Goal: Obtain resource: Download file/media

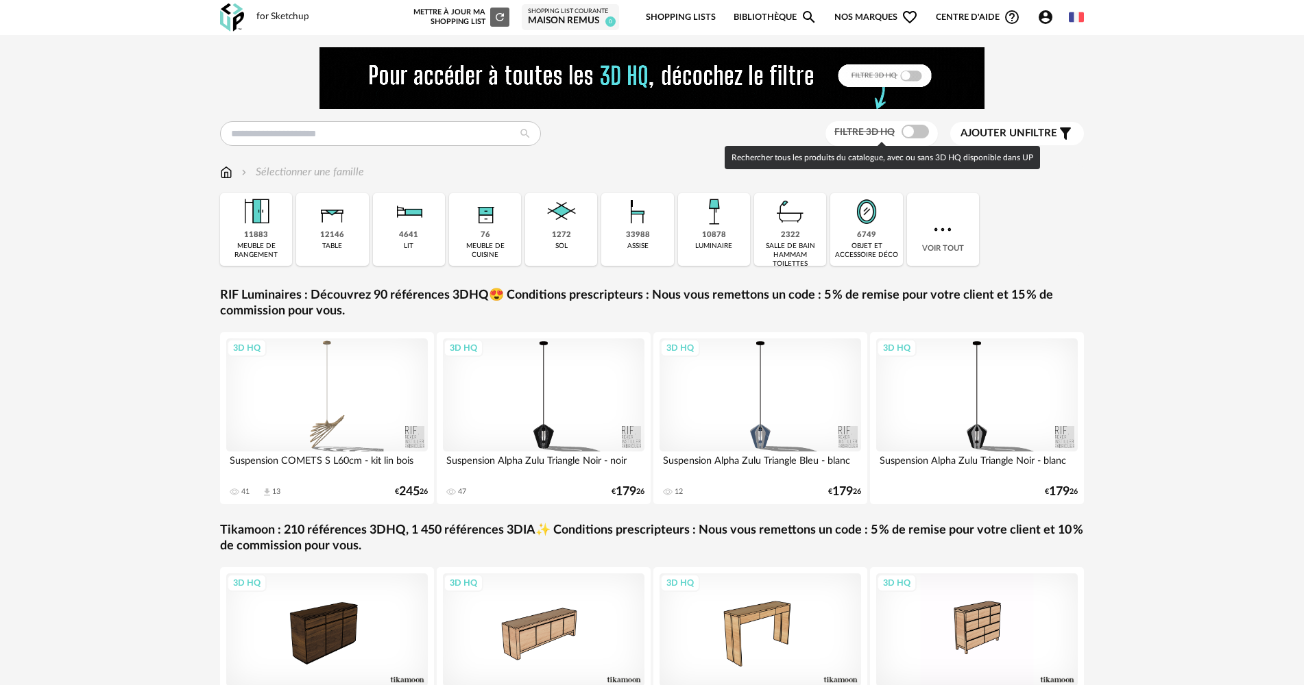
click at [908, 135] on span at bounding box center [914, 132] width 27 height 14
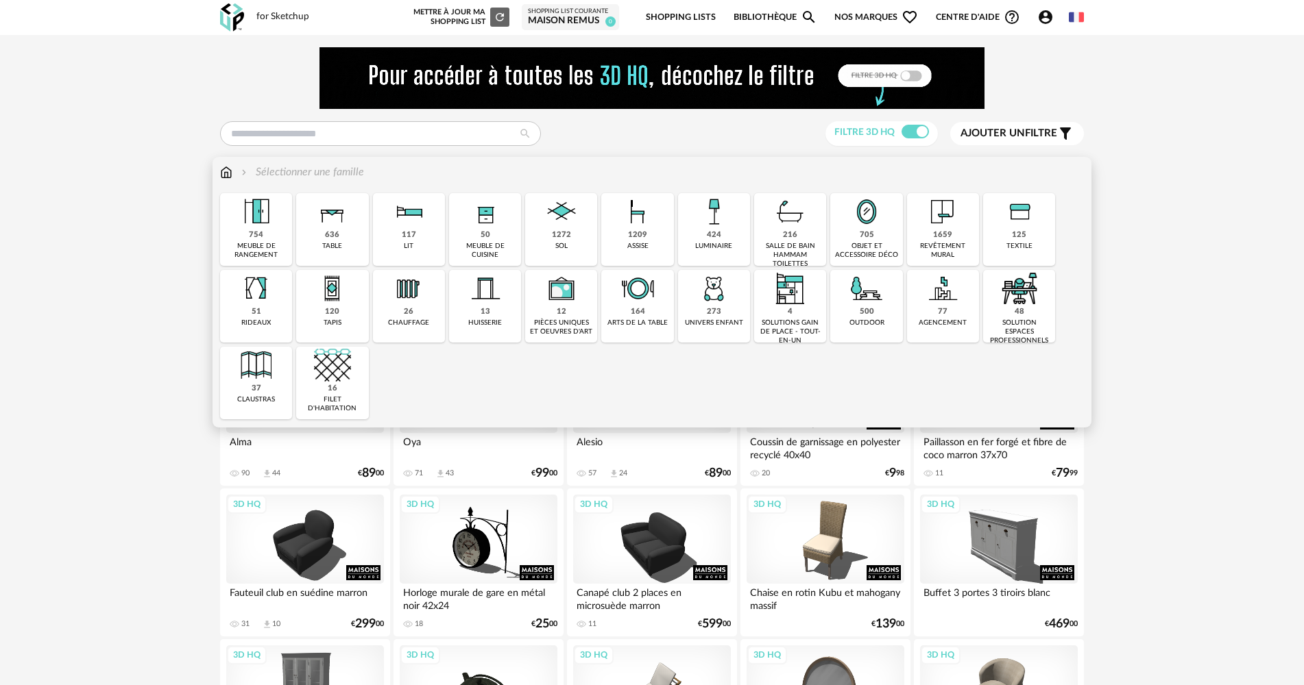
click at [481, 243] on div "meuble de cuisine" at bounding box center [485, 251] width 64 height 18
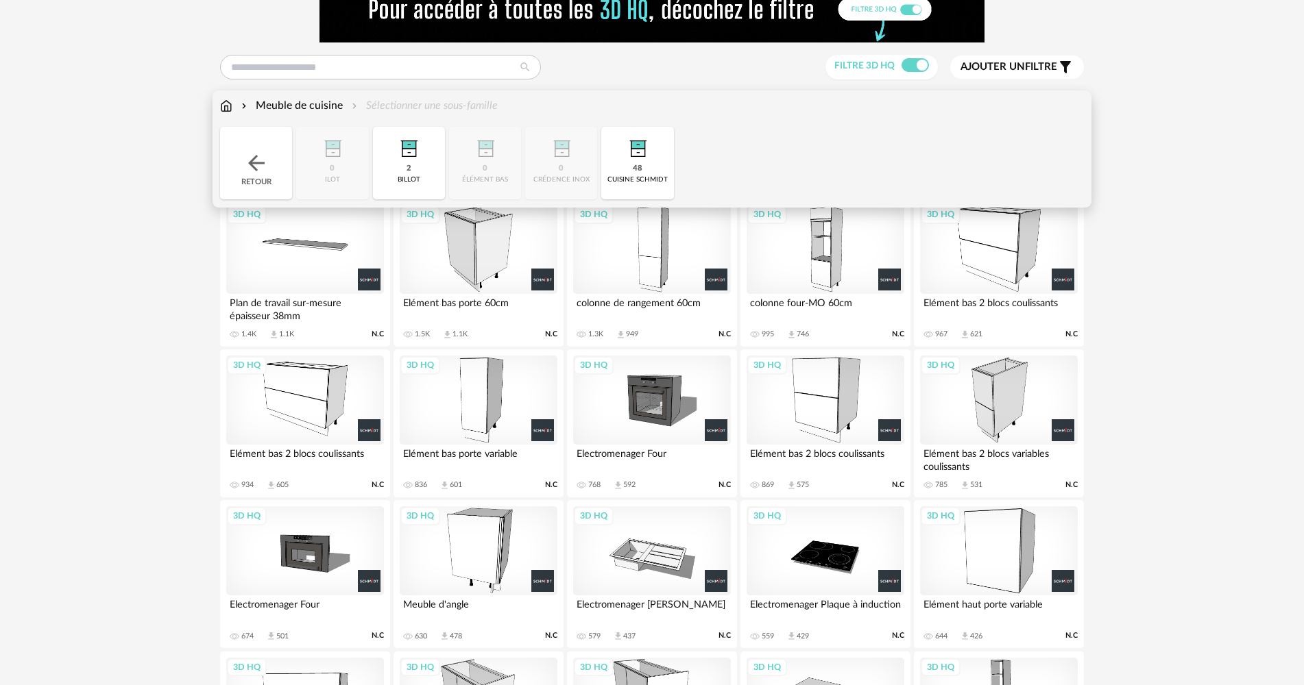
scroll to position [69, 0]
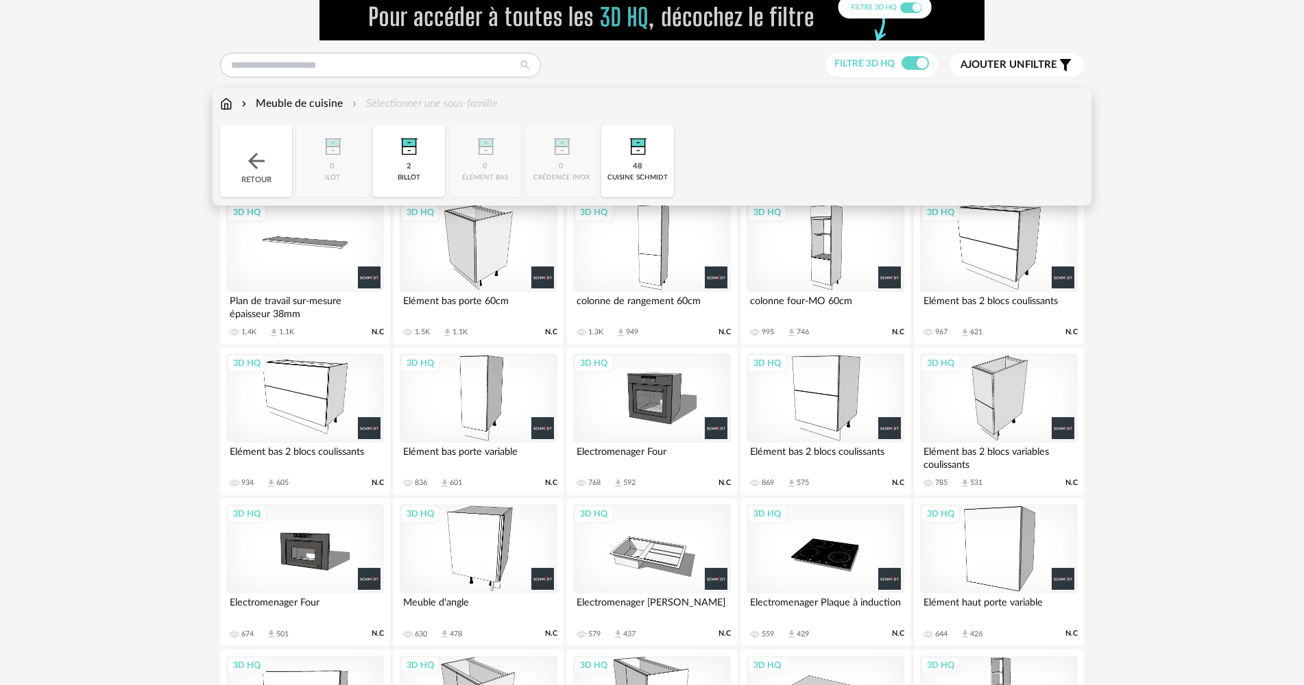
click at [307, 276] on div "3D HQ" at bounding box center [305, 247] width 158 height 89
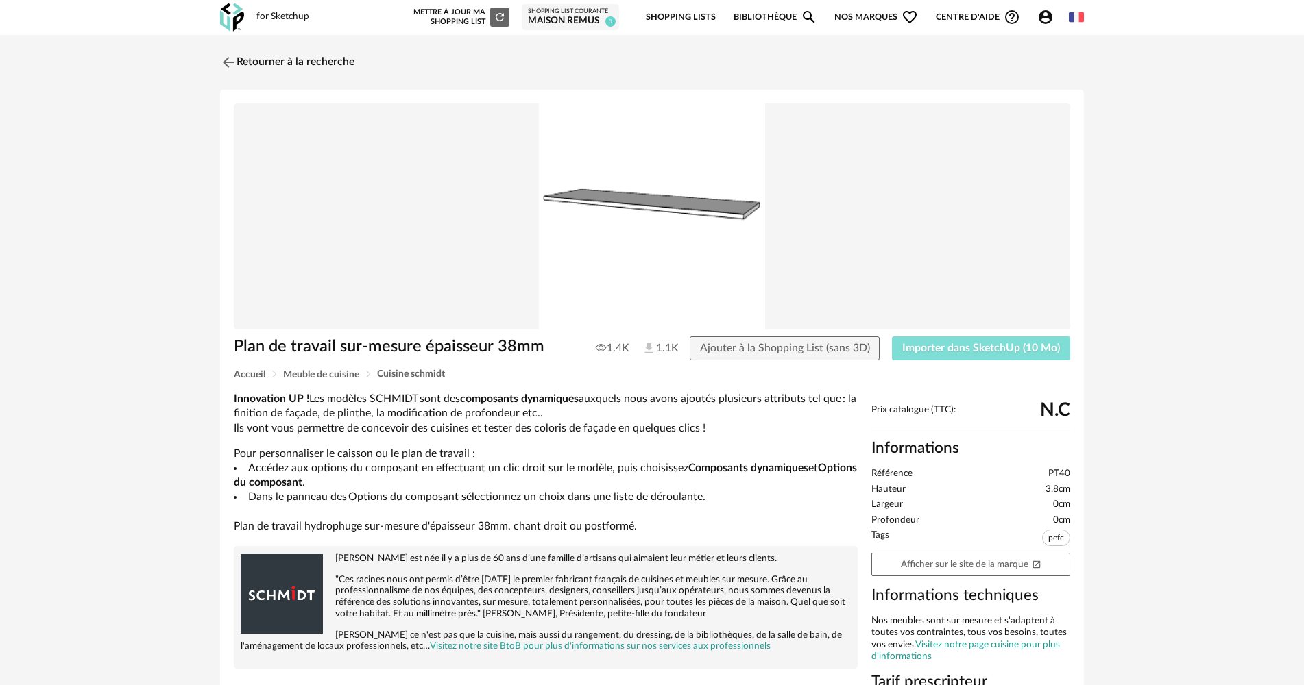
click at [995, 358] on button "Importer dans SketchUp (10 Mo)" at bounding box center [981, 349] width 178 height 25
click at [267, 64] on link "Retourner à la recherche" at bounding box center [284, 62] width 134 height 30
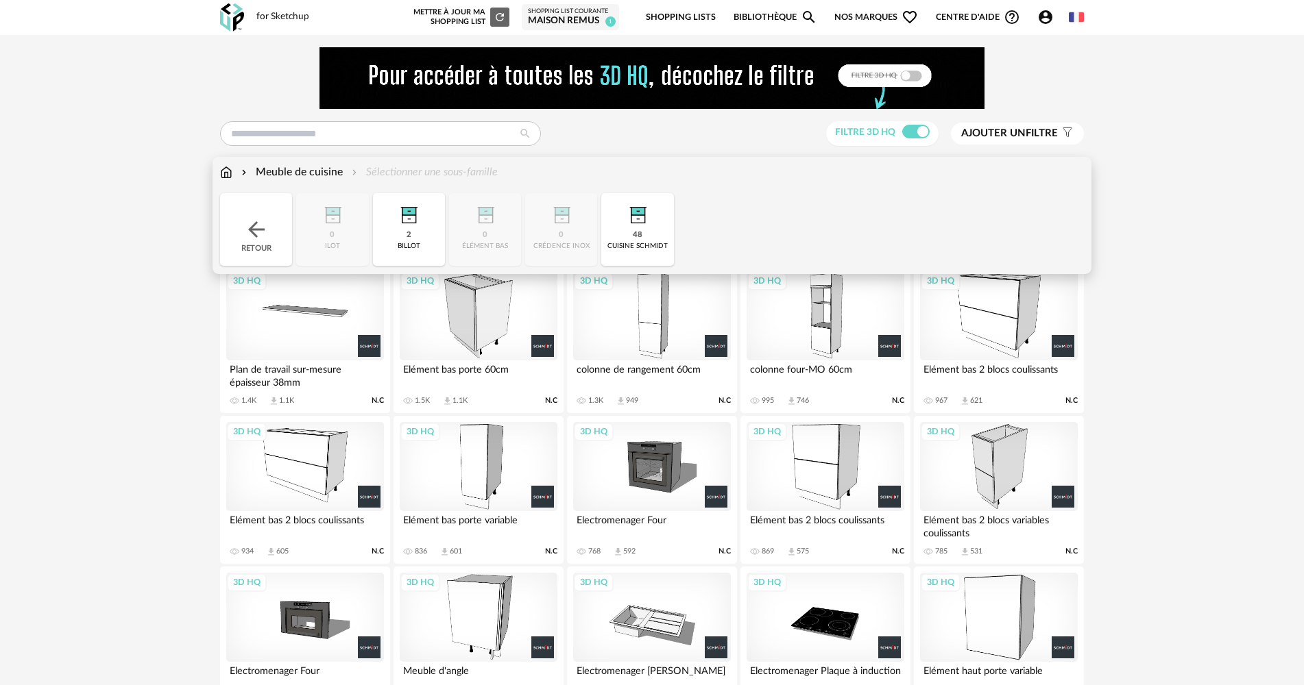
click at [221, 167] on img at bounding box center [226, 173] width 12 height 16
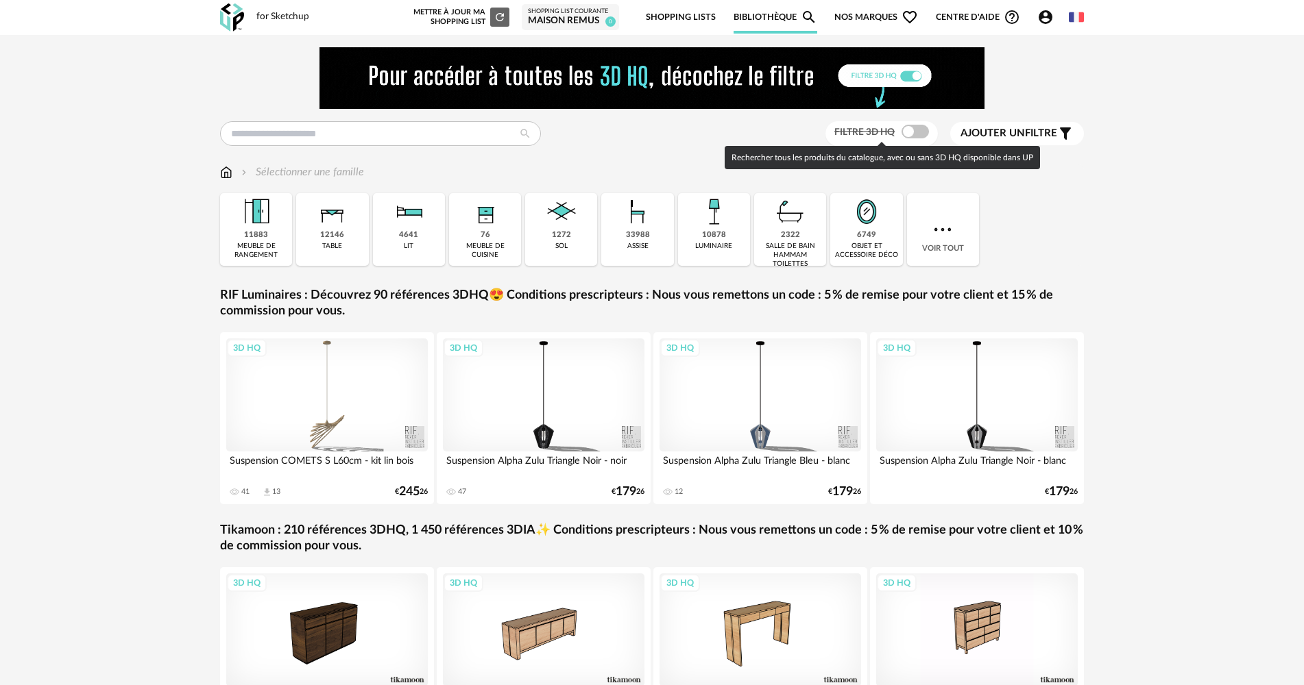
drag, startPoint x: 919, startPoint y: 132, endPoint x: 858, endPoint y: 169, distance: 71.4
click at [917, 133] on span at bounding box center [914, 132] width 27 height 14
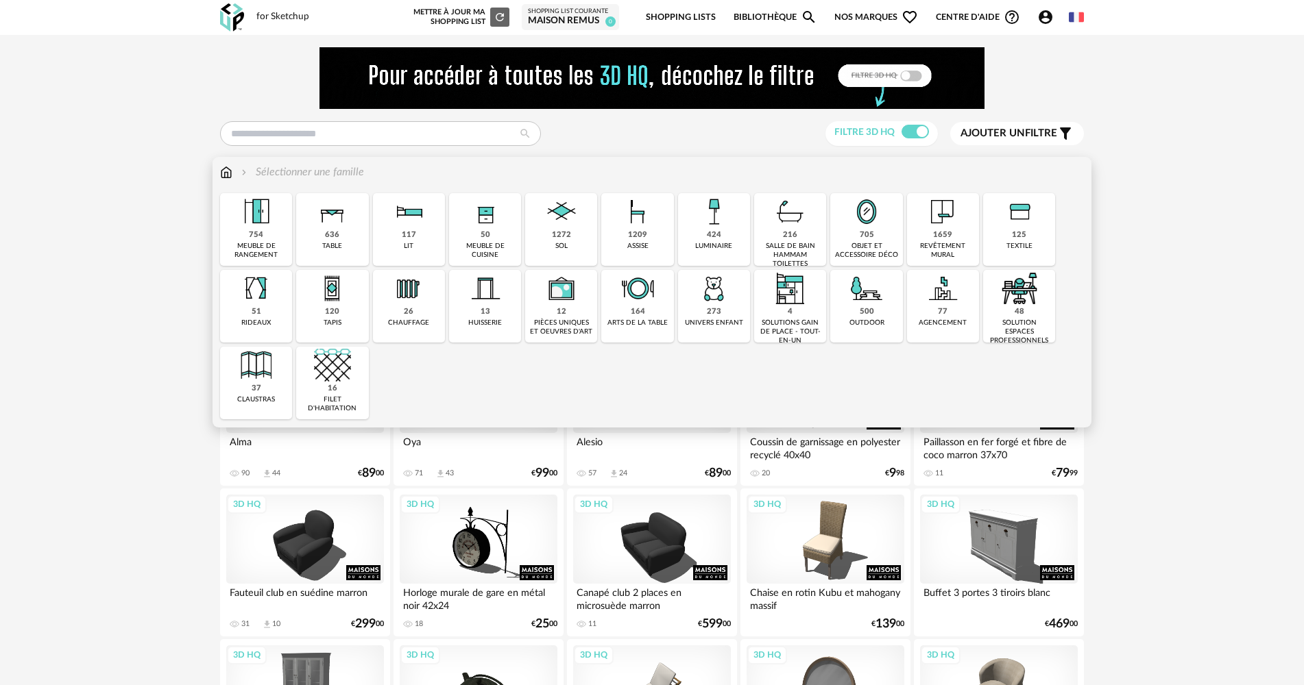
click at [645, 219] on img at bounding box center [637, 211] width 37 height 37
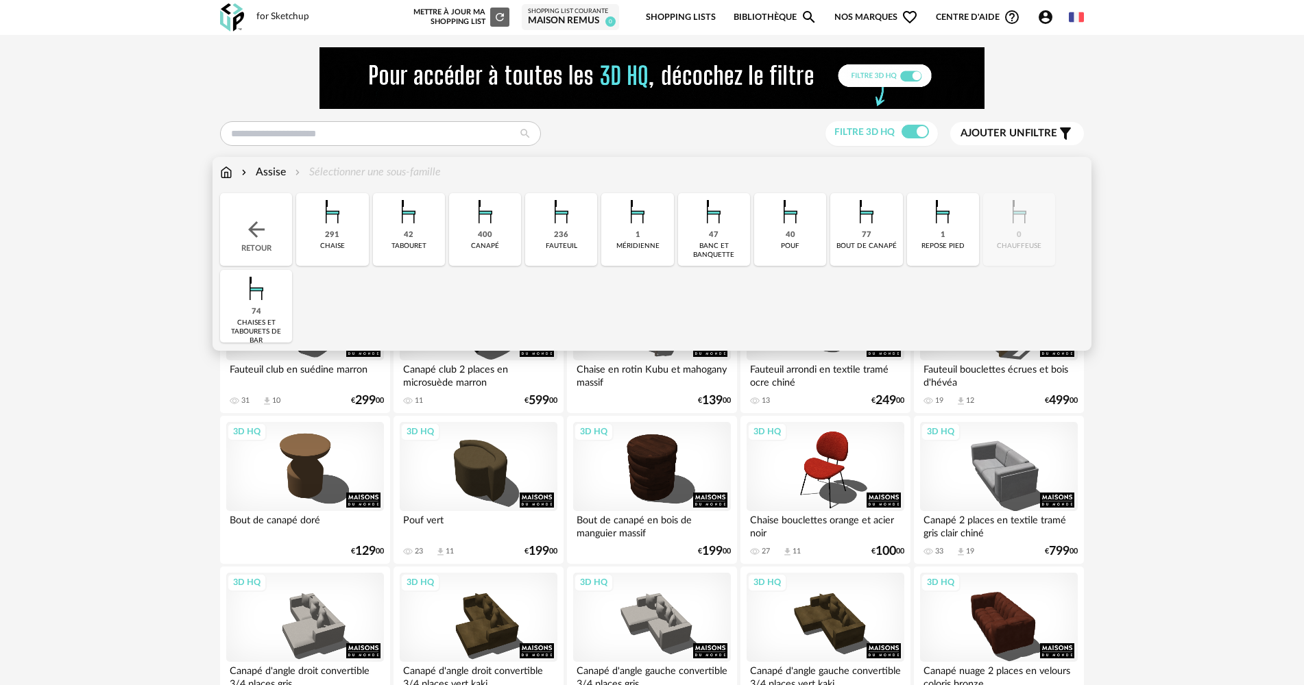
click at [274, 306] on img at bounding box center [256, 288] width 37 height 37
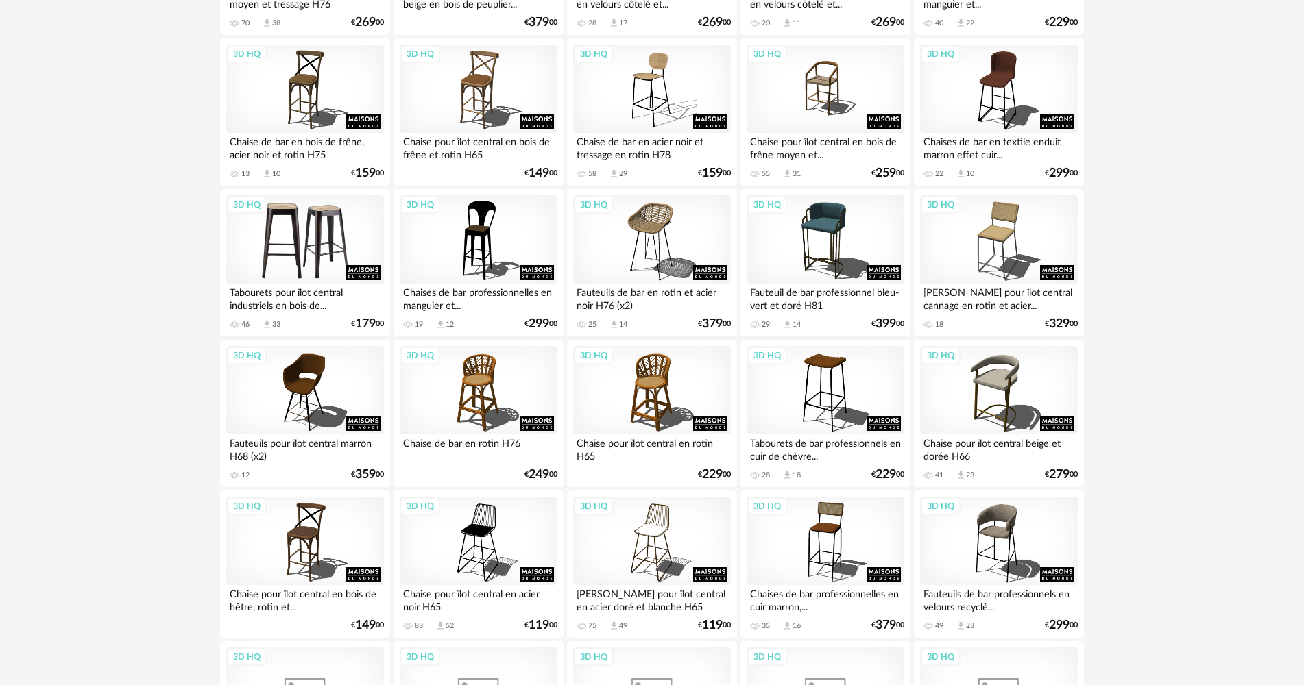
scroll to position [685, 0]
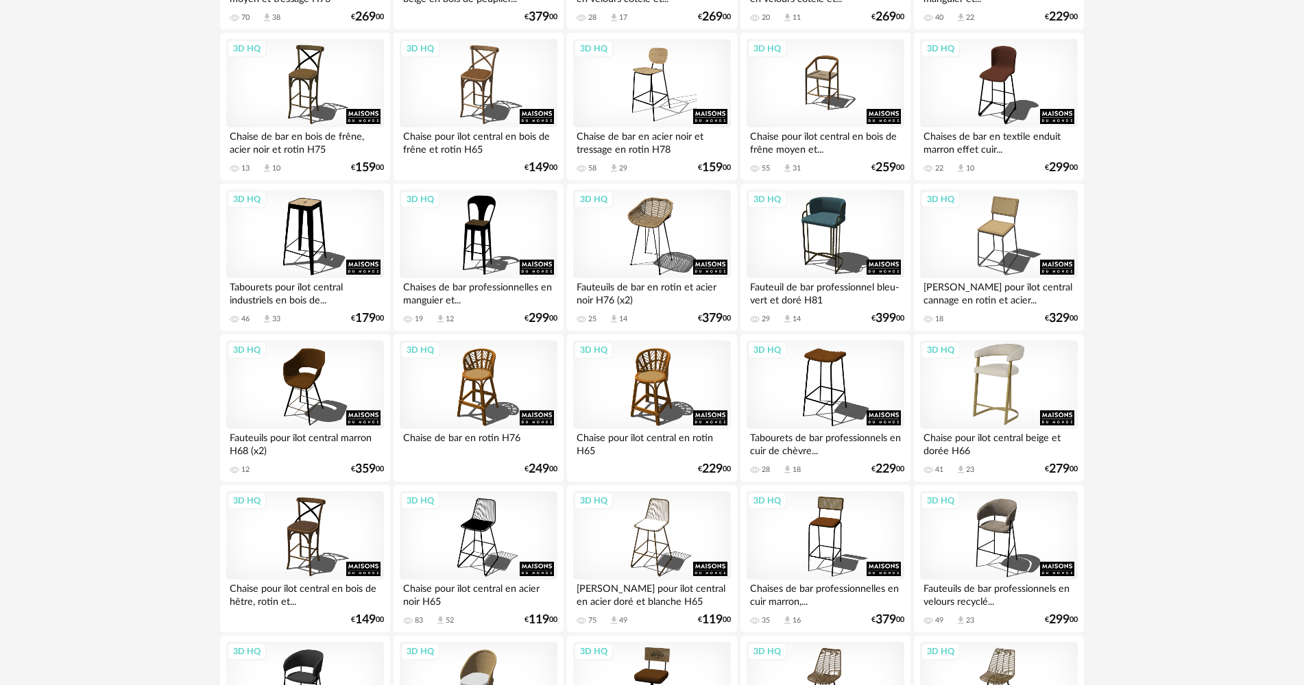
click at [980, 361] on div "3D HQ" at bounding box center [999, 385] width 158 height 89
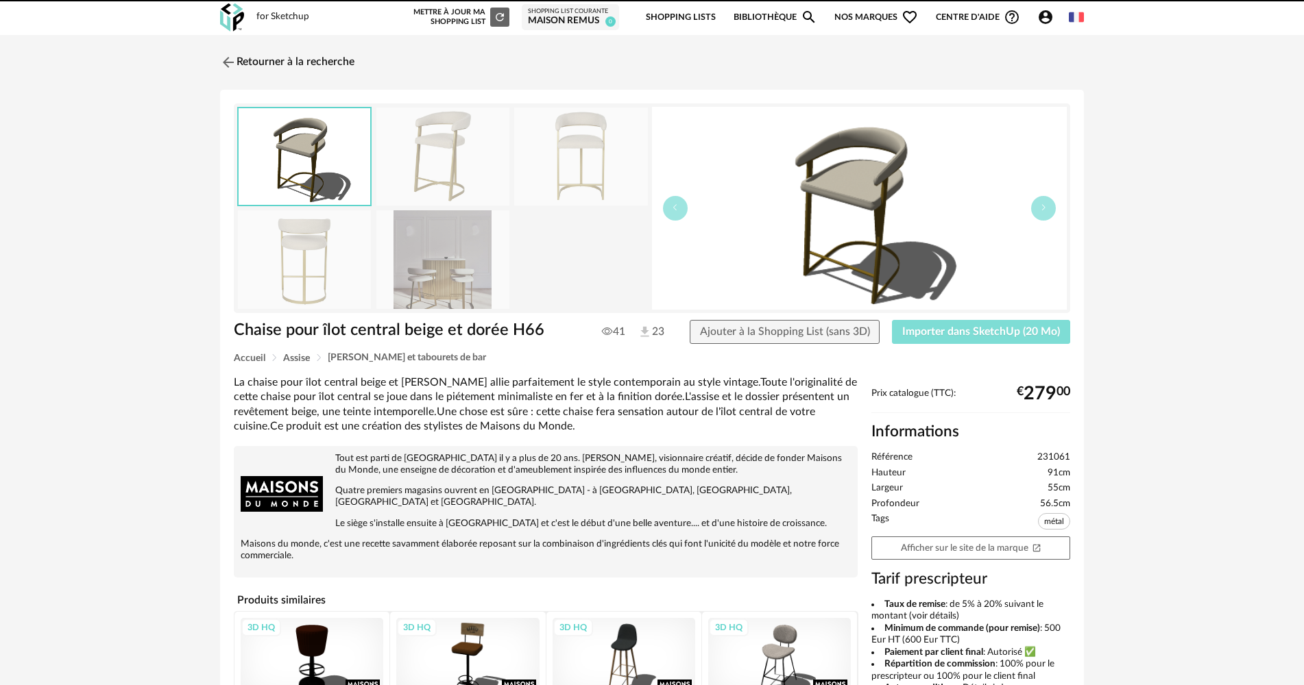
click at [991, 333] on span "Importer dans SketchUp (20 Mo)" at bounding box center [981, 331] width 158 height 11
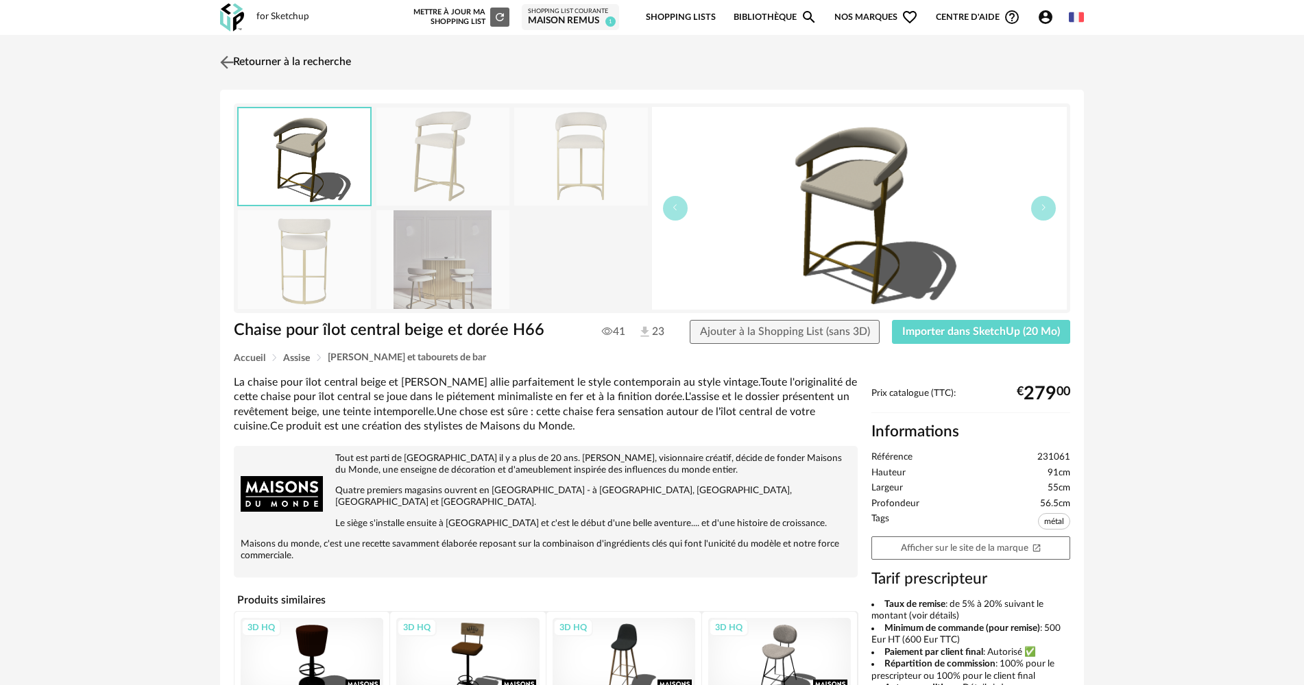
click at [243, 69] on link "Retourner à la recherche" at bounding box center [284, 62] width 134 height 30
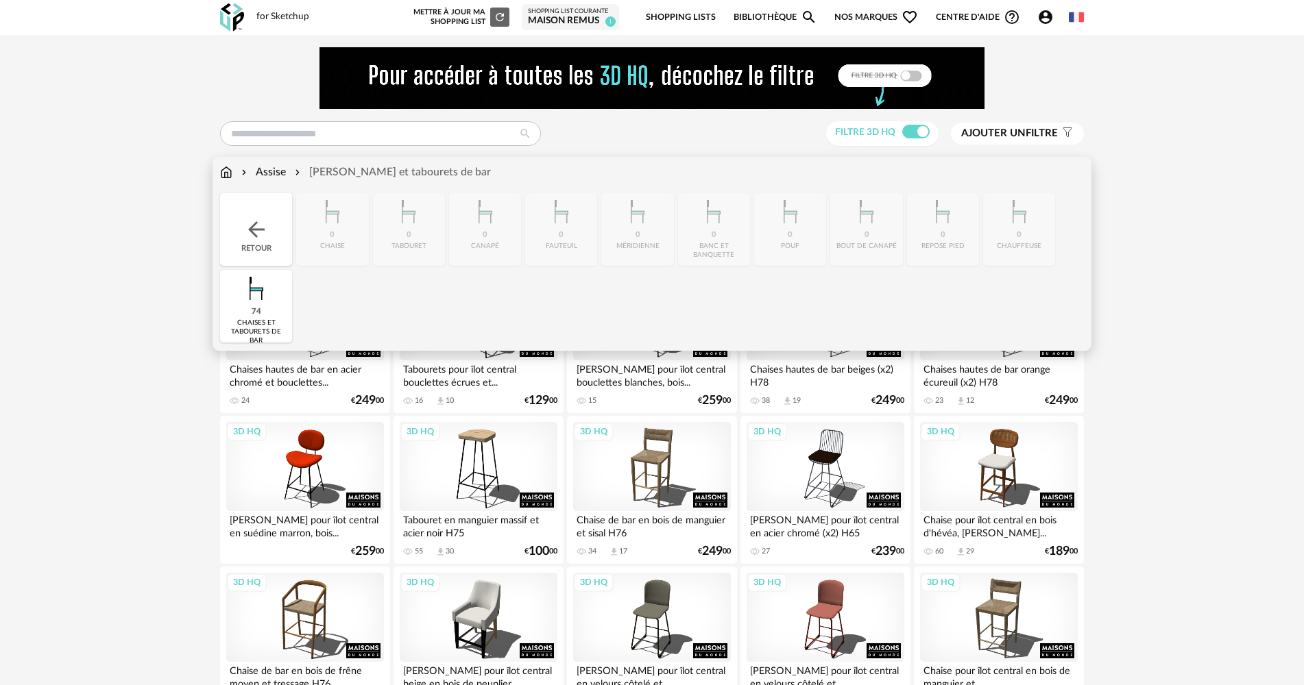
click at [258, 215] on div "Retour" at bounding box center [256, 229] width 72 height 73
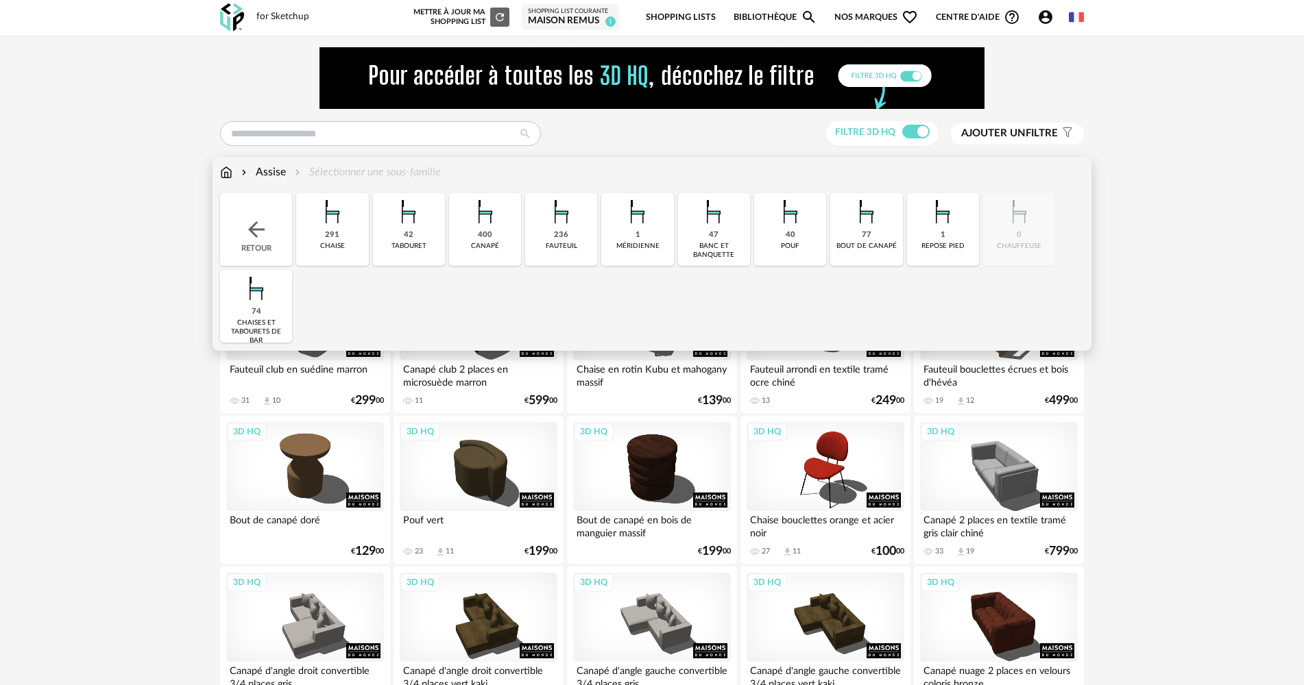
click at [258, 215] on div "Retour" at bounding box center [256, 229] width 72 height 73
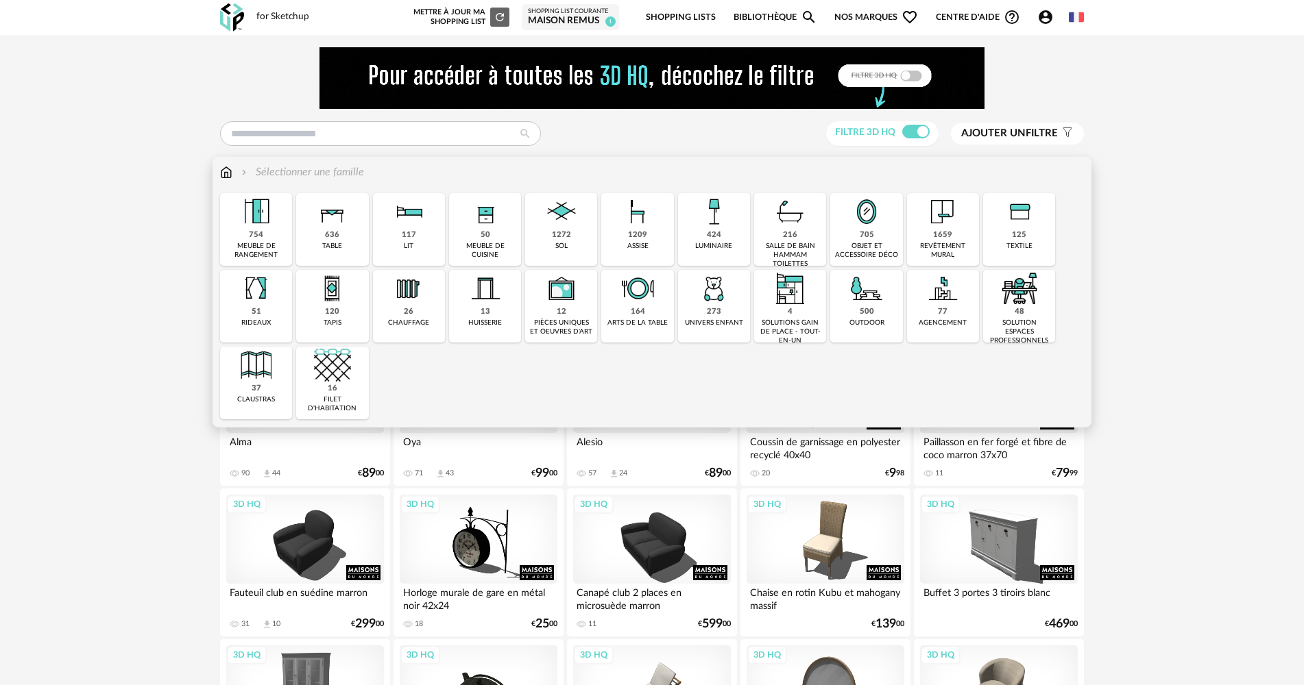
click at [345, 239] on div "636 table" at bounding box center [332, 229] width 72 height 73
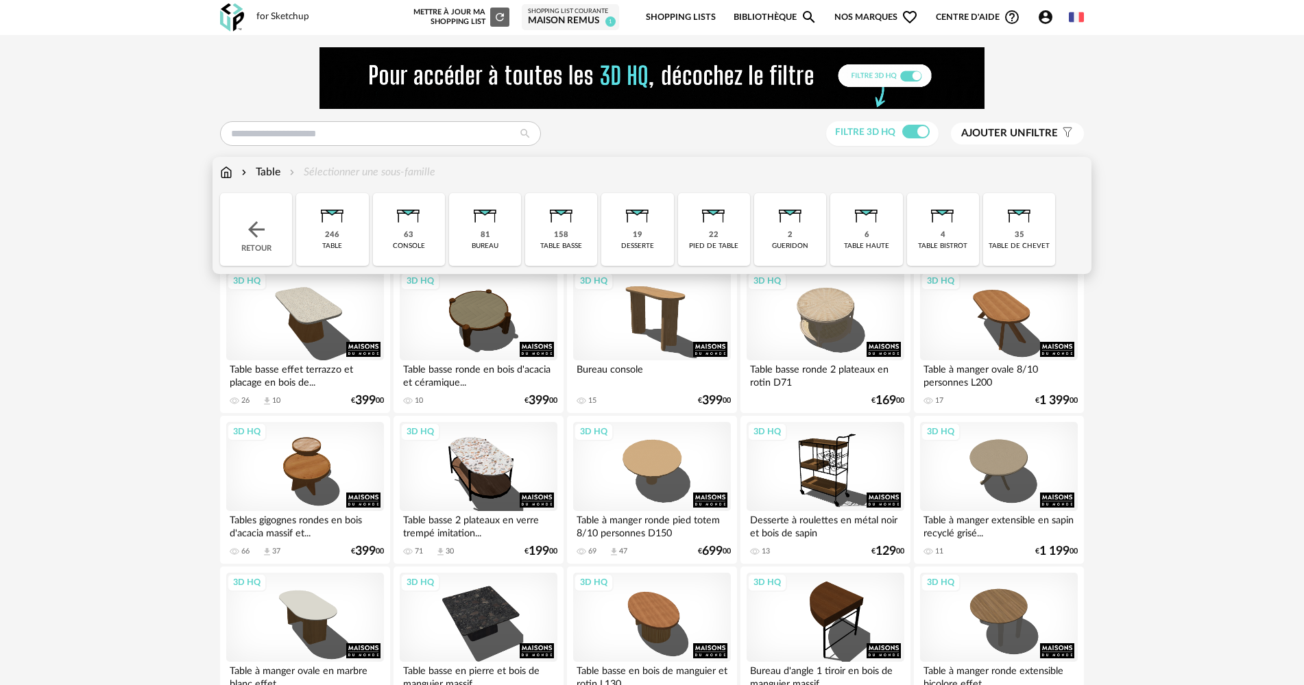
click at [345, 239] on div "246 table" at bounding box center [332, 229] width 72 height 73
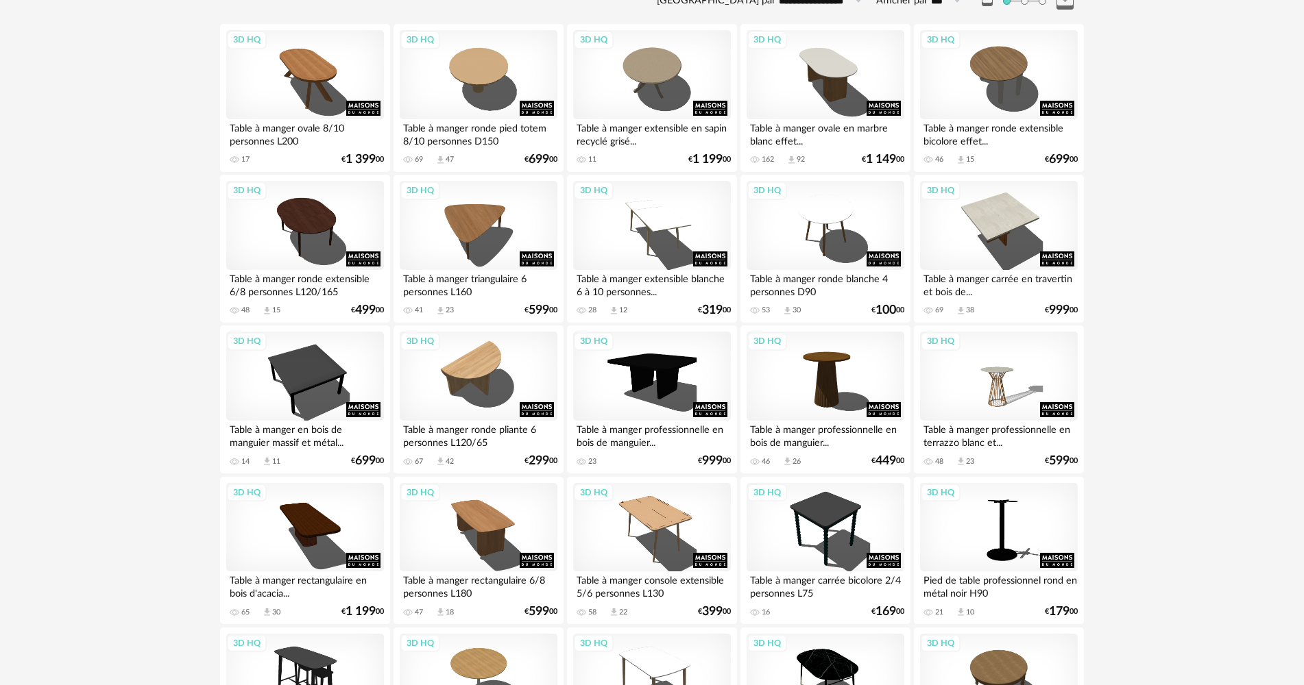
scroll to position [274, 0]
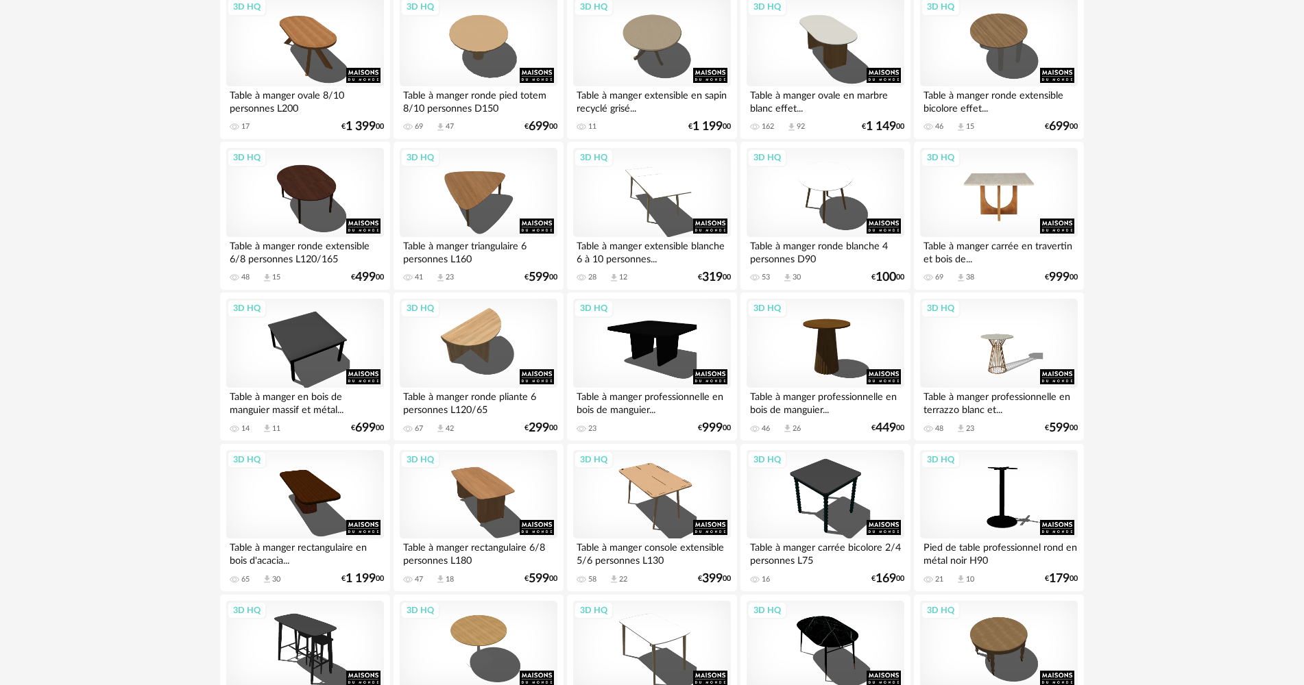
click at [955, 203] on div "3D HQ" at bounding box center [999, 192] width 158 height 89
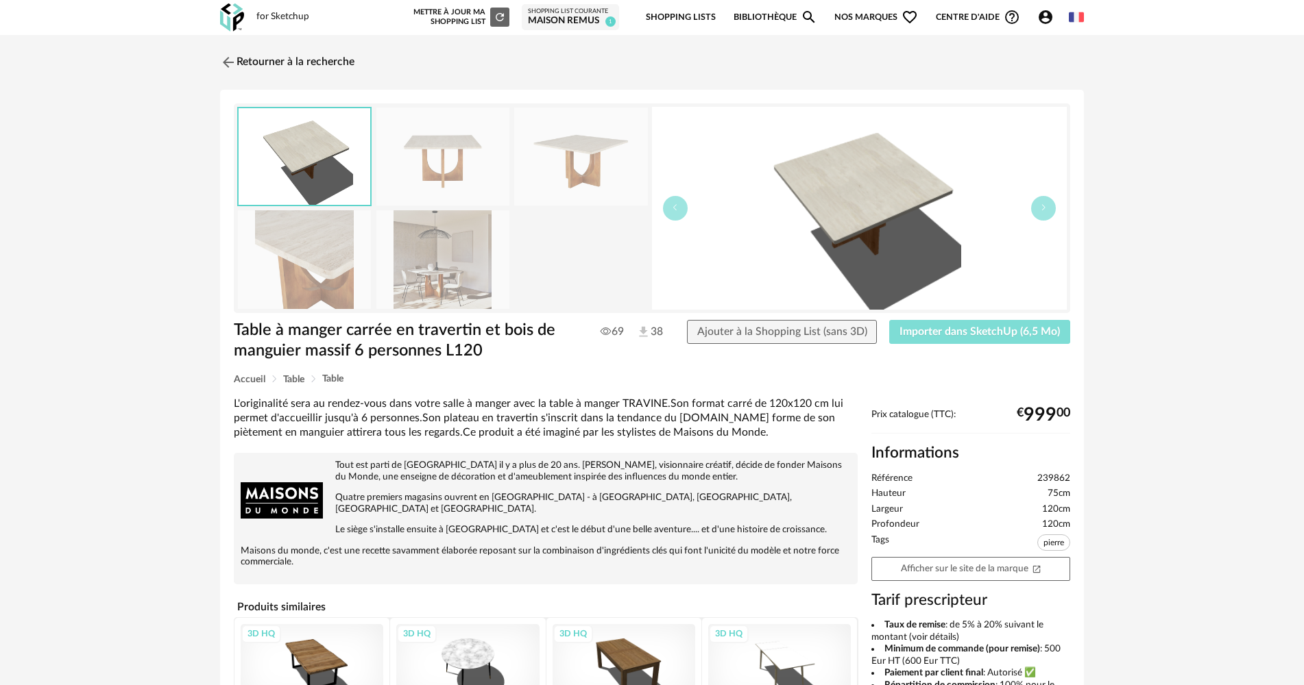
click at [957, 339] on button "Importer dans SketchUp (6,5 Mo)" at bounding box center [979, 332] width 181 height 25
click at [267, 60] on link "Retourner à la recherche" at bounding box center [284, 62] width 134 height 30
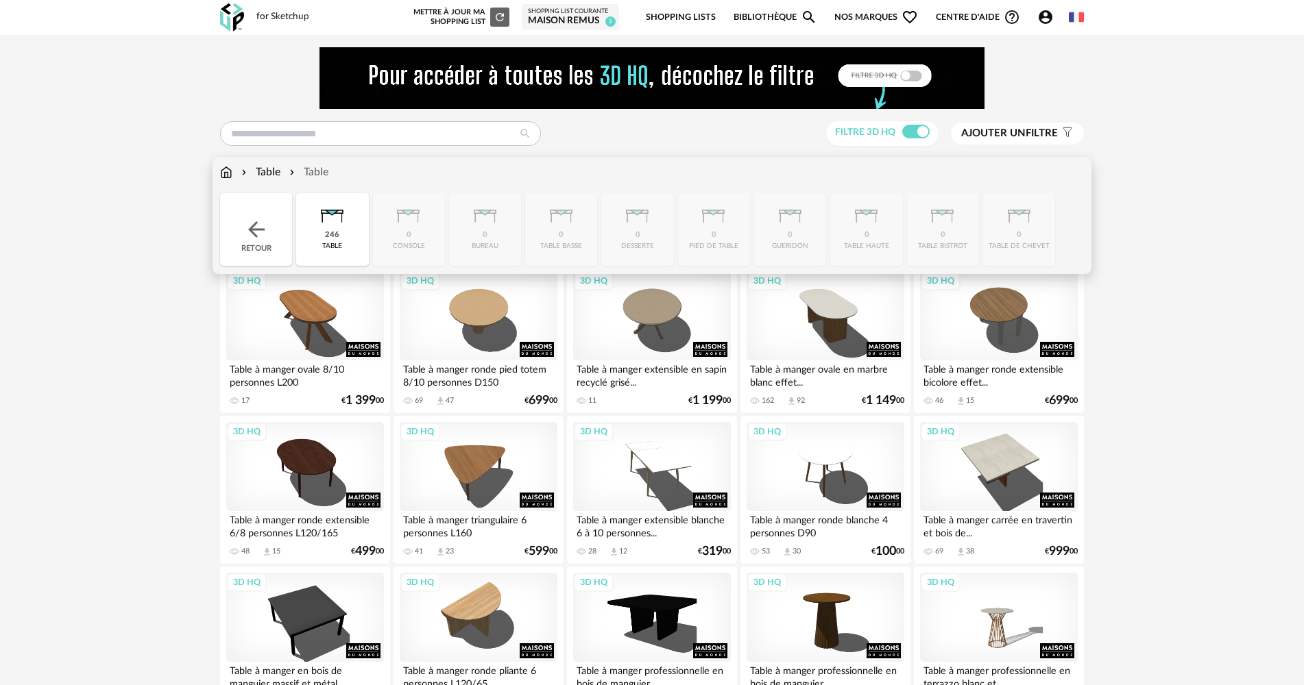
click at [258, 221] on img at bounding box center [256, 229] width 25 height 25
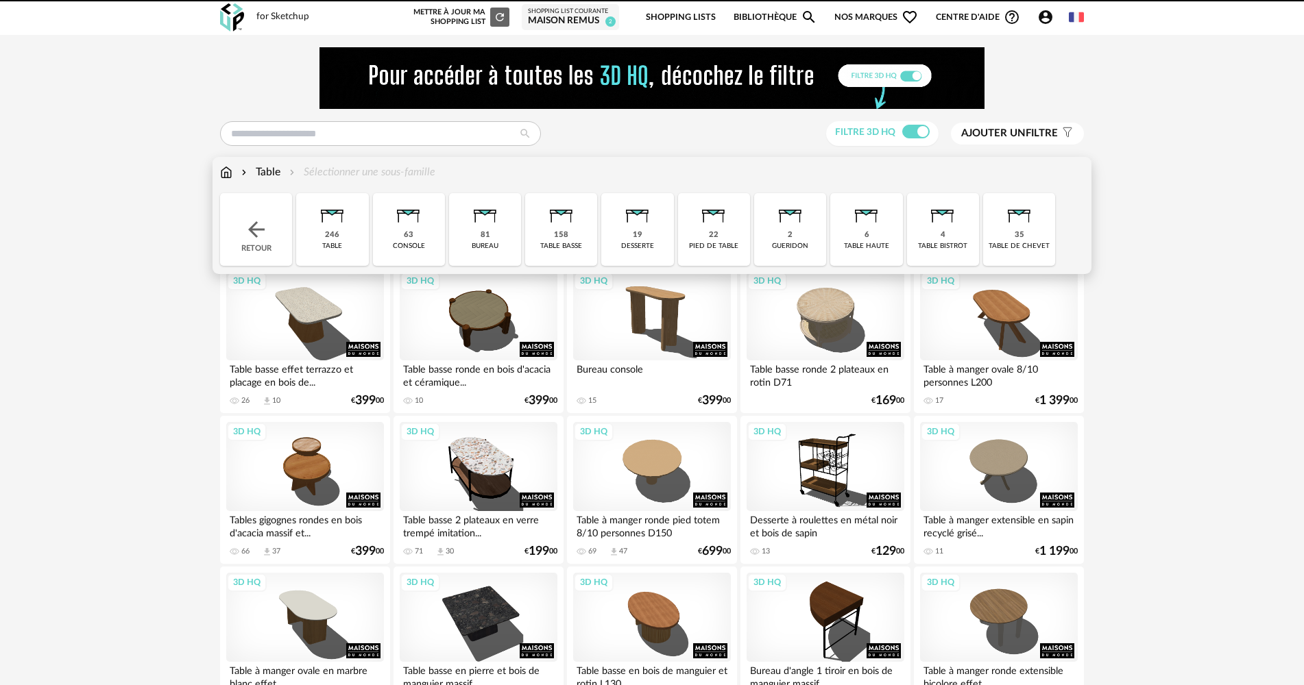
click at [258, 221] on img at bounding box center [256, 229] width 25 height 25
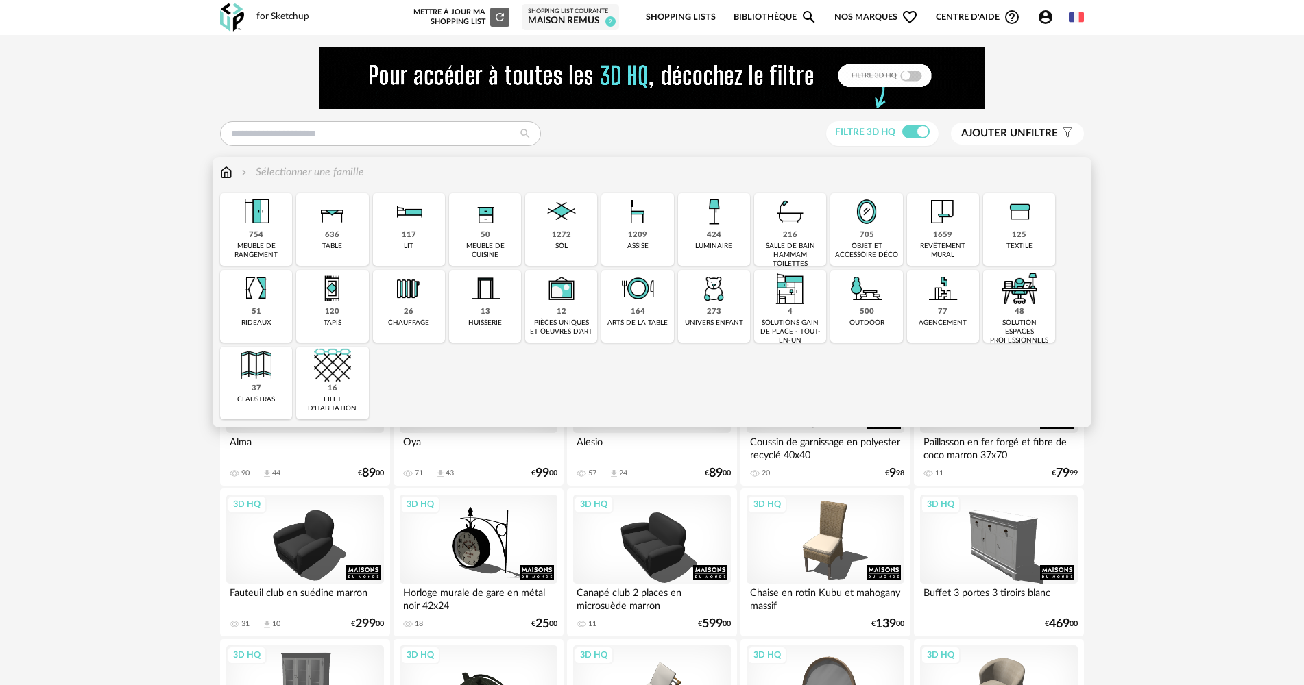
click at [638, 230] on img at bounding box center [637, 211] width 37 height 37
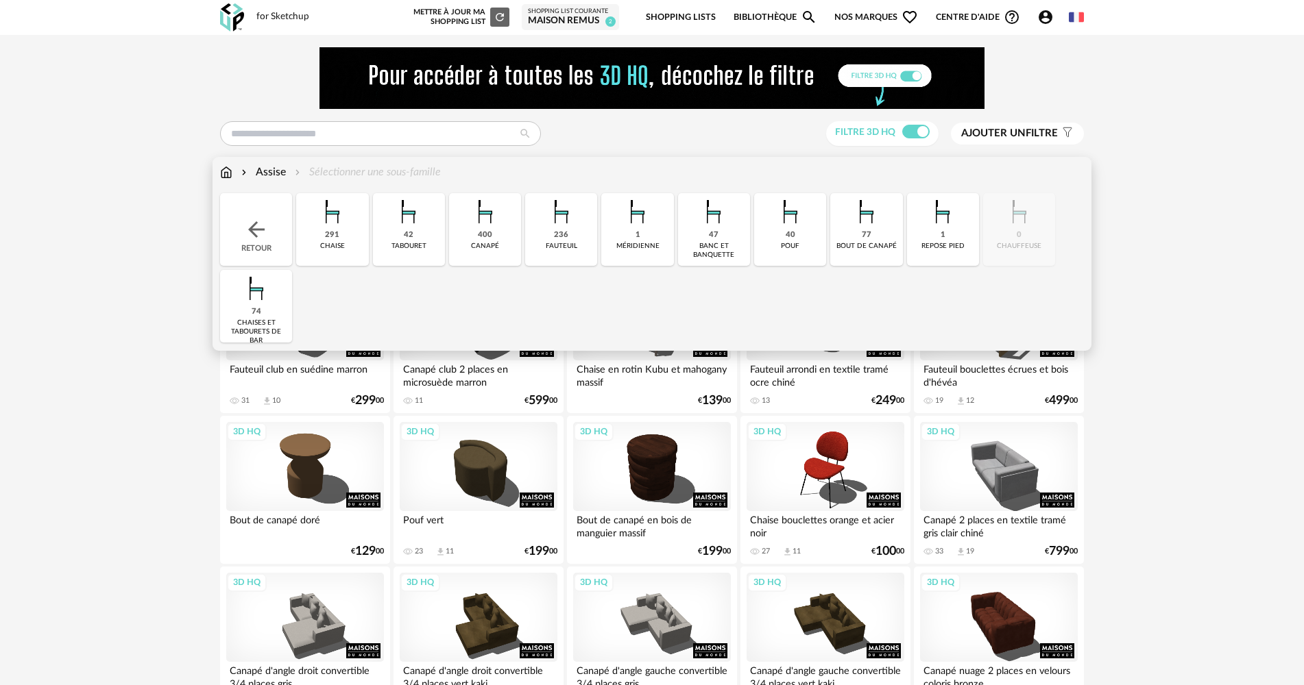
click at [356, 219] on div "291 chaise" at bounding box center [332, 229] width 72 height 73
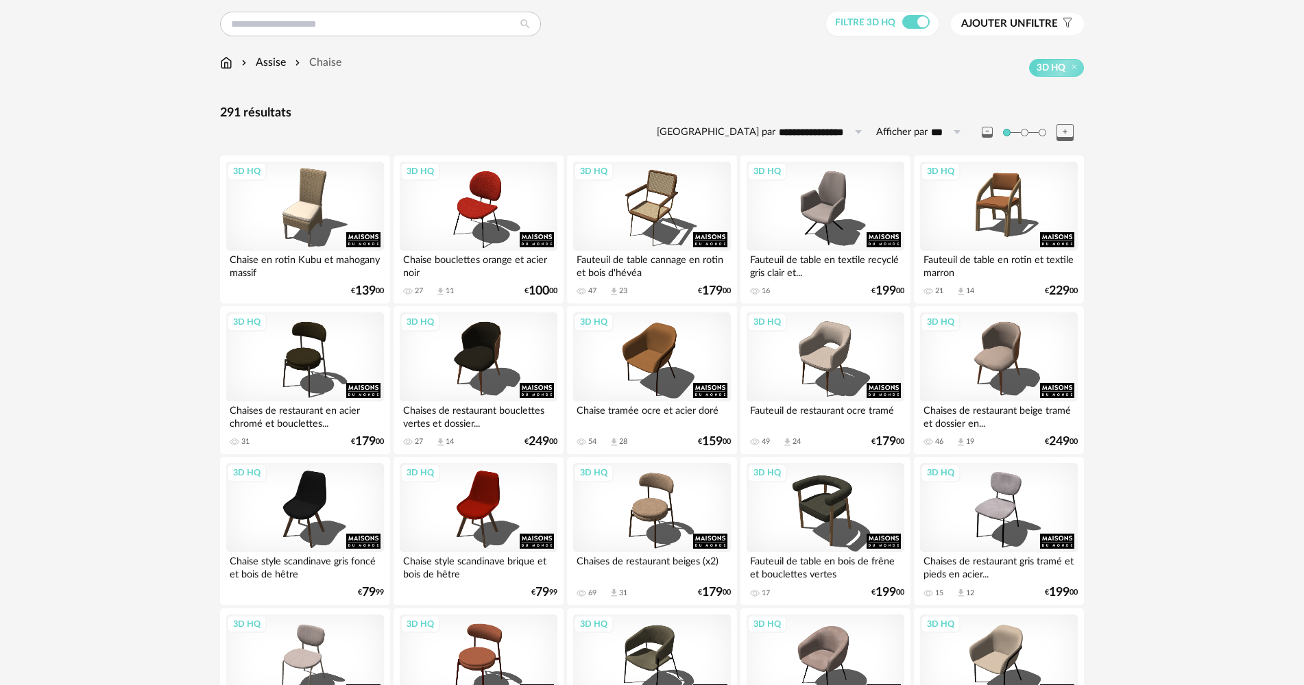
scroll to position [137, 0]
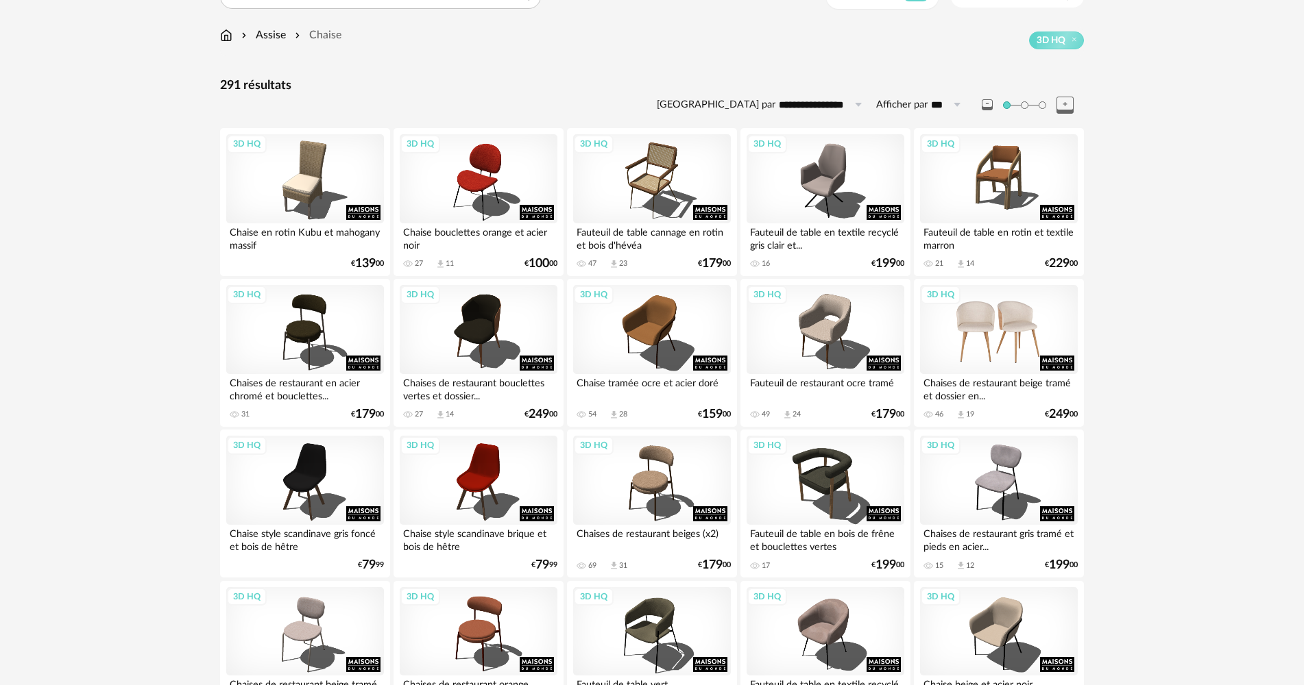
click at [970, 318] on div "3D HQ" at bounding box center [999, 329] width 158 height 89
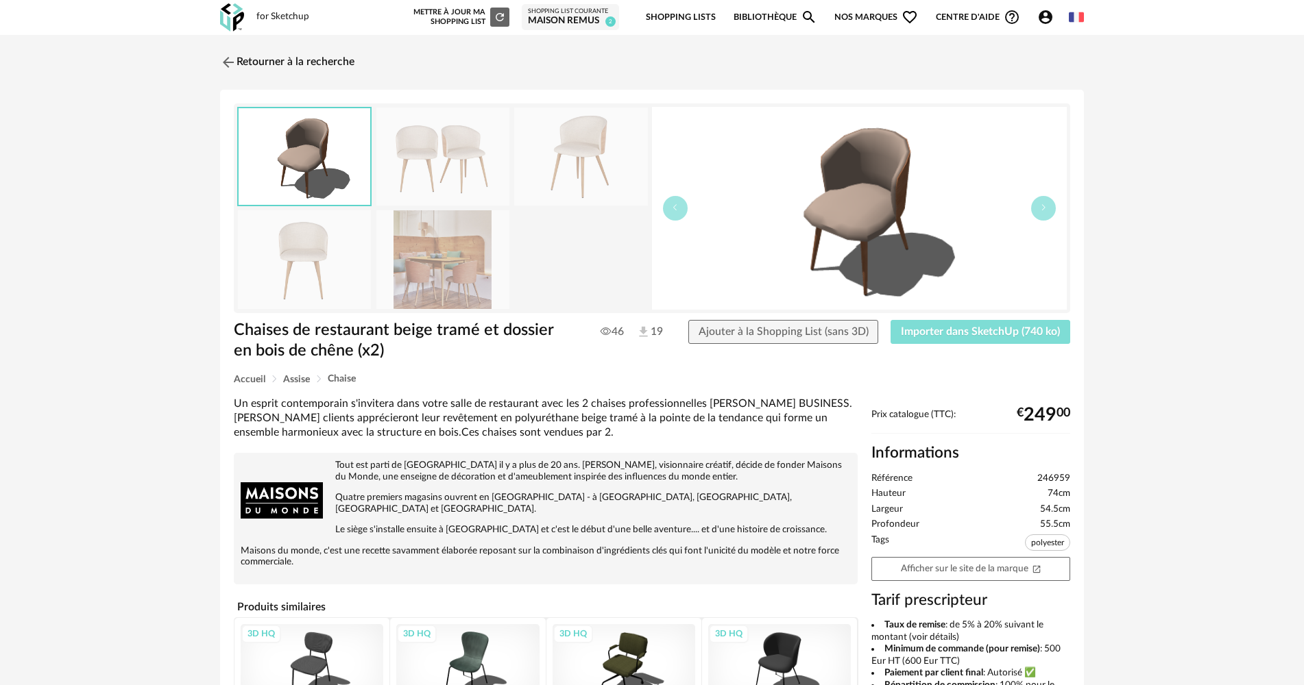
click at [946, 332] on span "Importer dans SketchUp (740 ko)" at bounding box center [980, 331] width 159 height 11
click at [251, 80] on div "Retourner à la recherche Chaises de restaurant beige tramé et dossier en bois d…" at bounding box center [652, 503] width 888 height 912
click at [251, 55] on link "Retourner à la recherche" at bounding box center [284, 62] width 134 height 30
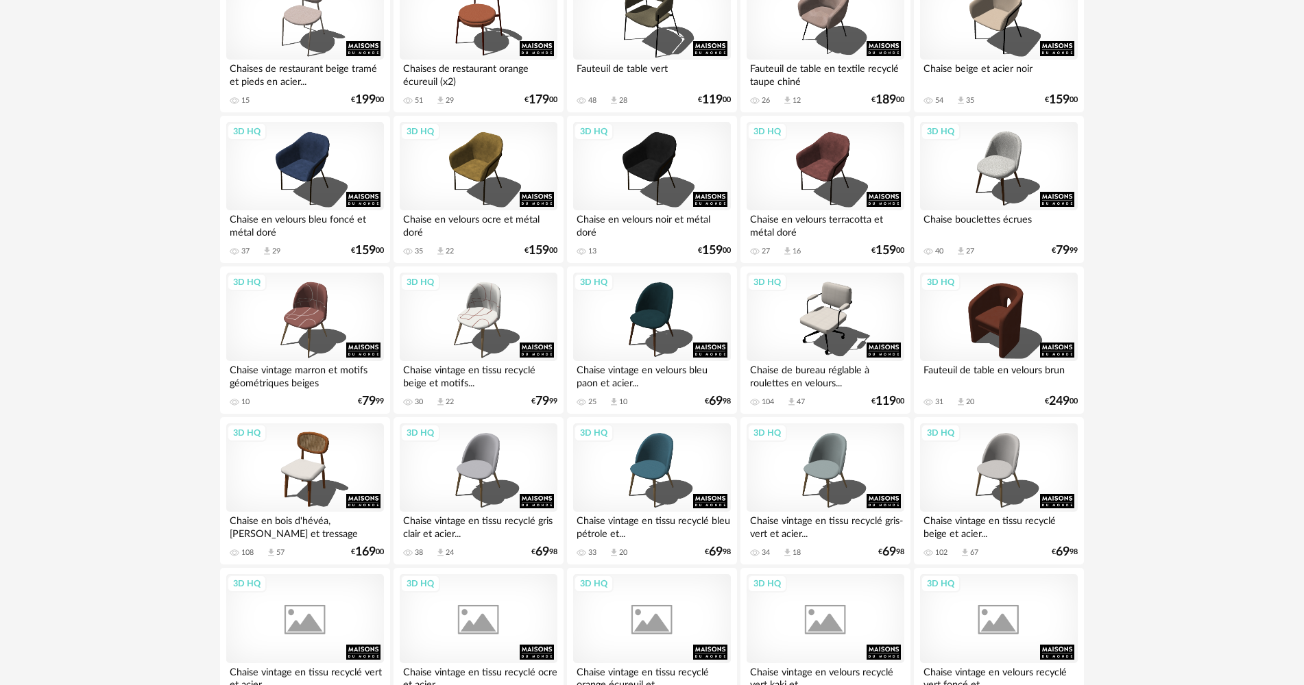
scroll to position [754, 0]
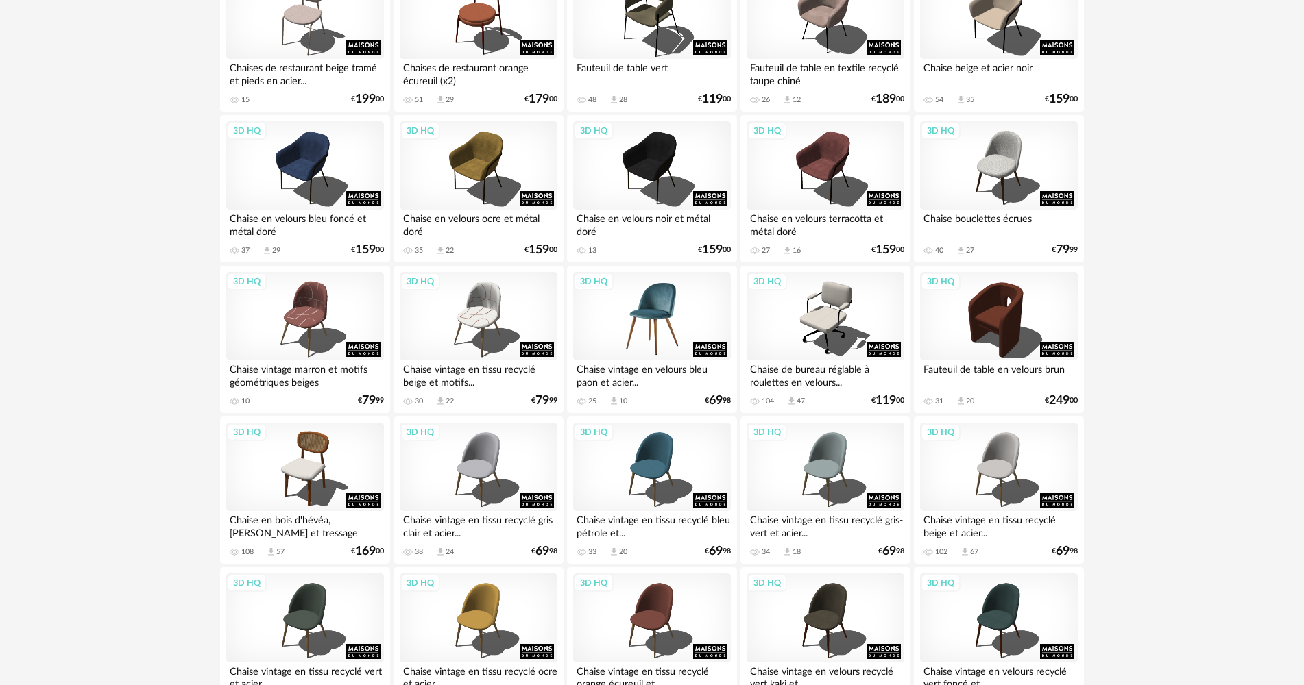
click at [665, 311] on div "3D HQ" at bounding box center [652, 316] width 158 height 89
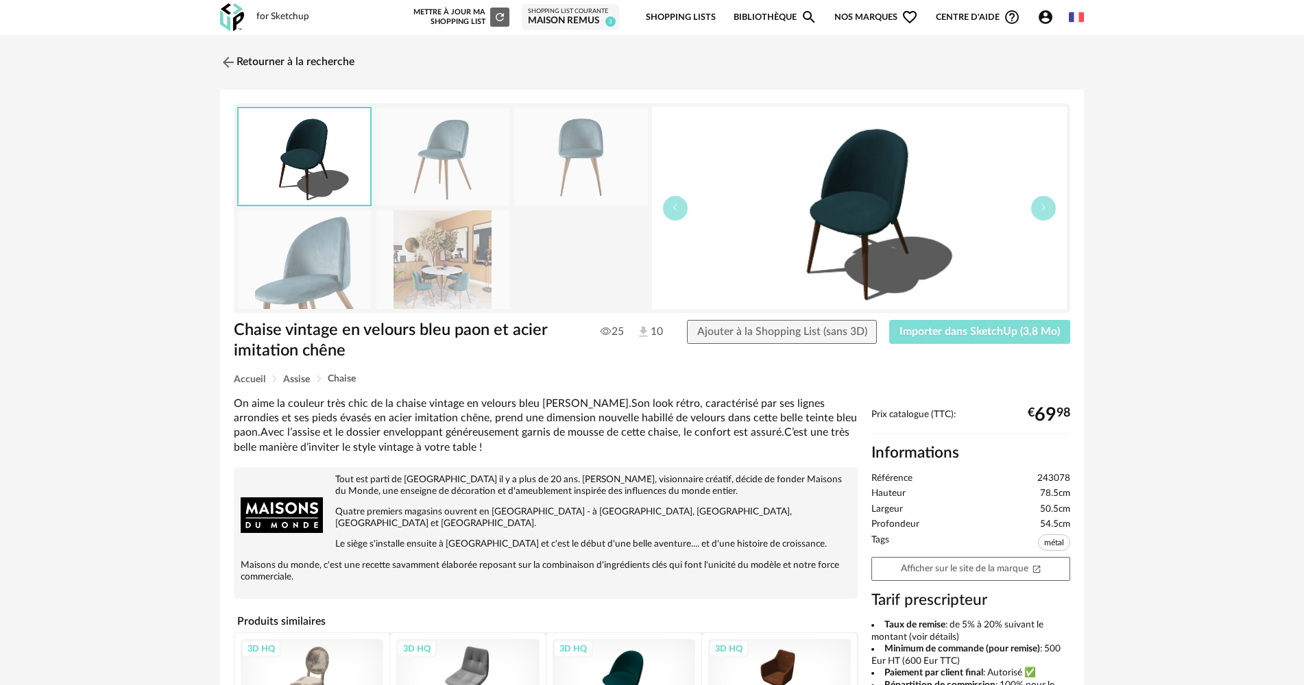
click at [969, 340] on button "Importer dans SketchUp (3,8 Mo)" at bounding box center [979, 332] width 181 height 25
click at [232, 25] on img at bounding box center [232, 17] width 24 height 28
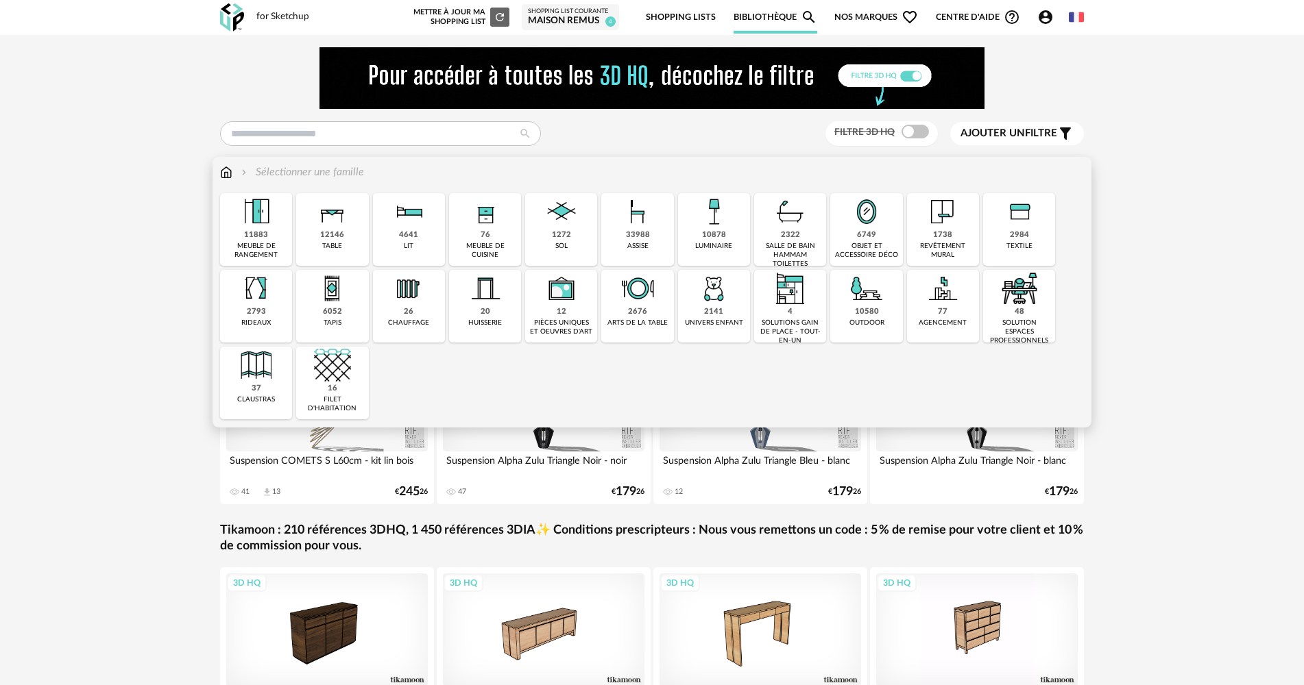
click at [714, 228] on img at bounding box center [713, 211] width 37 height 37
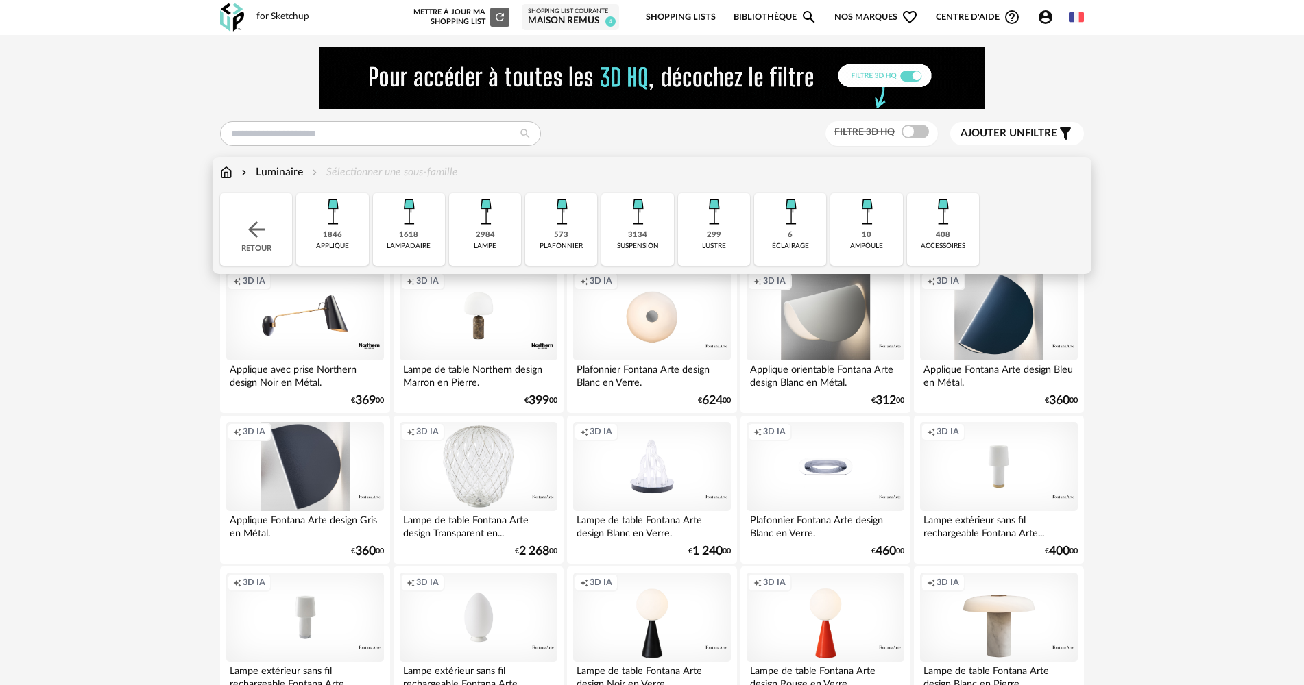
click at [419, 239] on div "1618 lampadaire" at bounding box center [409, 229] width 72 height 73
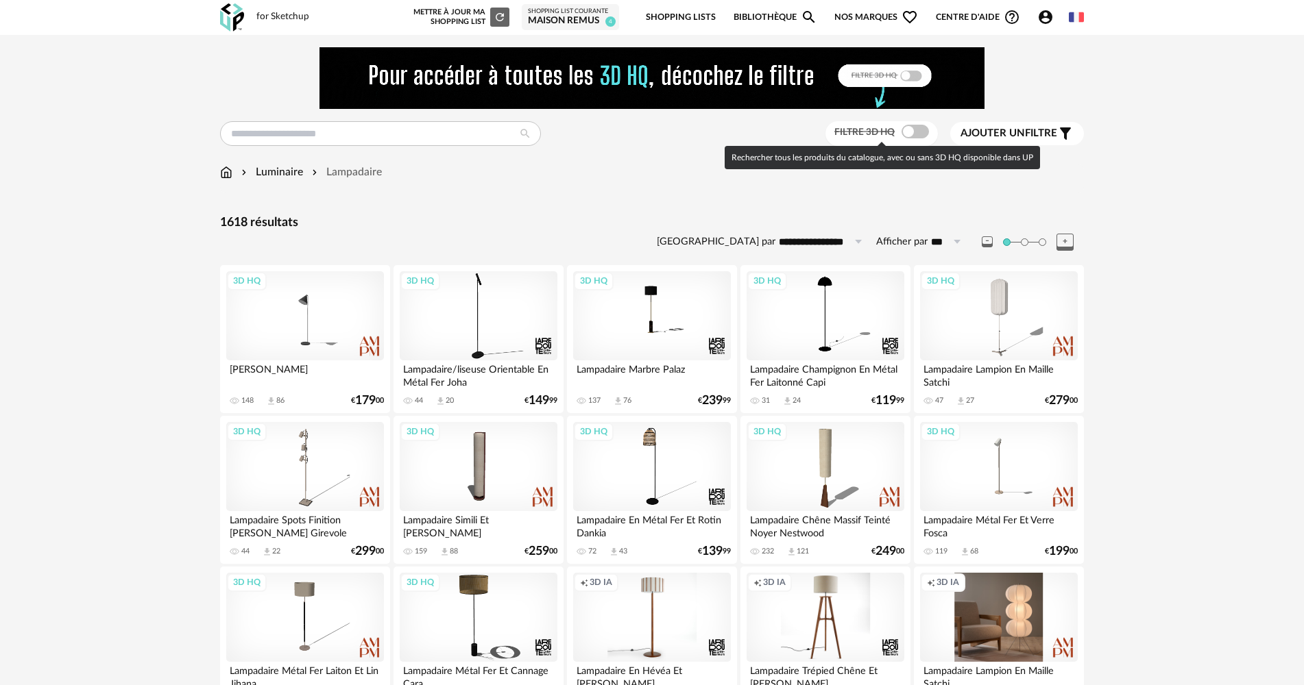
click at [908, 132] on span at bounding box center [914, 132] width 27 height 14
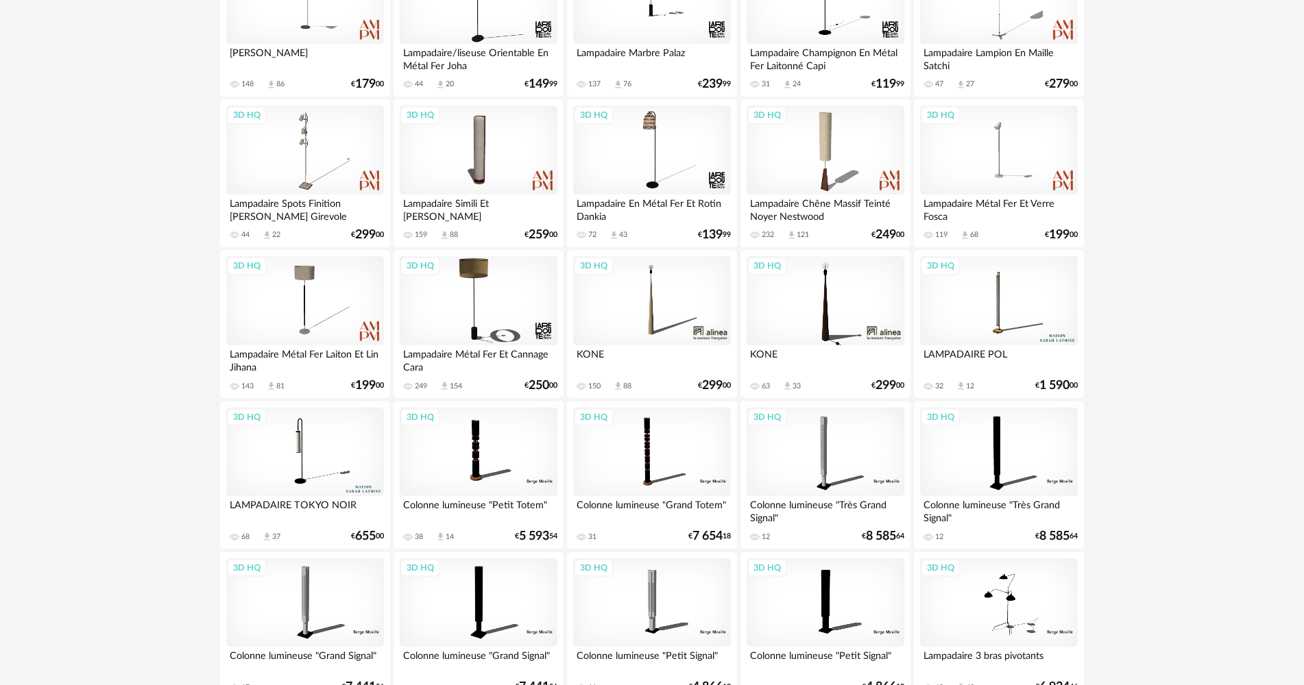
scroll to position [324, 0]
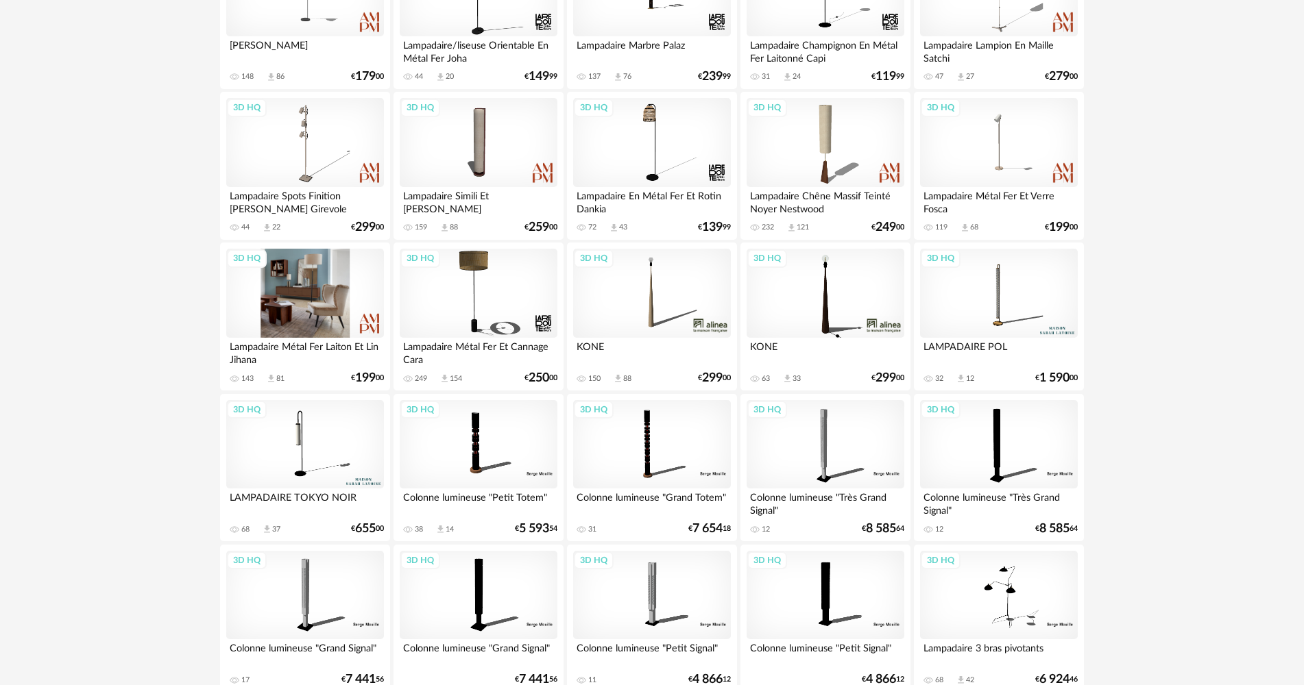
click at [319, 338] on div "3D HQ" at bounding box center [305, 293] width 158 height 89
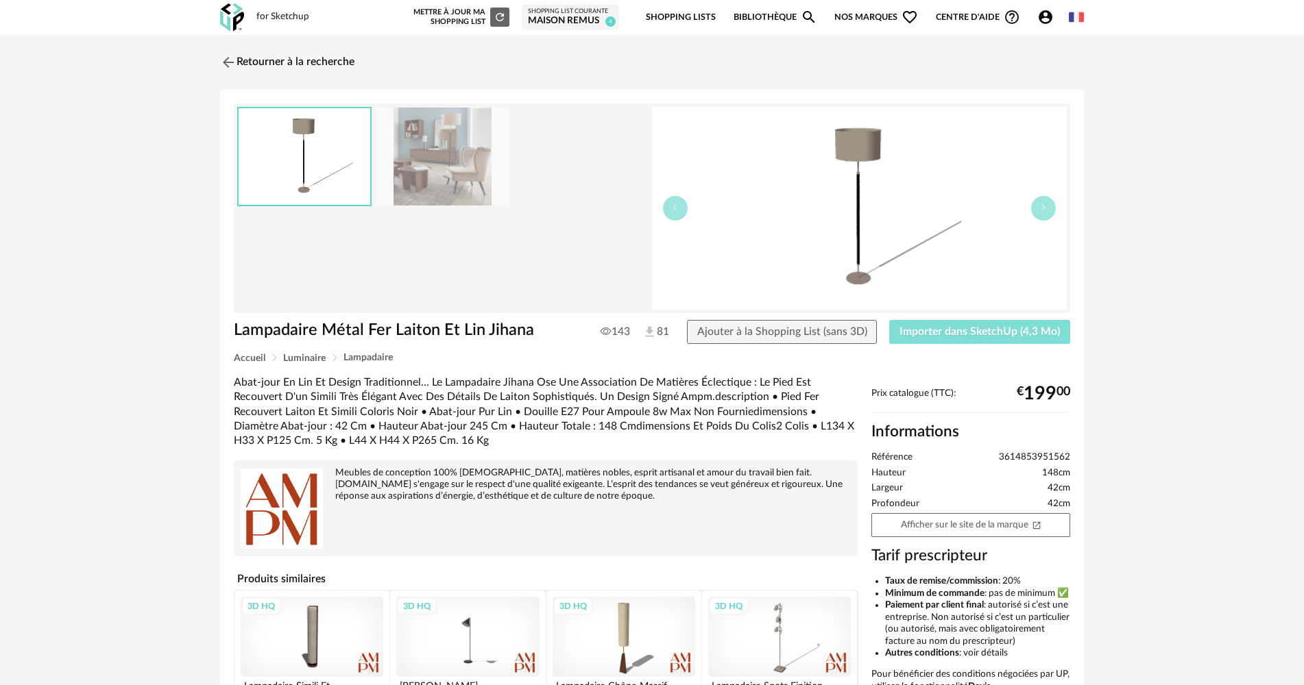
click at [917, 326] on span "Importer dans SketchUp (4,3 Mo)" at bounding box center [979, 331] width 160 height 11
click at [233, 66] on img at bounding box center [227, 62] width 20 height 20
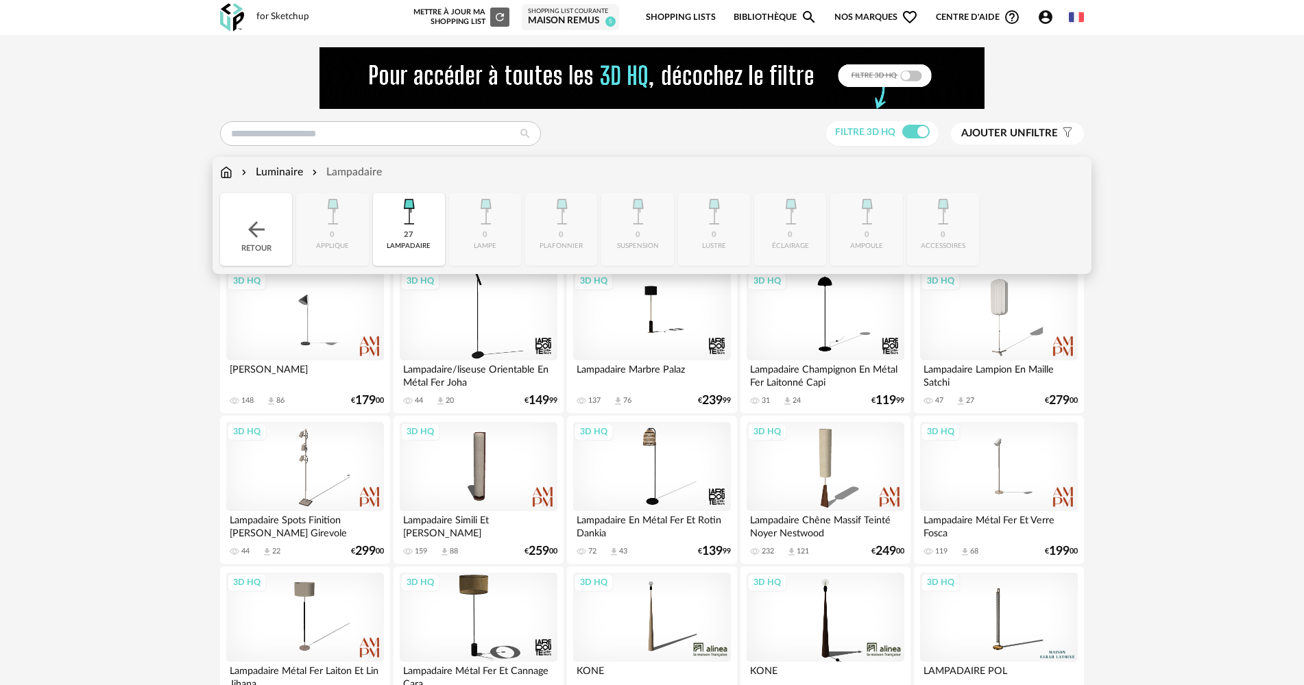
click at [251, 225] on img at bounding box center [256, 229] width 25 height 25
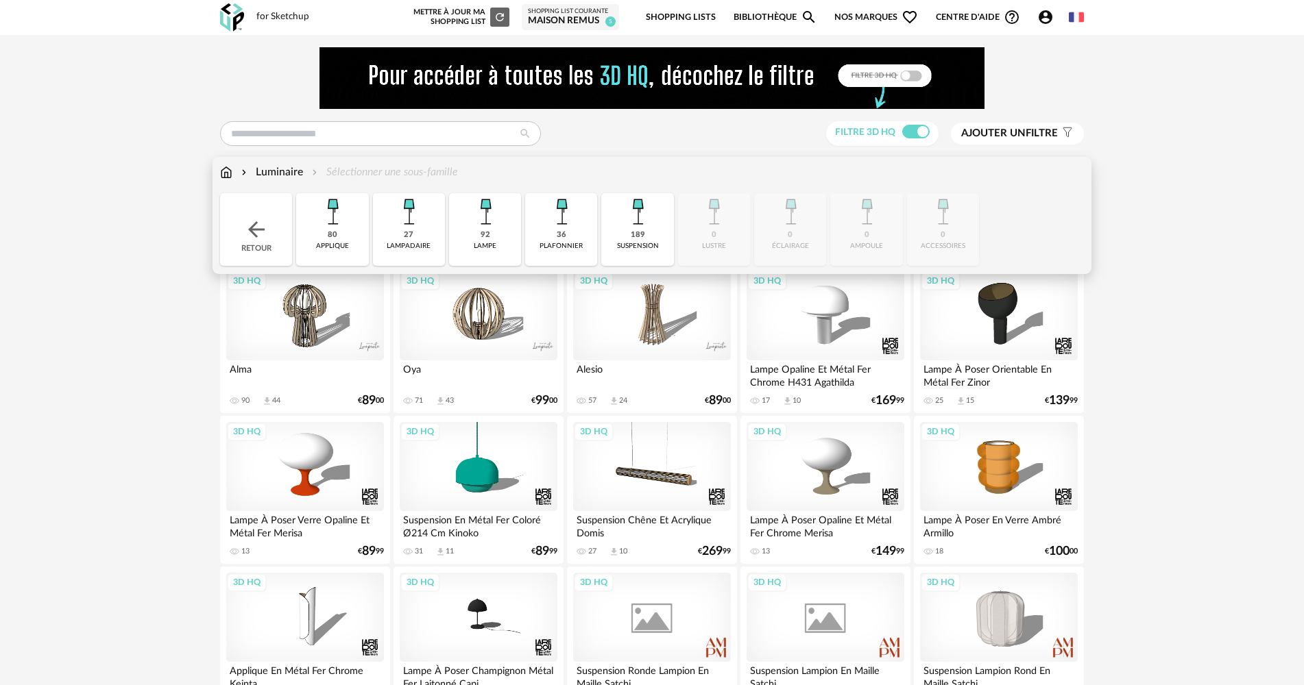
click at [251, 225] on img at bounding box center [256, 229] width 25 height 25
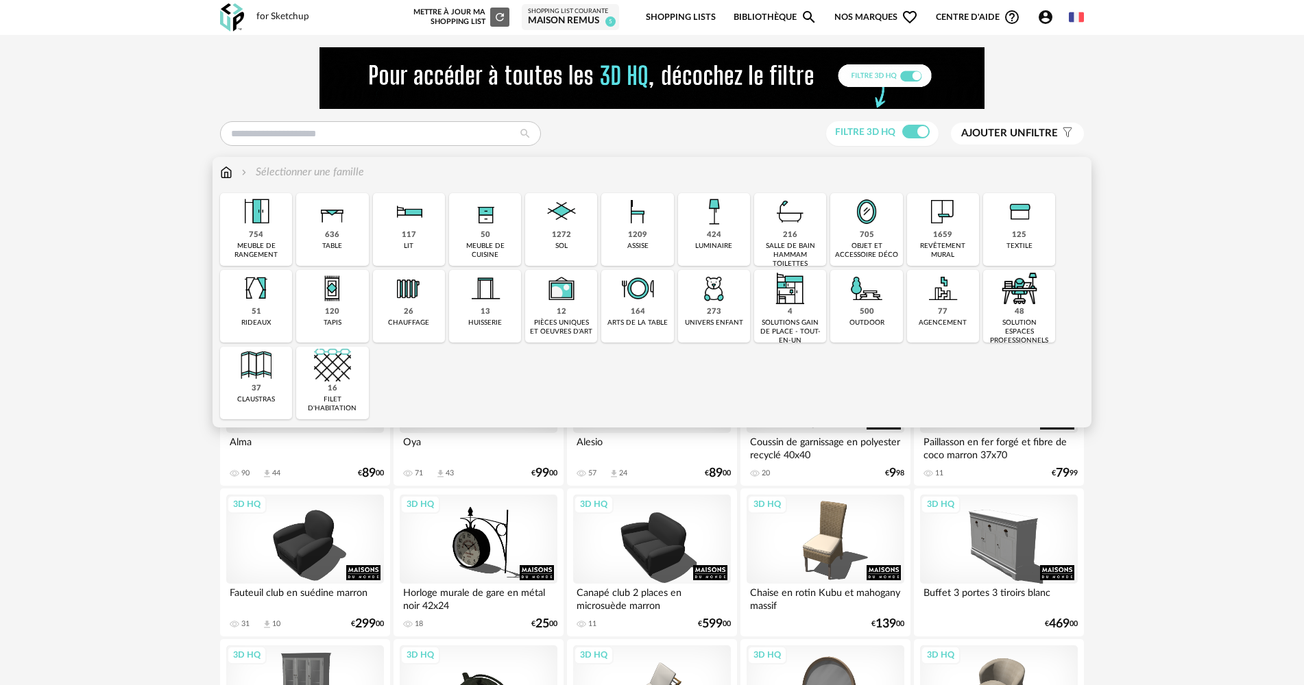
click at [263, 278] on img at bounding box center [256, 288] width 37 height 37
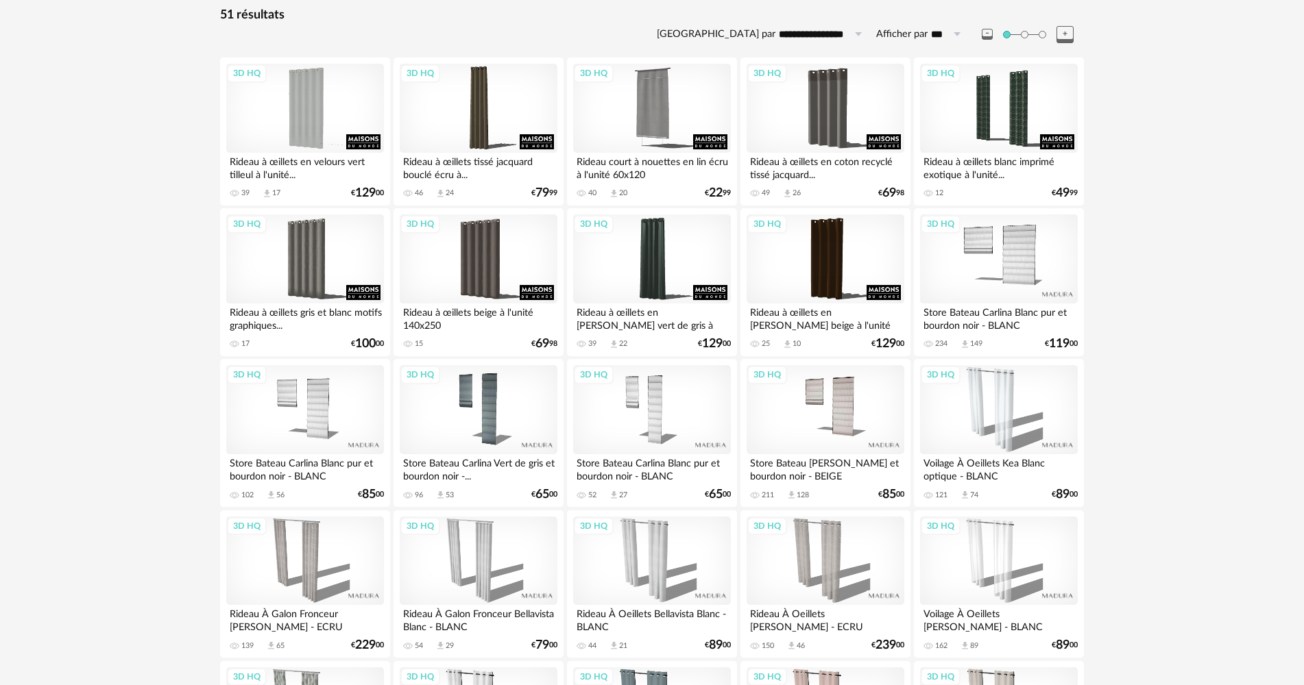
scroll to position [206, 0]
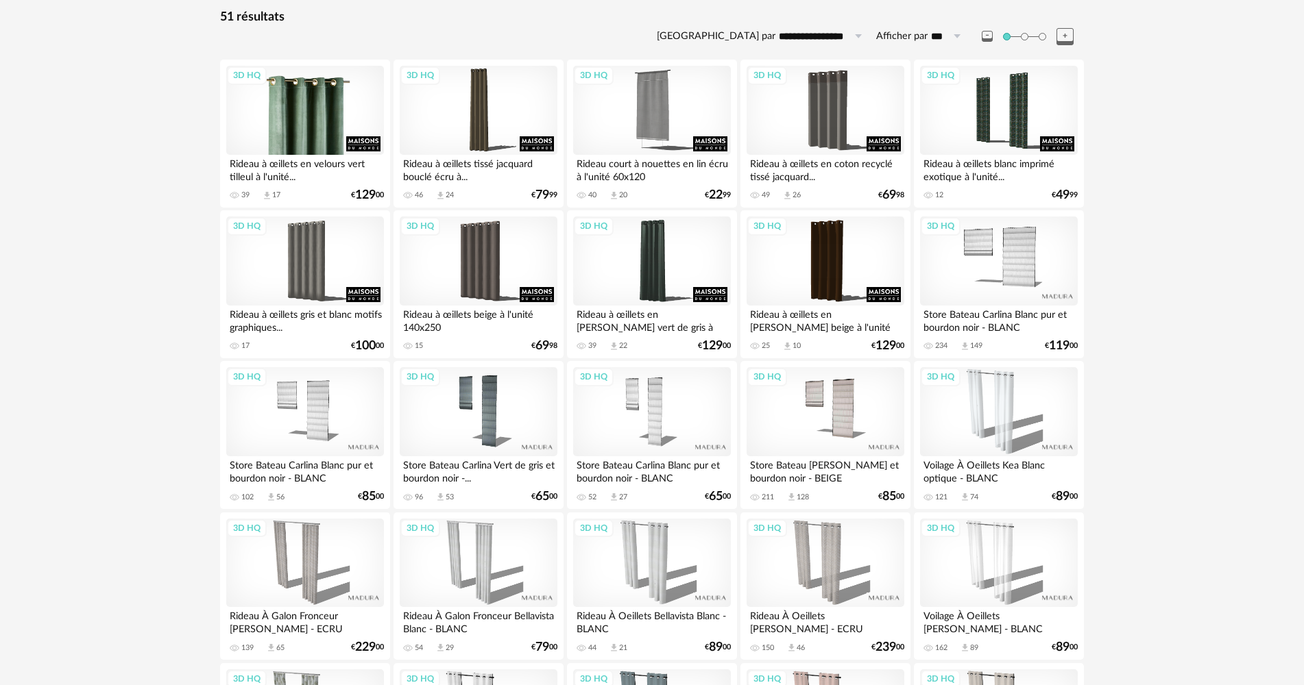
click at [298, 139] on div "3D HQ" at bounding box center [305, 110] width 158 height 89
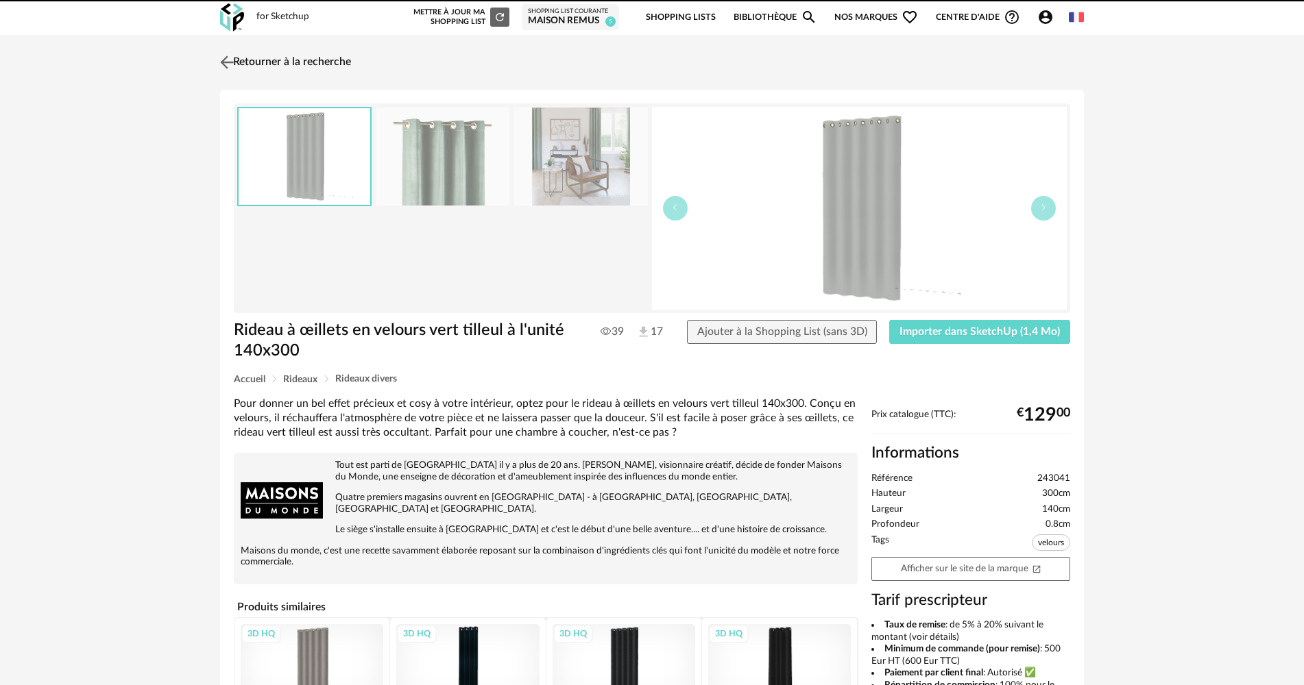
click at [217, 61] on img at bounding box center [227, 62] width 20 height 20
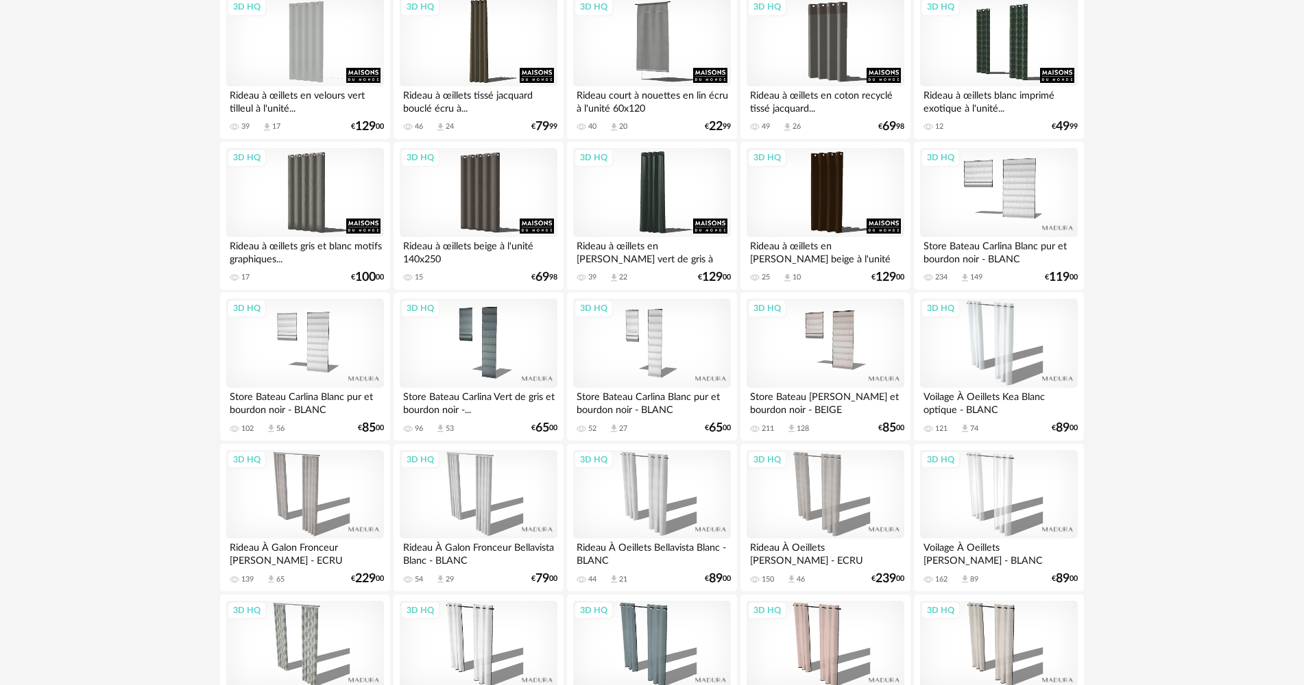
scroll to position [617, 0]
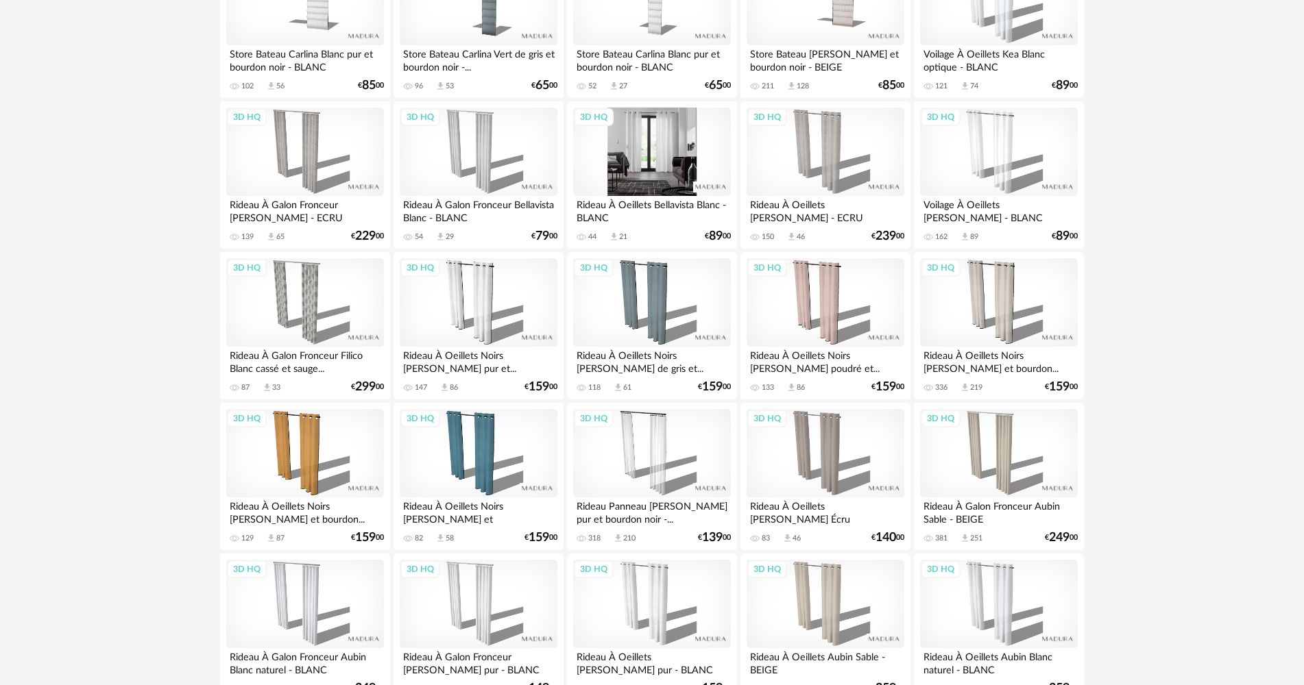
click at [618, 167] on div "3D HQ" at bounding box center [652, 152] width 158 height 89
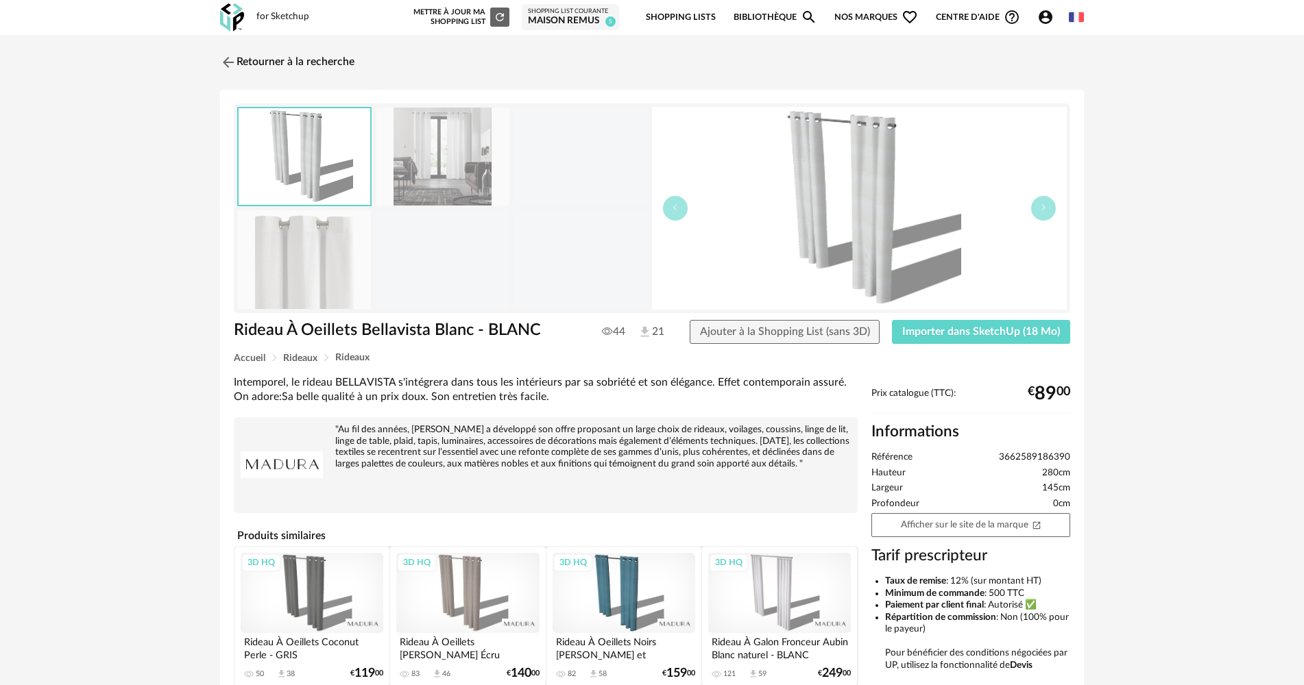
click at [971, 350] on div "Rideau À Oeillets Bellavista Blanc - BLANC 44 21 Ajouter à la Shopping List (sa…" at bounding box center [652, 337] width 850 height 34
click at [969, 338] on button "Importer dans SketchUp (18 Mo)" at bounding box center [981, 332] width 178 height 25
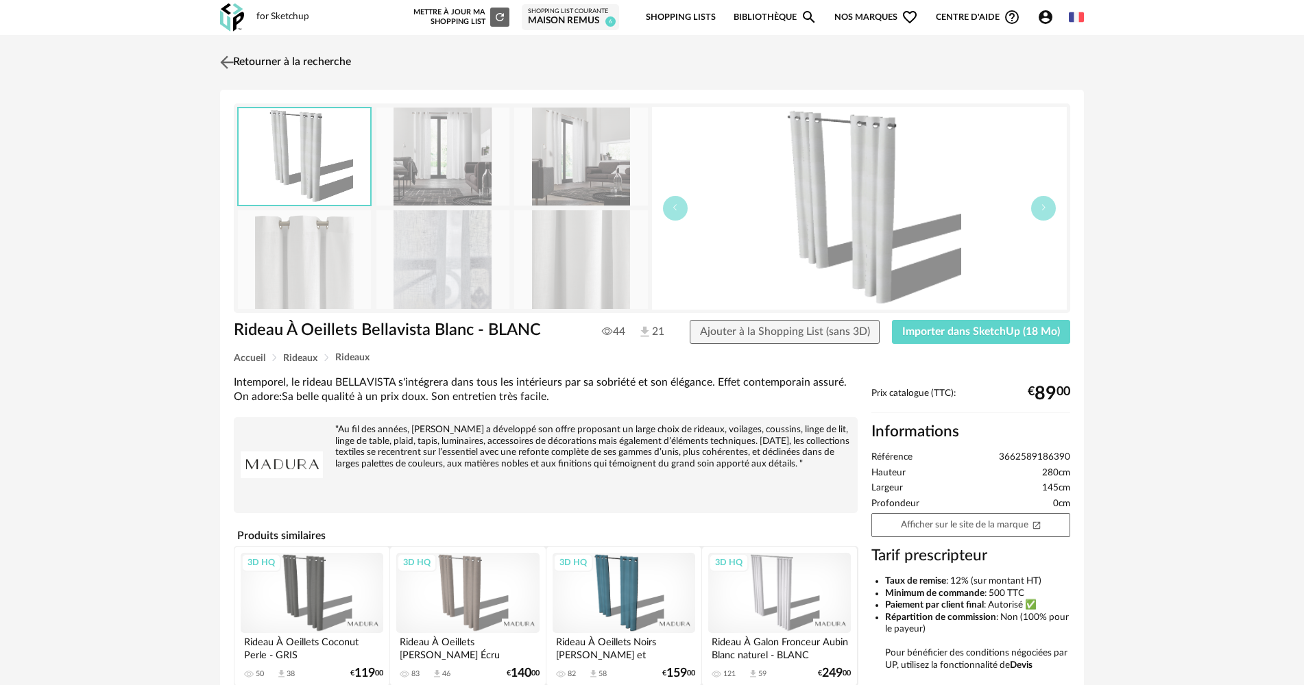
click at [284, 67] on link "Retourner à la recherche" at bounding box center [284, 62] width 134 height 30
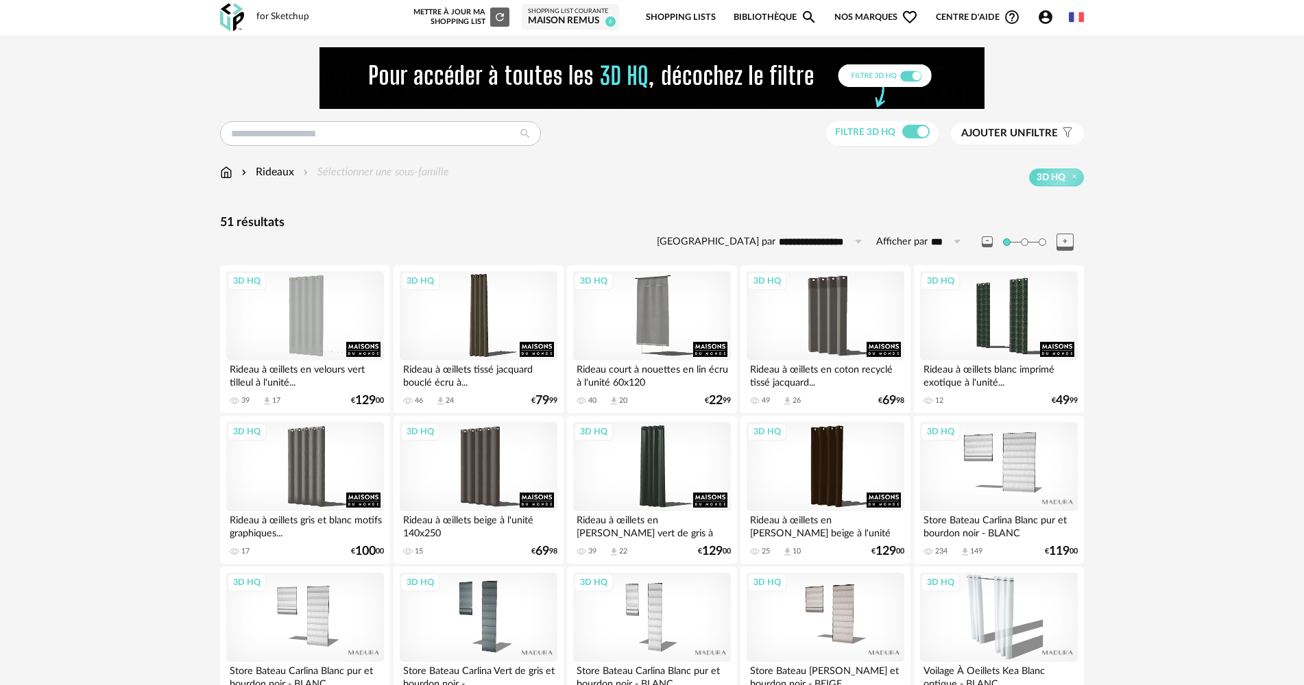
click at [228, 173] on img at bounding box center [226, 173] width 12 height 16
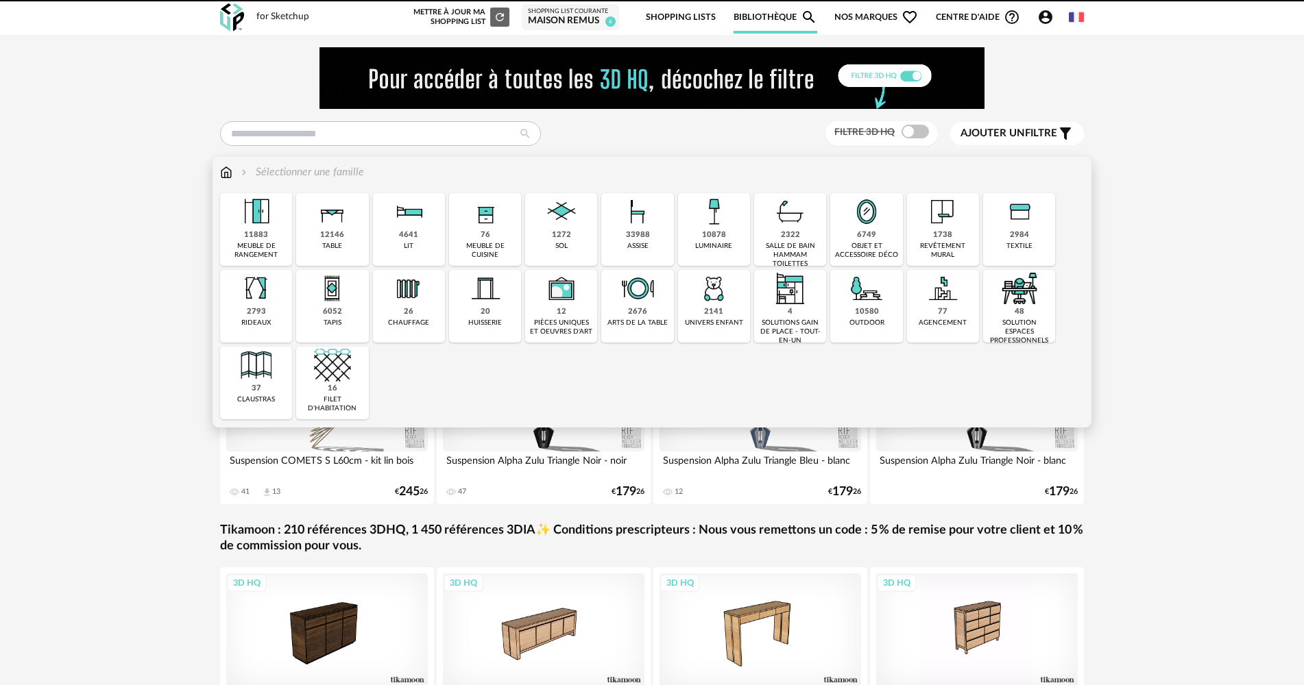
click at [267, 221] on img at bounding box center [256, 211] width 37 height 37
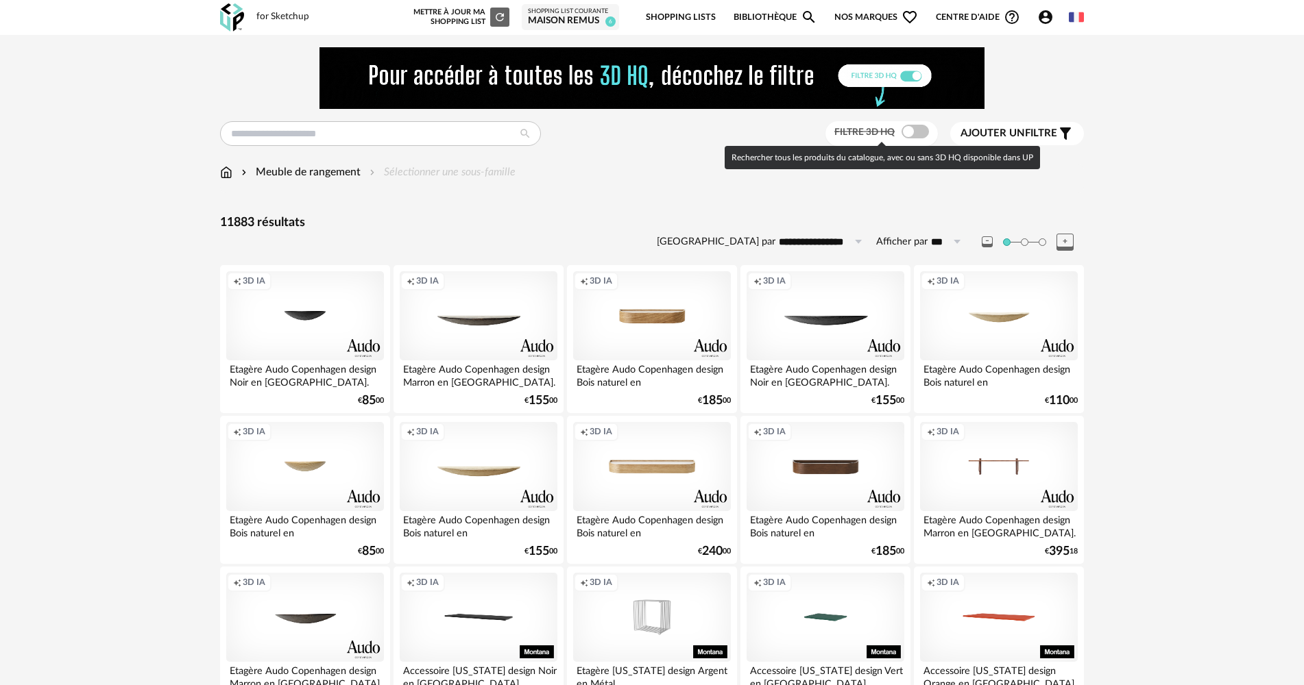
click at [913, 132] on span at bounding box center [914, 132] width 27 height 14
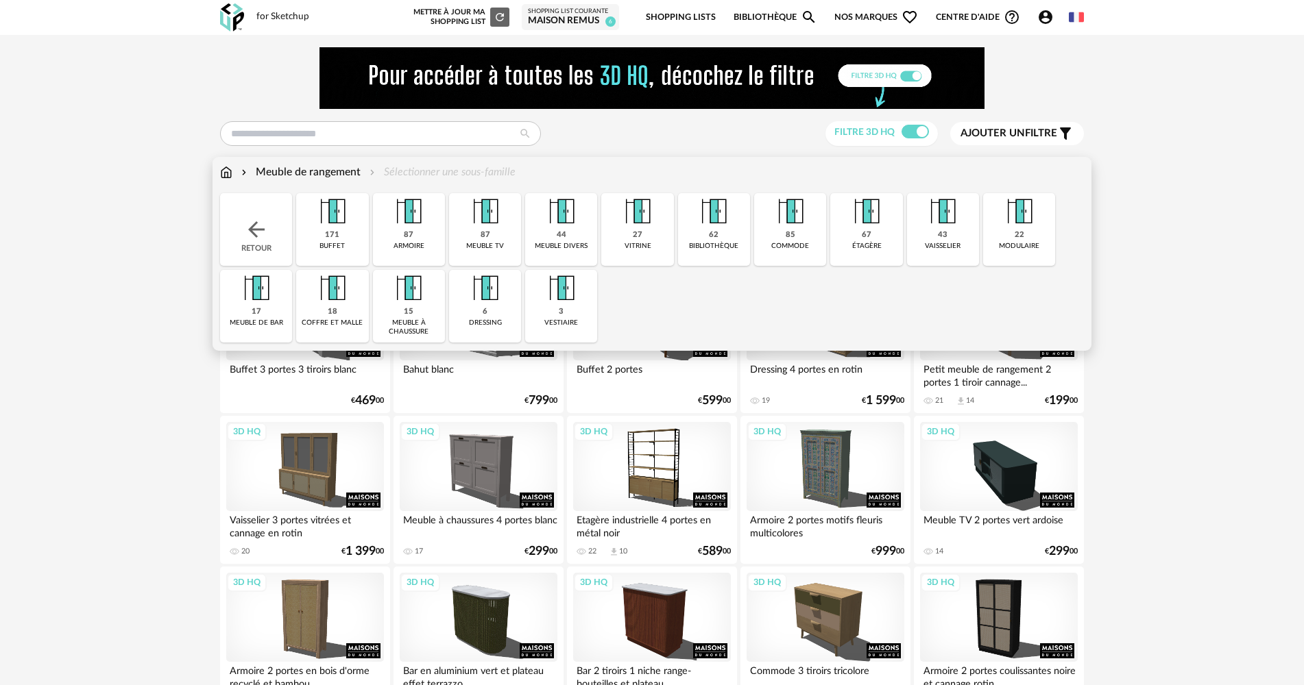
click at [916, 221] on div "43 vaisselier" at bounding box center [943, 229] width 72 height 73
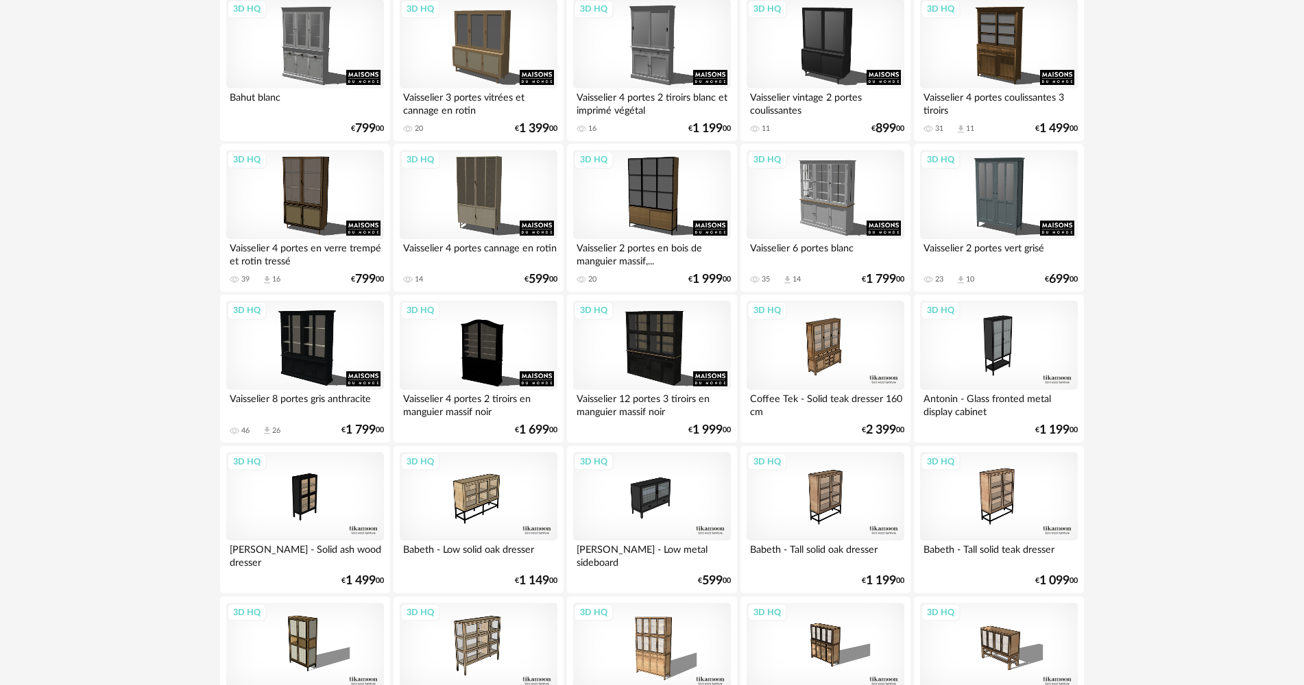
scroll to position [274, 0]
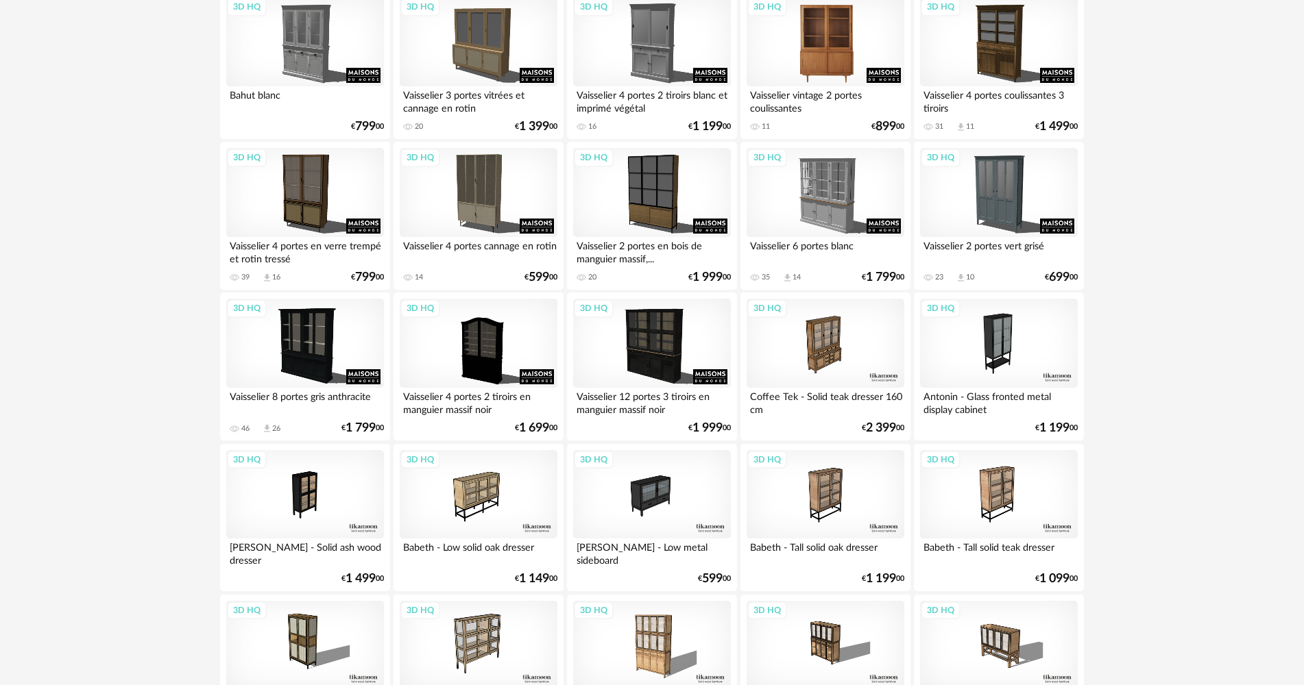
click at [805, 43] on div "3D HQ" at bounding box center [825, 41] width 158 height 89
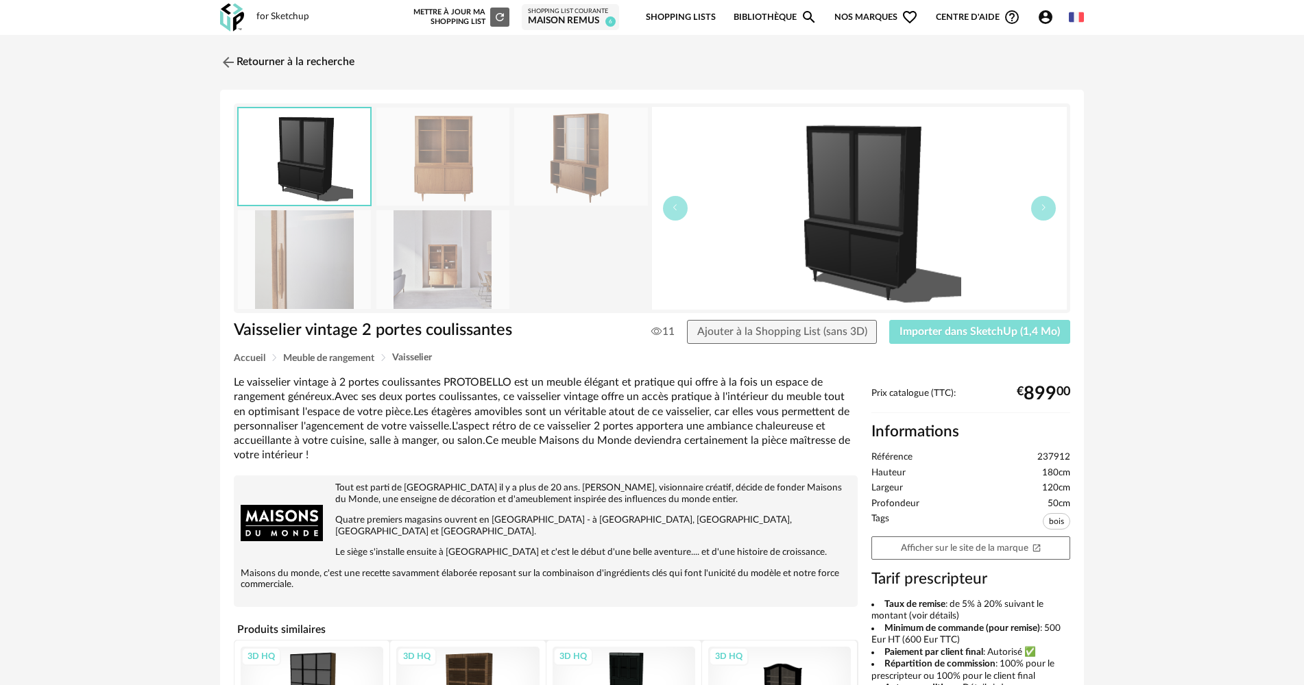
click at [938, 335] on span "Importer dans SketchUp (1,4 Mo)" at bounding box center [979, 331] width 160 height 11
click at [243, 40] on div "Retourner à la recherche Vaisselier vintage 2 portes coulissantes Vaisselier vi…" at bounding box center [652, 486] width 1304 height 903
drag, startPoint x: 225, startPoint y: 58, endPoint x: 189, endPoint y: 87, distance: 46.3
click at [226, 58] on img at bounding box center [228, 62] width 16 height 16
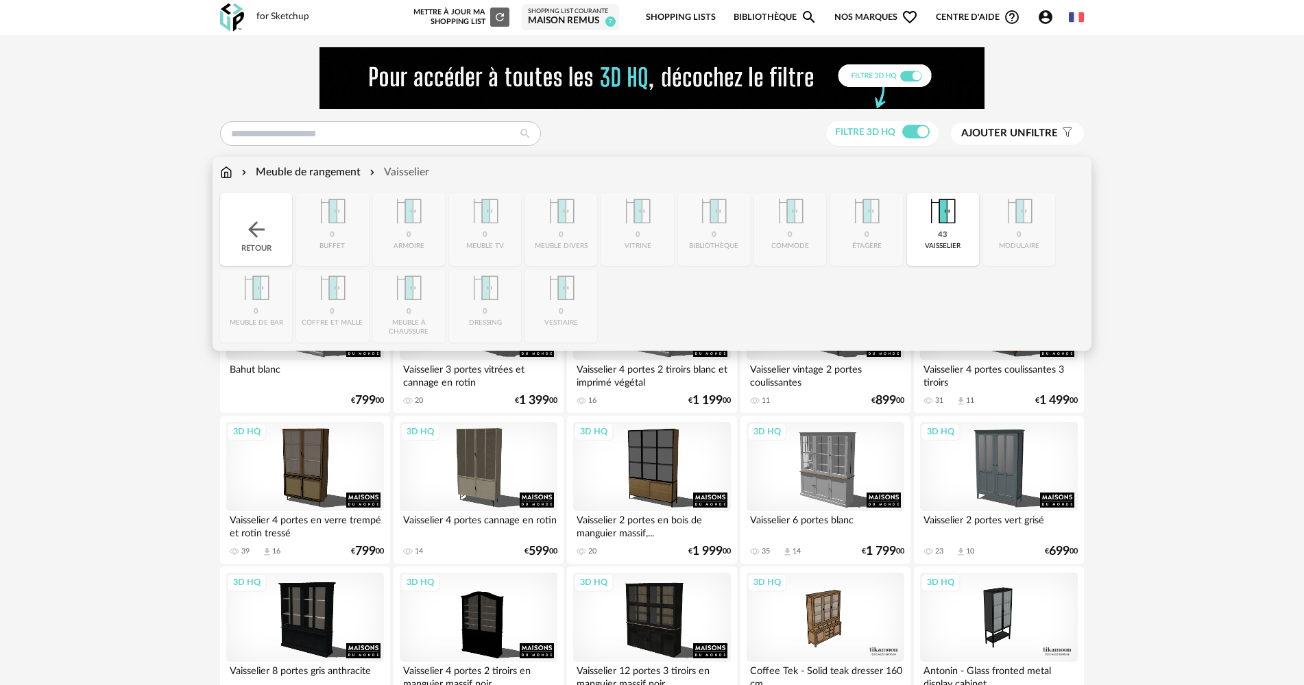
click at [317, 166] on div "Meuble de rangement" at bounding box center [300, 173] width 122 height 16
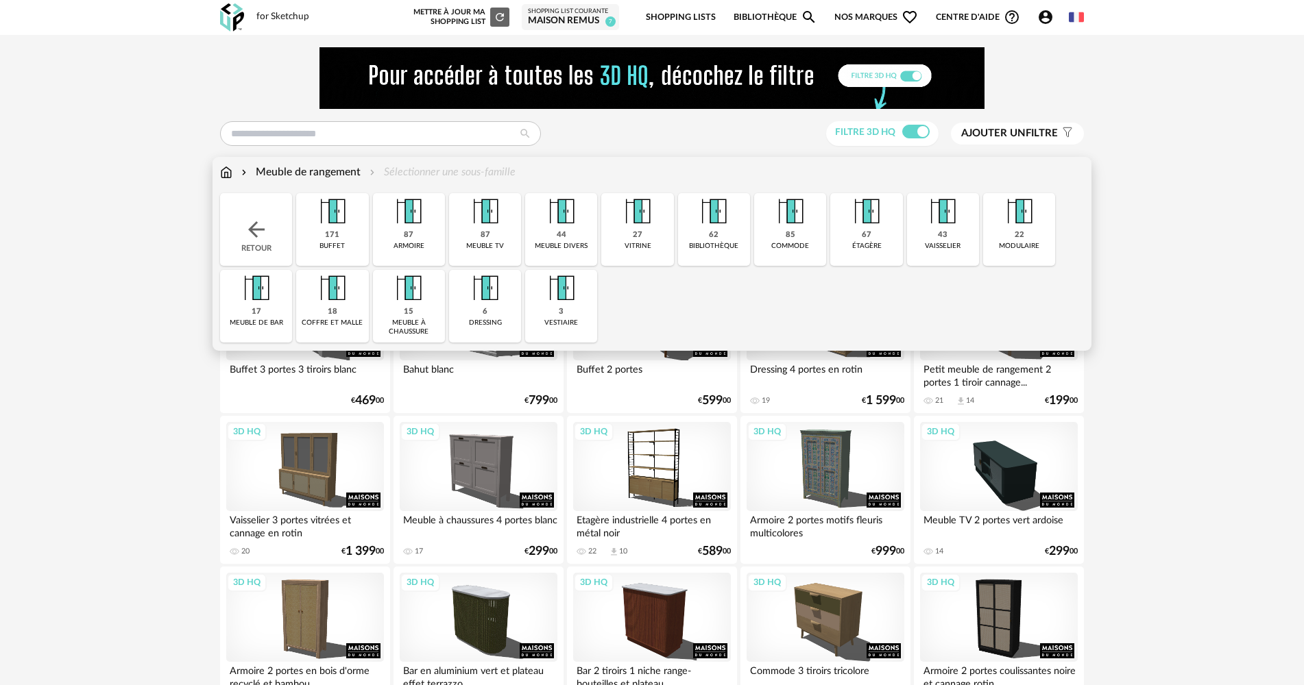
click at [481, 247] on div "meuble tv" at bounding box center [485, 246] width 38 height 9
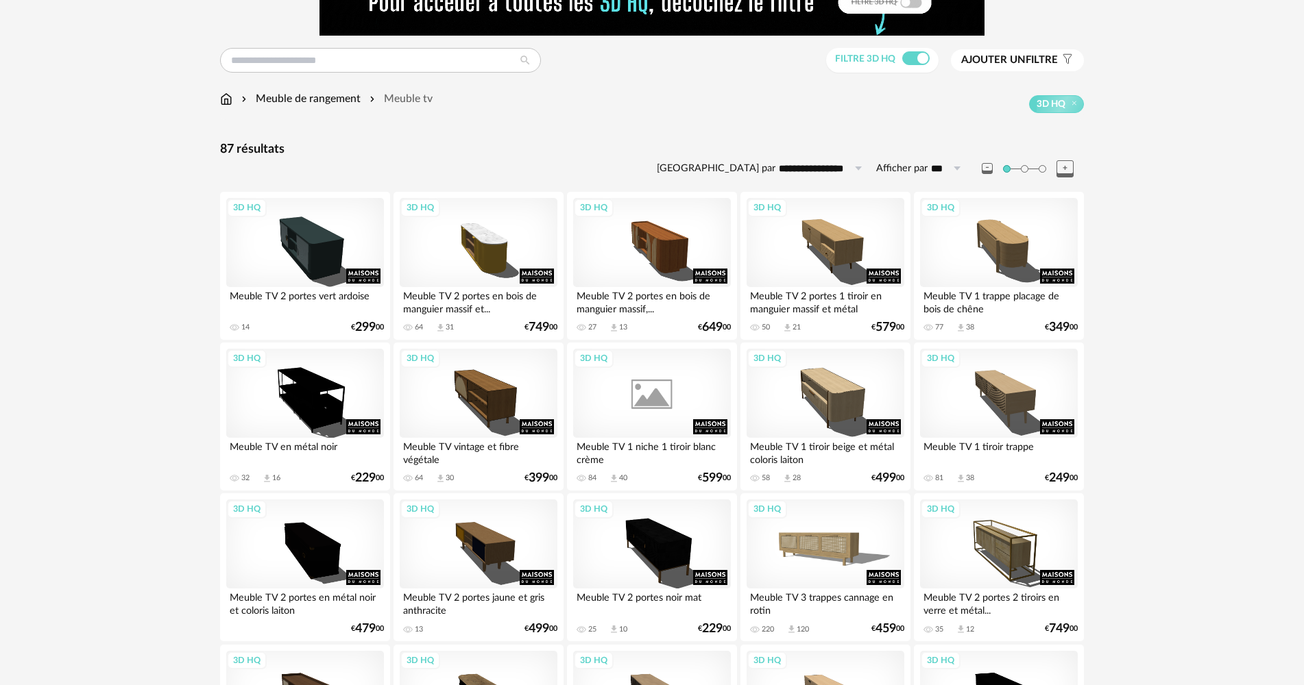
scroll to position [343, 0]
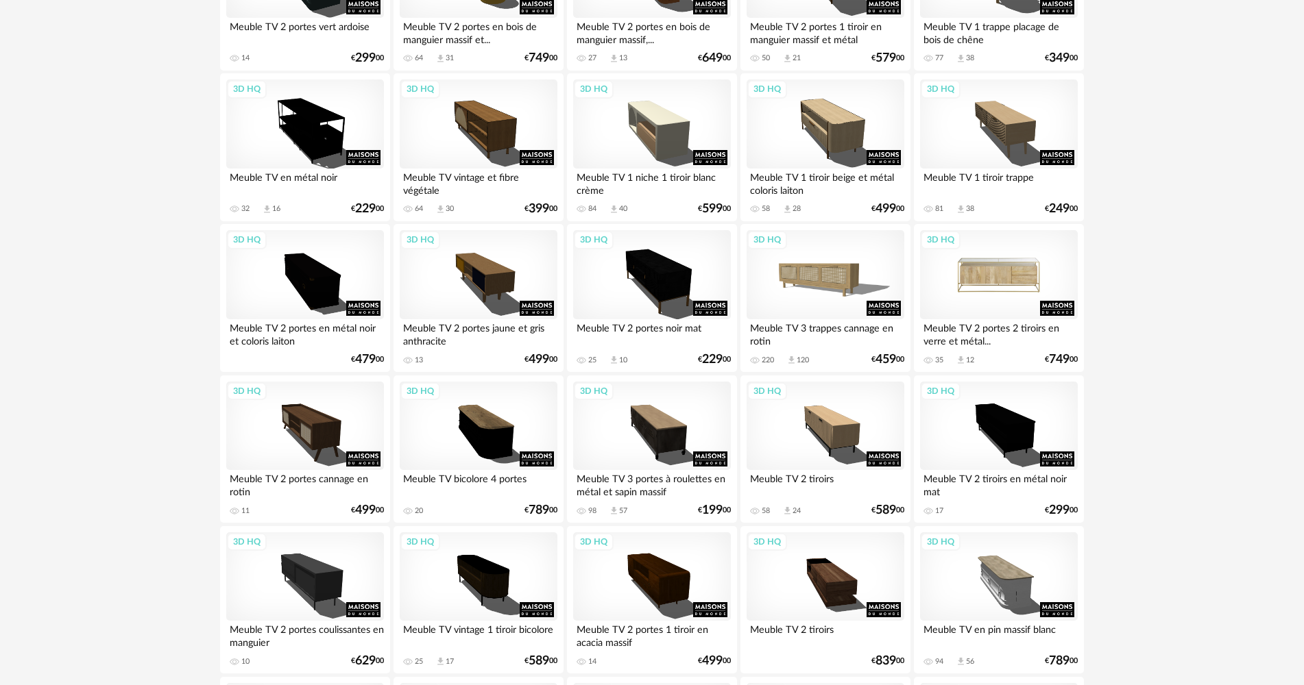
click at [1041, 274] on div "3D HQ" at bounding box center [999, 274] width 158 height 89
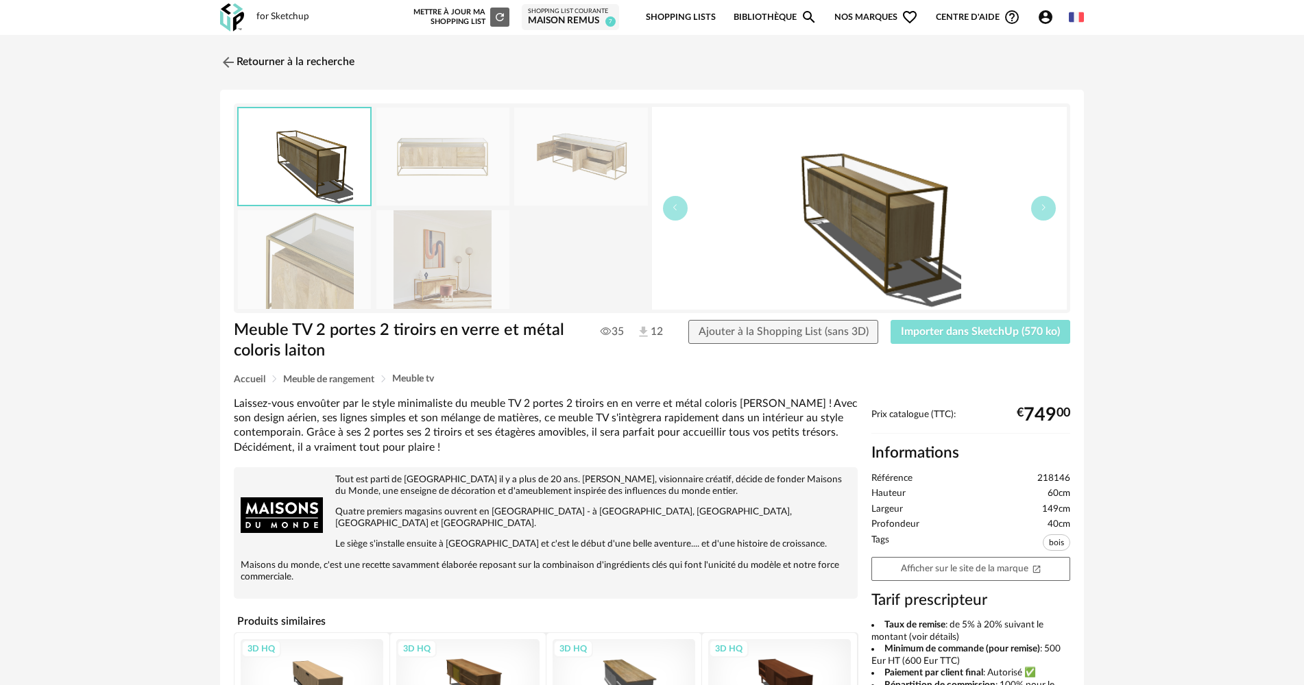
click at [1030, 340] on button "Importer dans SketchUp (570 ko)" at bounding box center [980, 332] width 180 height 25
click at [228, 60] on img at bounding box center [227, 62] width 20 height 20
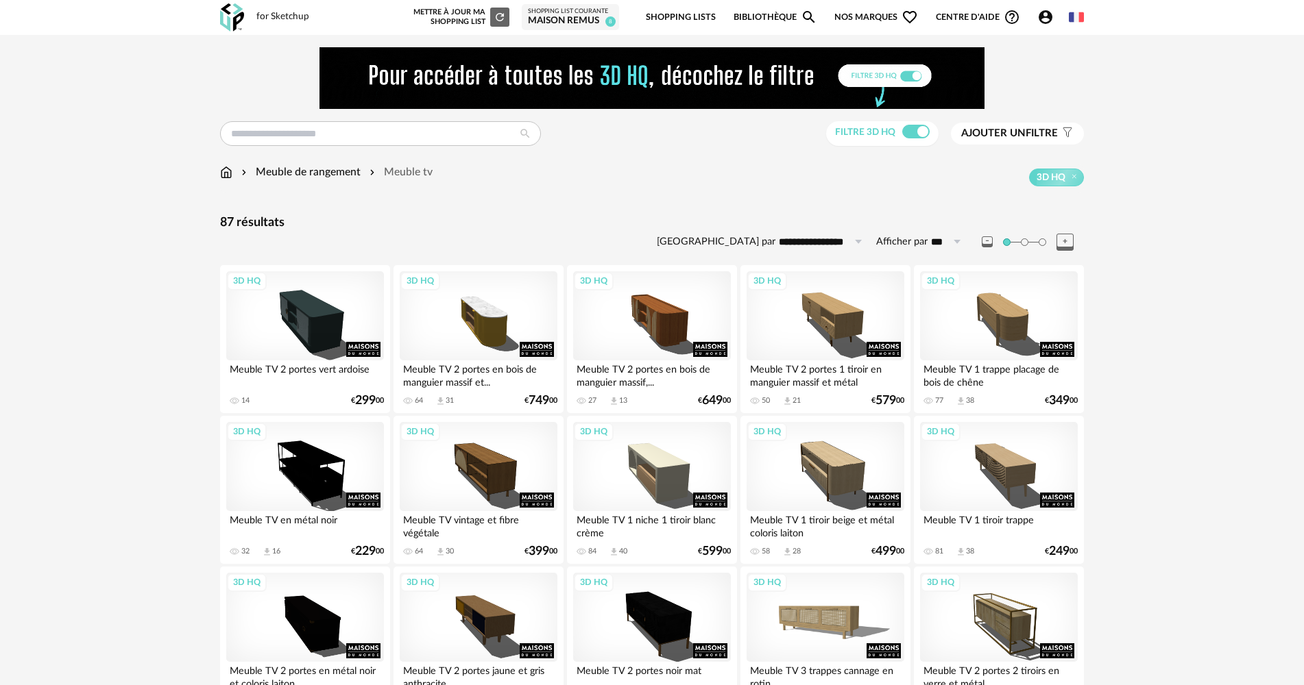
click at [231, 174] on img at bounding box center [226, 173] width 12 height 16
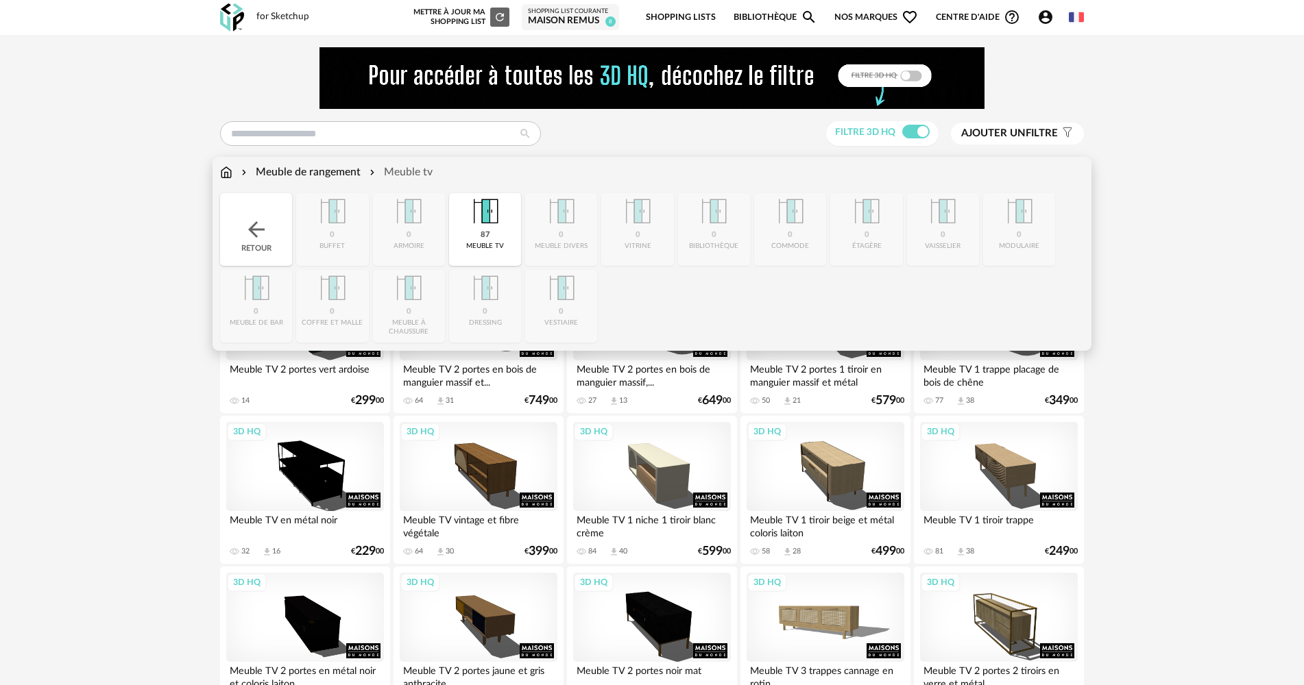
click at [268, 247] on div "Retour" at bounding box center [256, 229] width 72 height 73
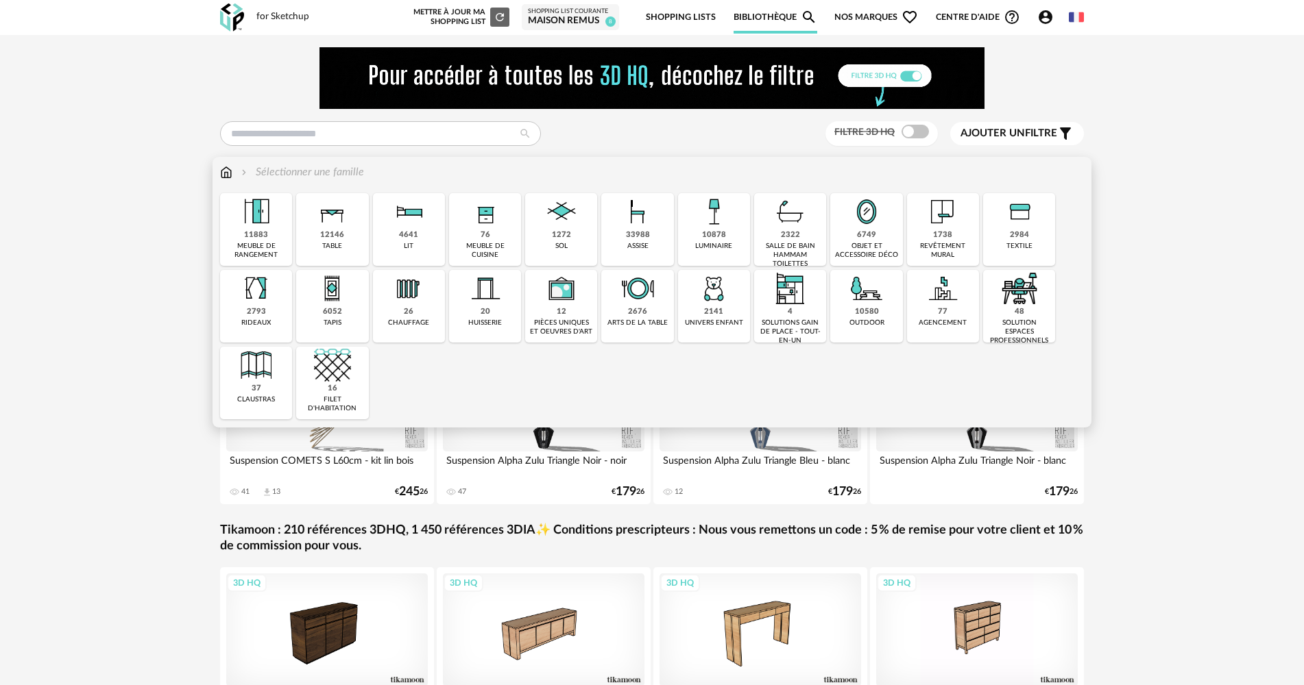
click at [645, 236] on div "33988" at bounding box center [638, 235] width 24 height 10
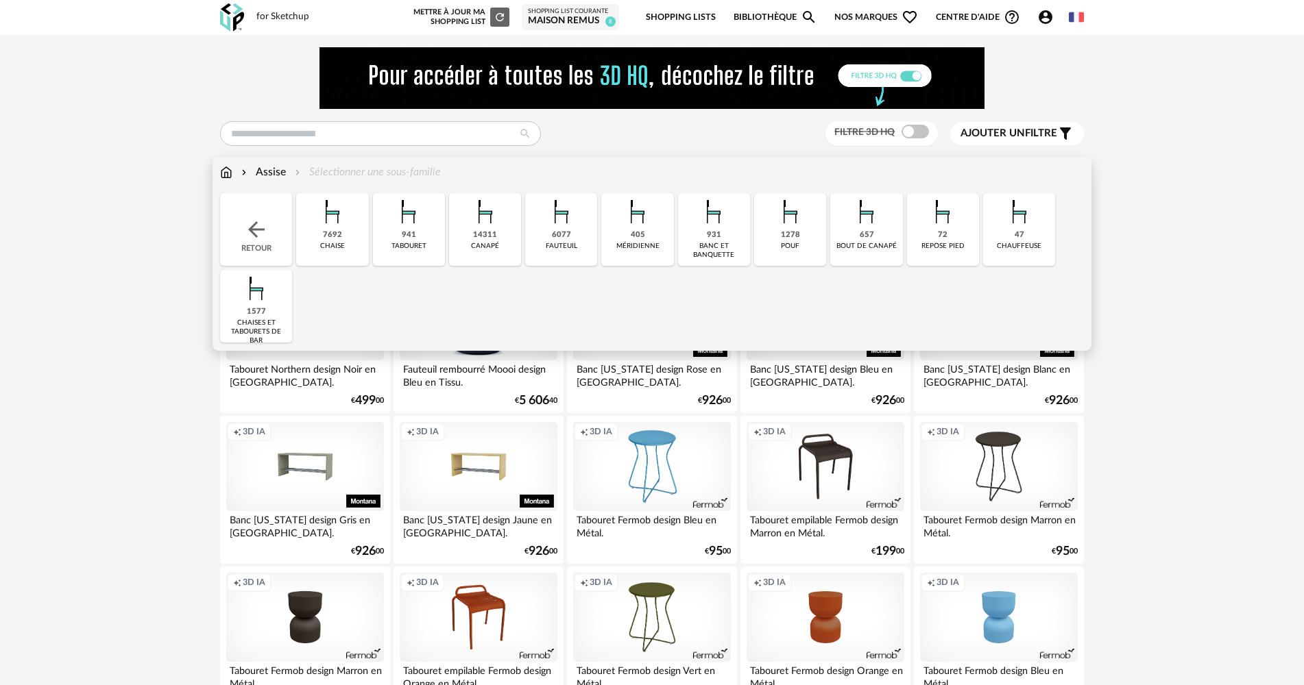
click at [485, 244] on div "canapé" at bounding box center [485, 246] width 28 height 9
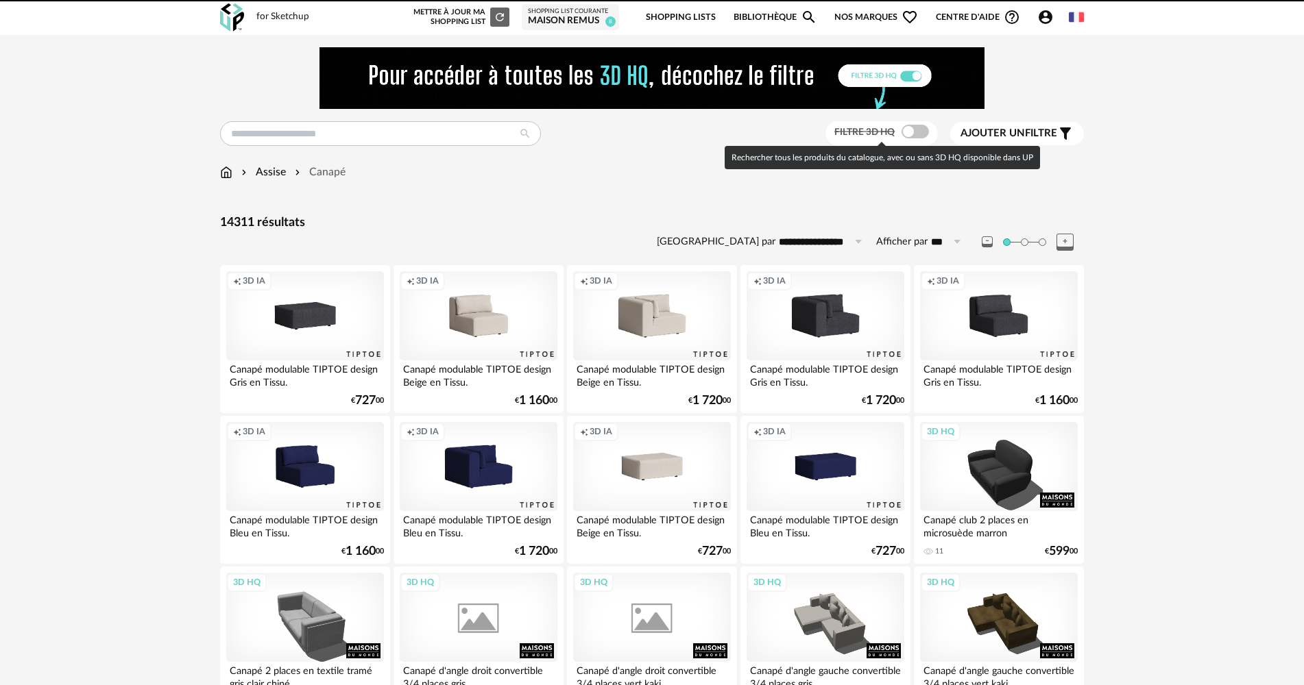
click at [909, 133] on span at bounding box center [914, 132] width 27 height 14
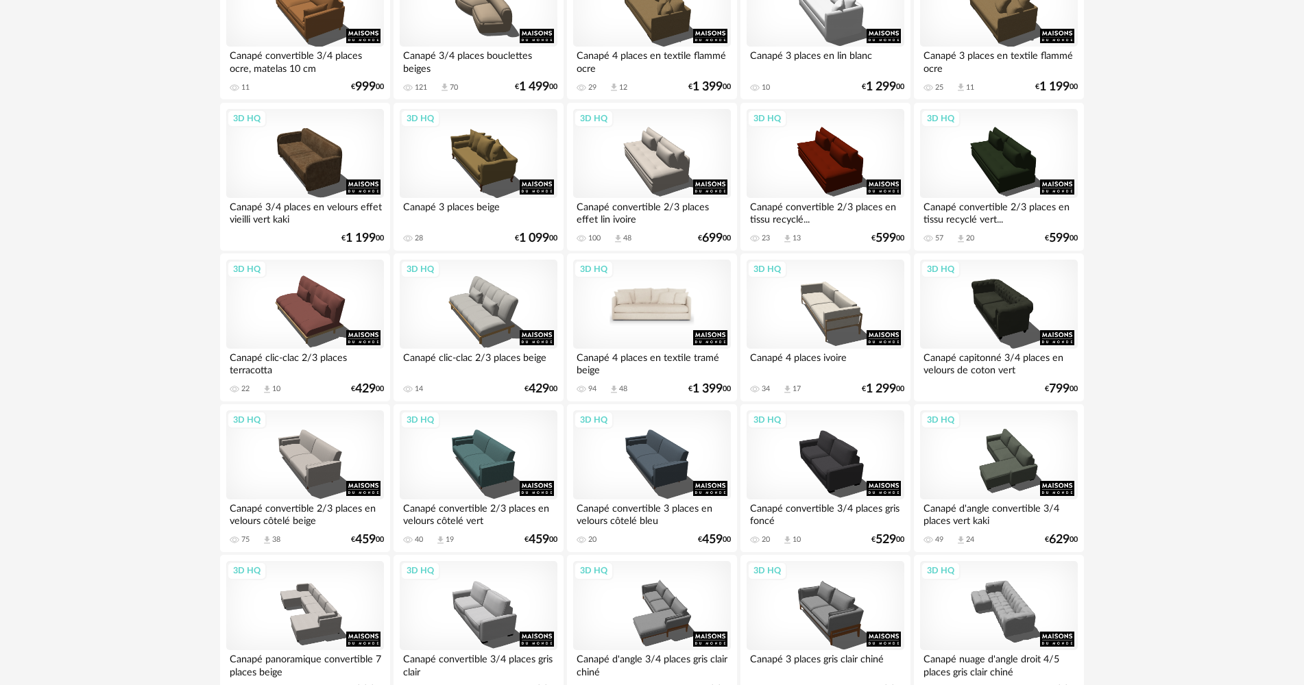
scroll to position [1234, 0]
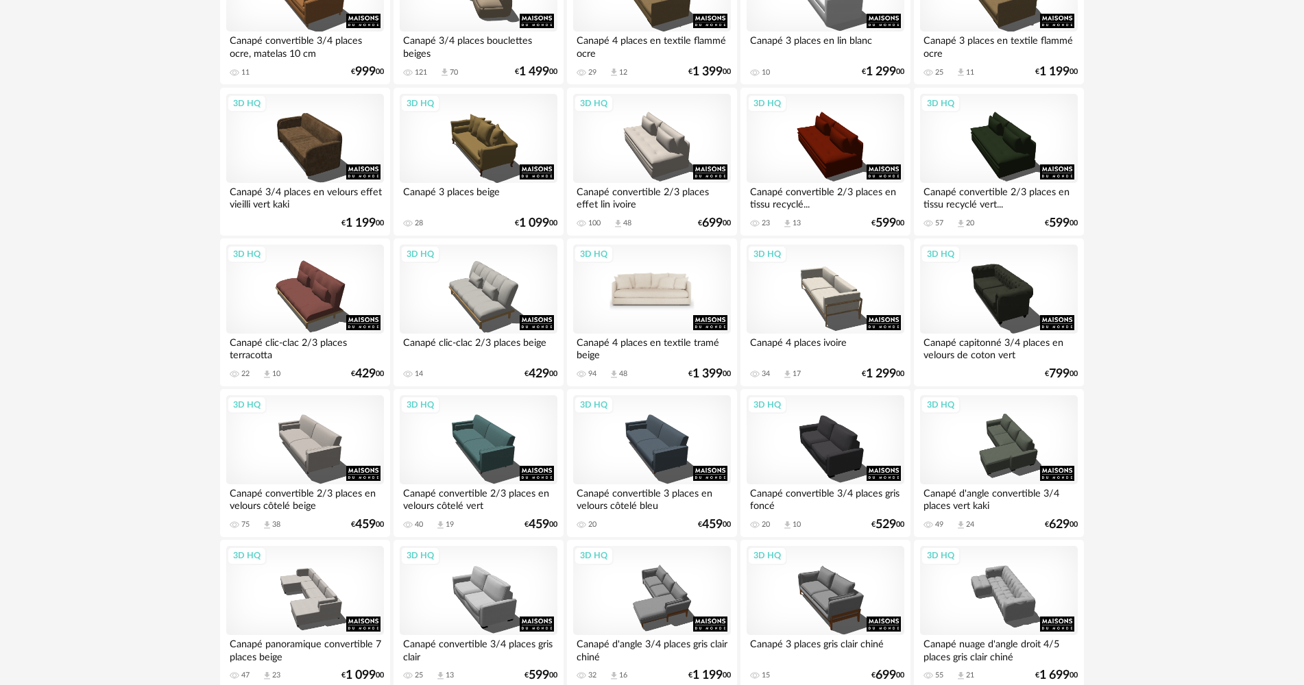
click at [647, 295] on div "3D HQ" at bounding box center [652, 289] width 158 height 89
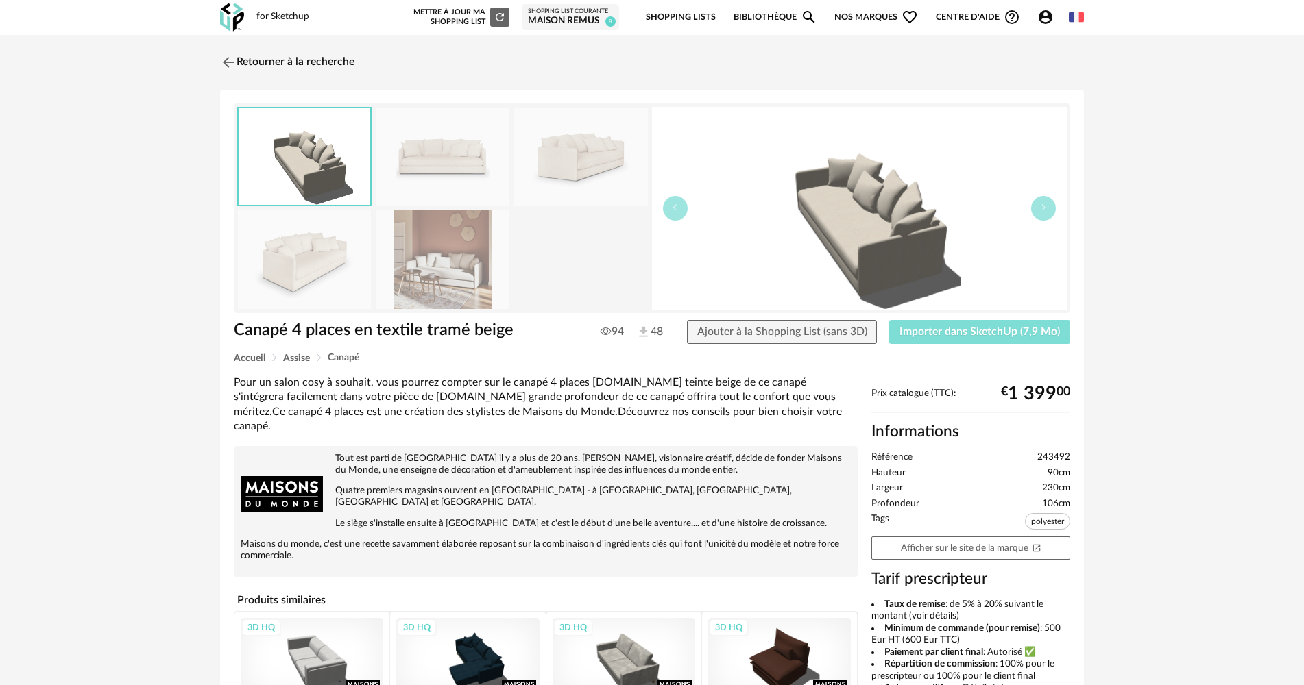
click at [936, 335] on span "Importer dans SketchUp (7,9 Mo)" at bounding box center [979, 331] width 160 height 11
click at [249, 49] on link "Retourner à la recherche" at bounding box center [284, 62] width 134 height 30
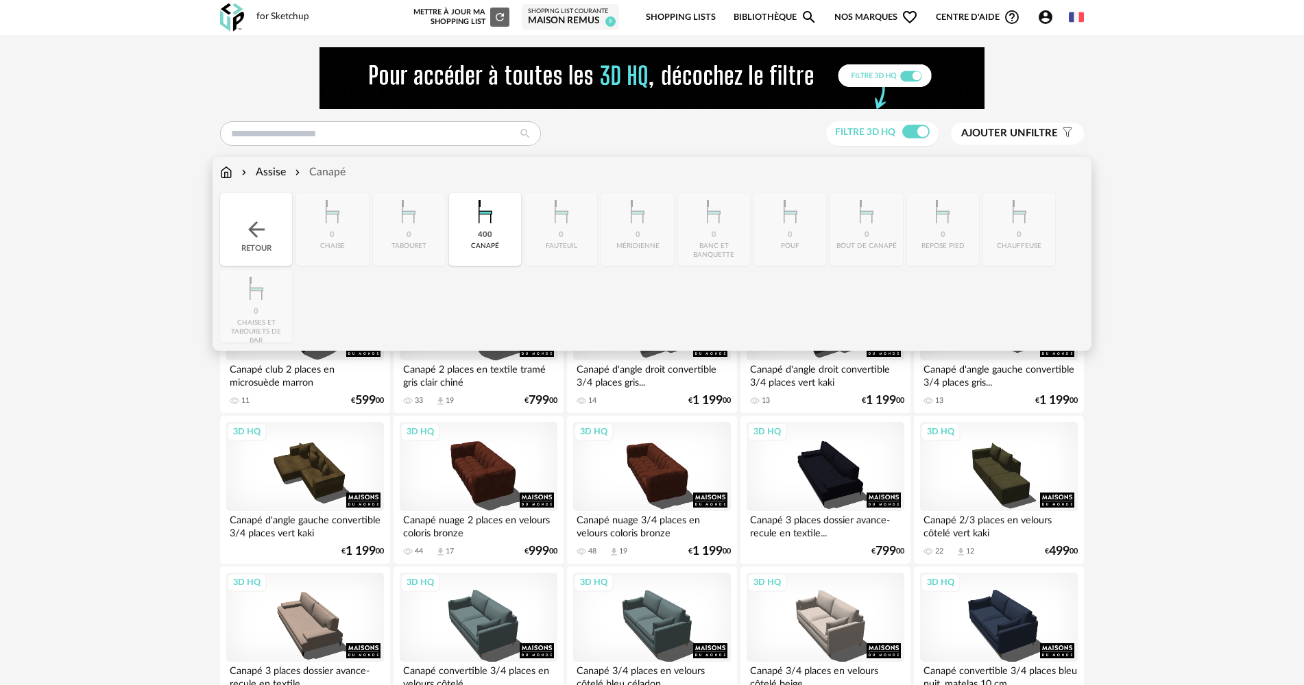
click at [254, 212] on div "Retour" at bounding box center [256, 229] width 72 height 73
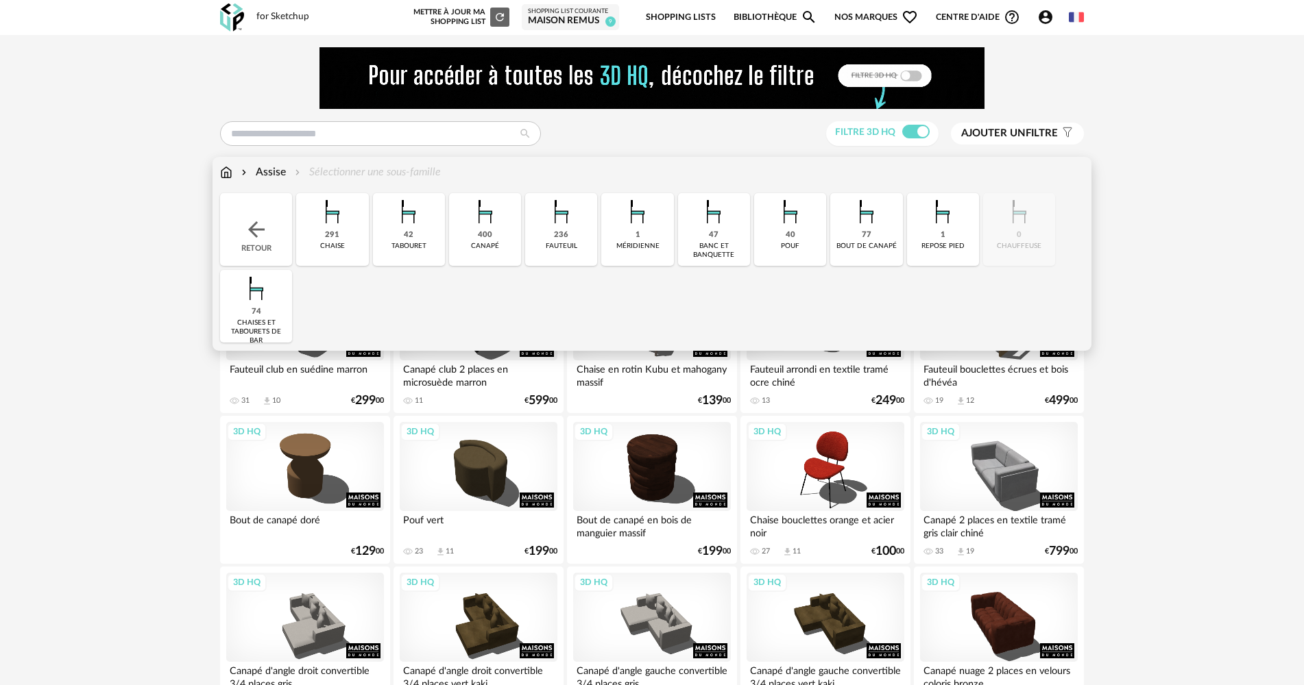
click at [551, 232] on div "236 [GEOGRAPHIC_DATA]" at bounding box center [561, 229] width 72 height 73
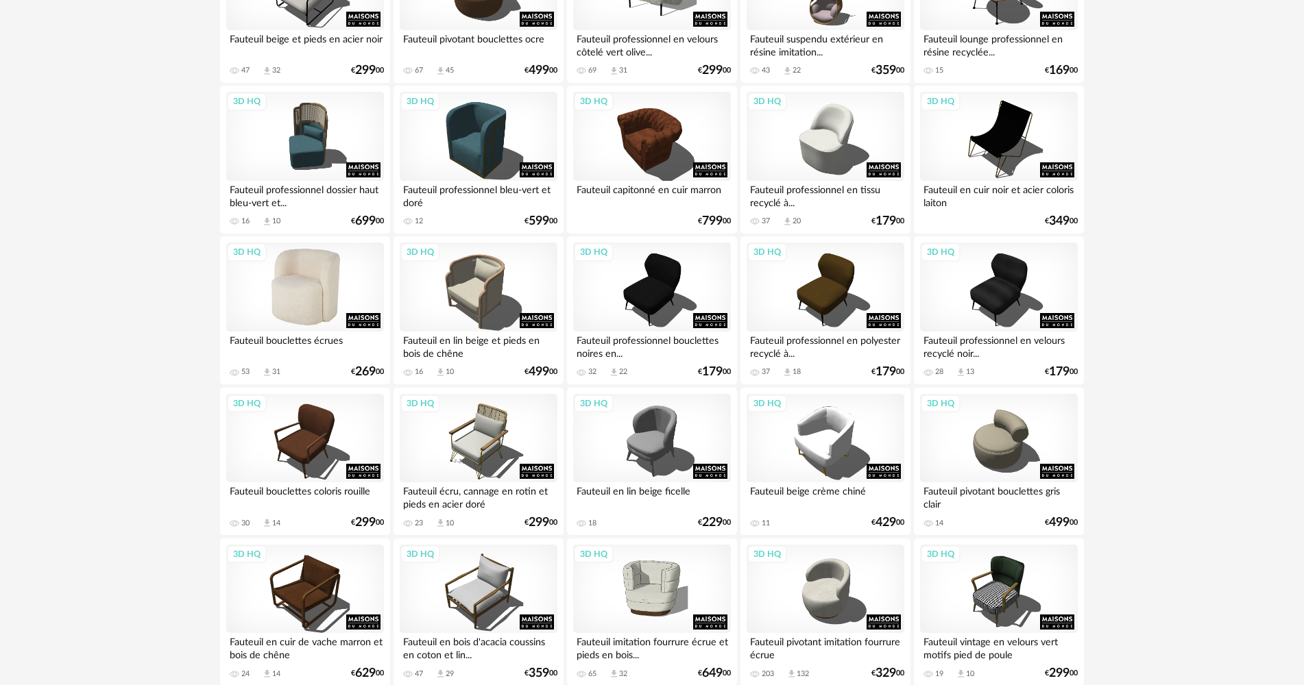
scroll to position [1851, 0]
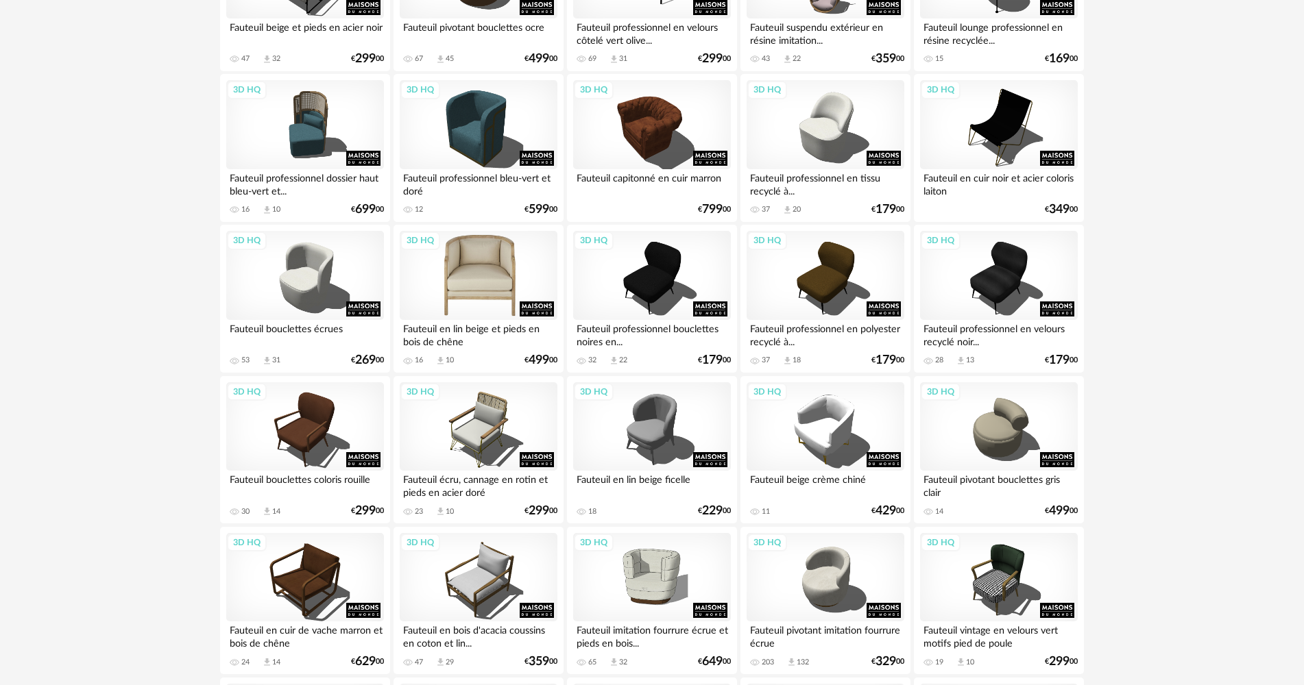
click at [509, 280] on div "3D HQ" at bounding box center [479, 275] width 158 height 89
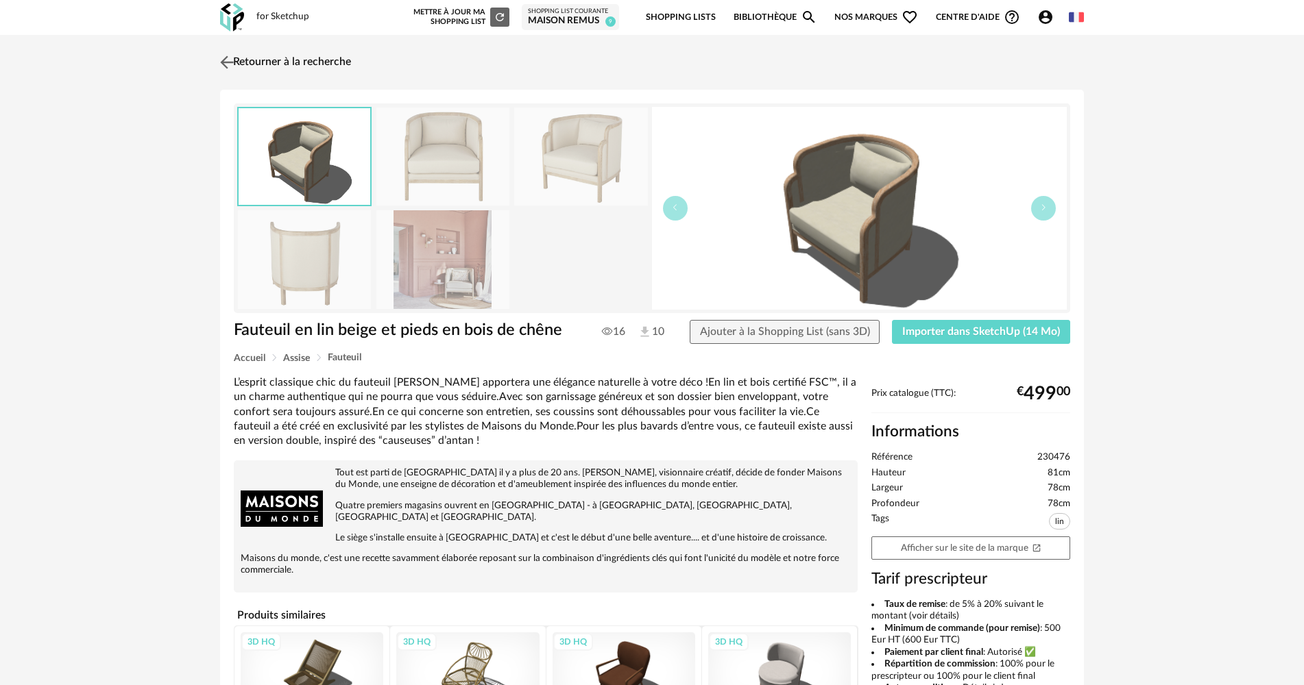
click at [225, 51] on link "Retourner à la recherche" at bounding box center [284, 62] width 134 height 30
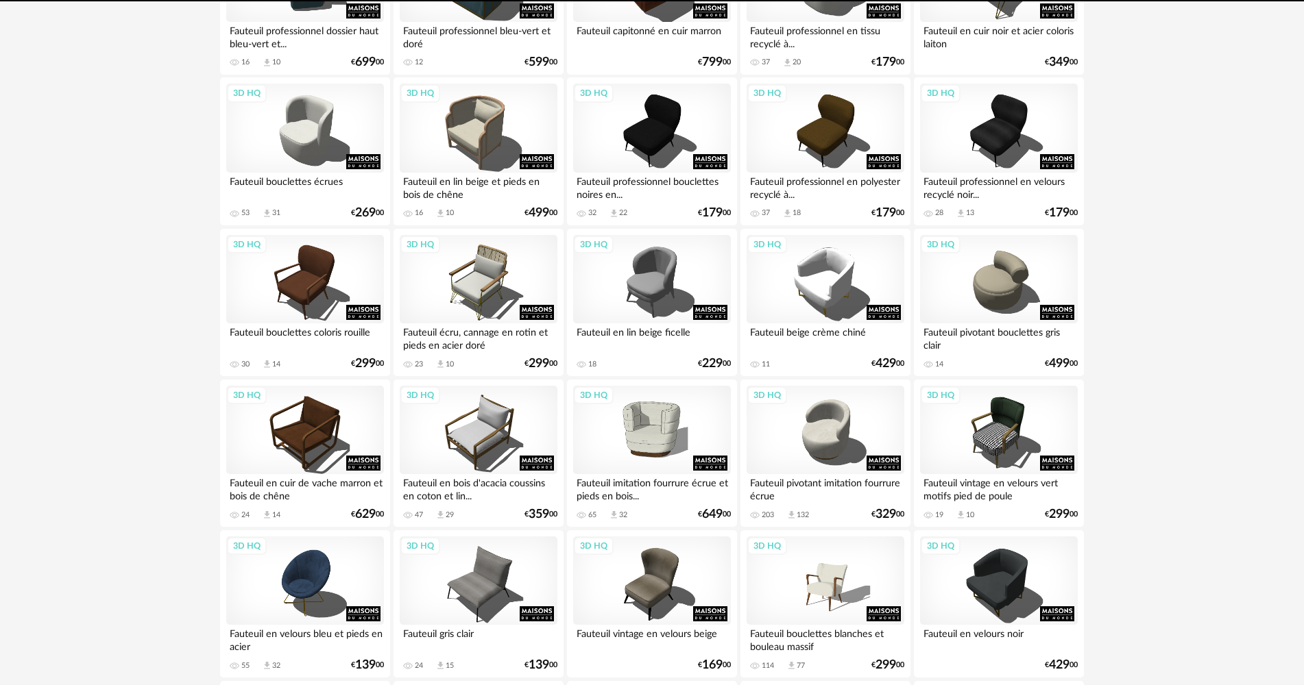
scroll to position [2056, 0]
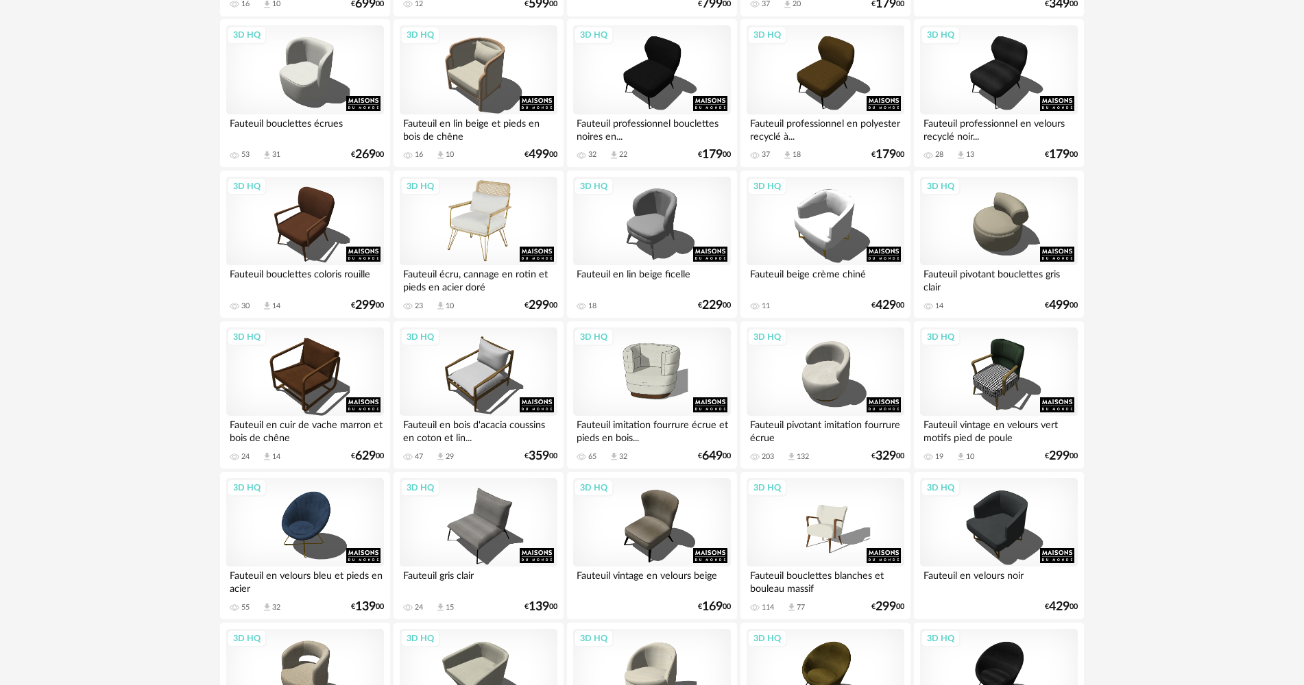
click at [493, 245] on div "3D HQ" at bounding box center [479, 221] width 158 height 89
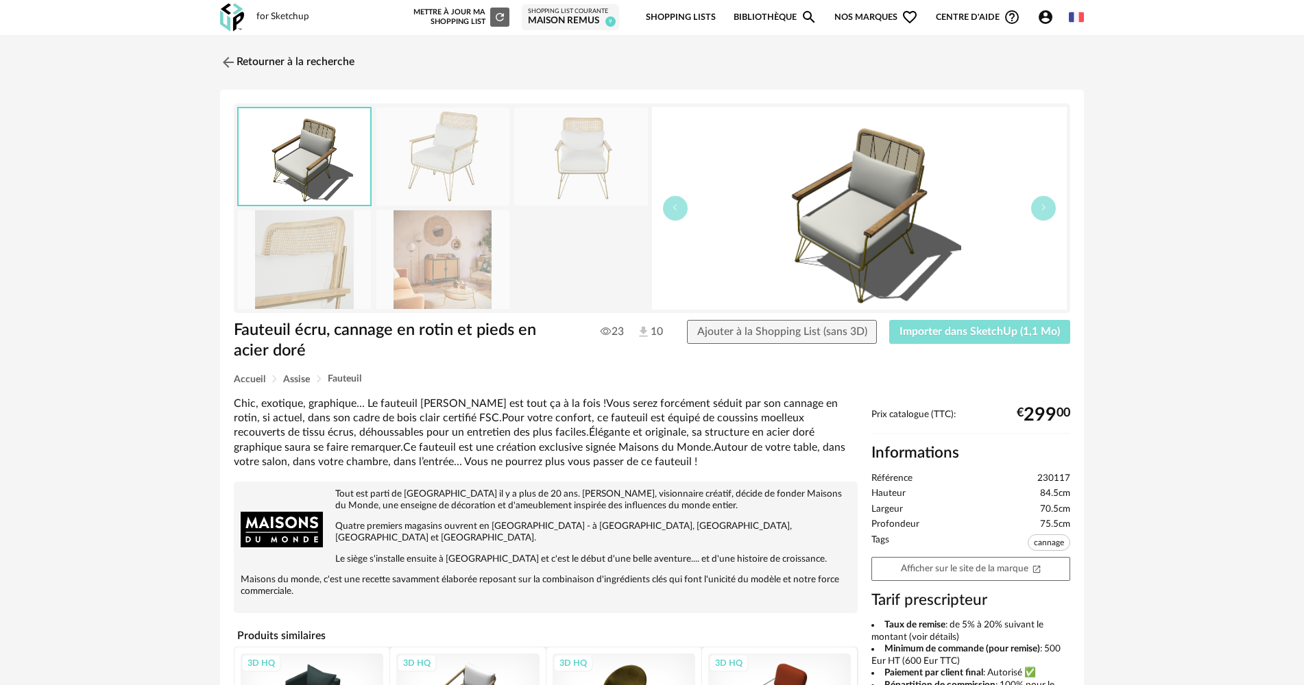
click at [913, 330] on span "Importer dans SketchUp (1,1 Mo)" at bounding box center [979, 331] width 160 height 11
click at [232, 62] on img at bounding box center [227, 62] width 20 height 20
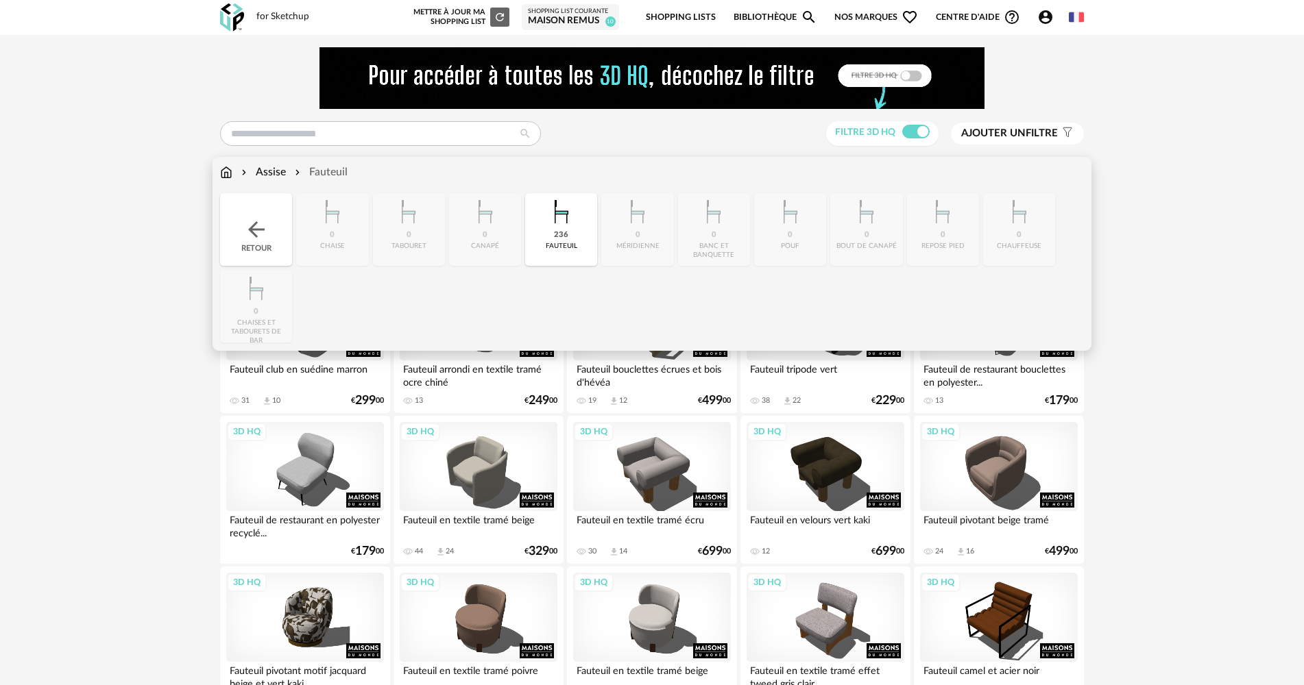
click at [534, 238] on div "236 [GEOGRAPHIC_DATA]" at bounding box center [561, 229] width 72 height 73
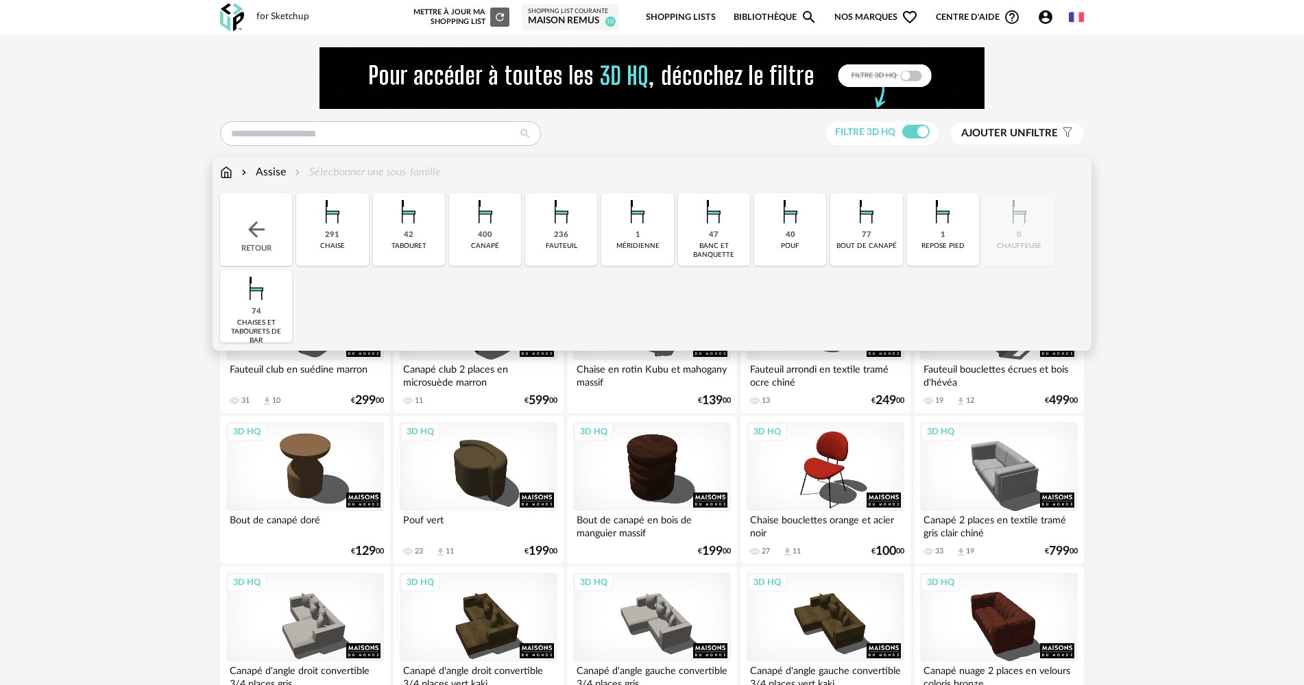
click at [763, 242] on div "40 pouf" at bounding box center [790, 229] width 72 height 73
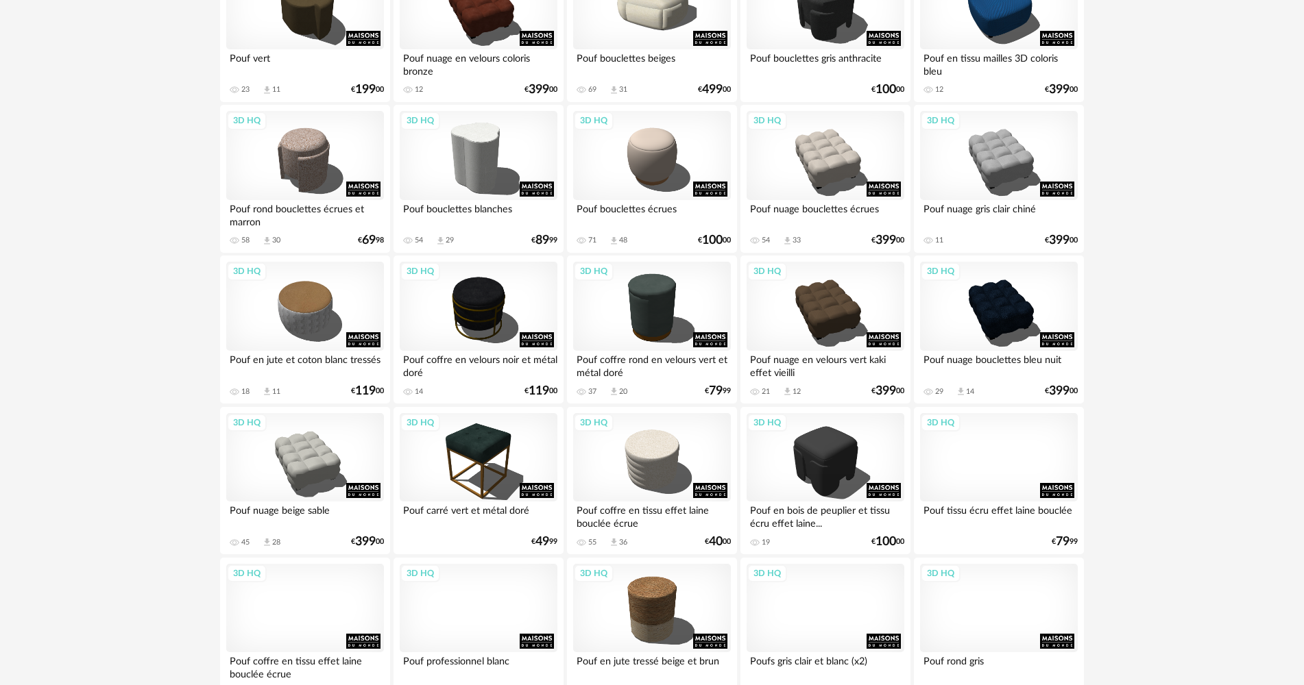
scroll to position [343, 0]
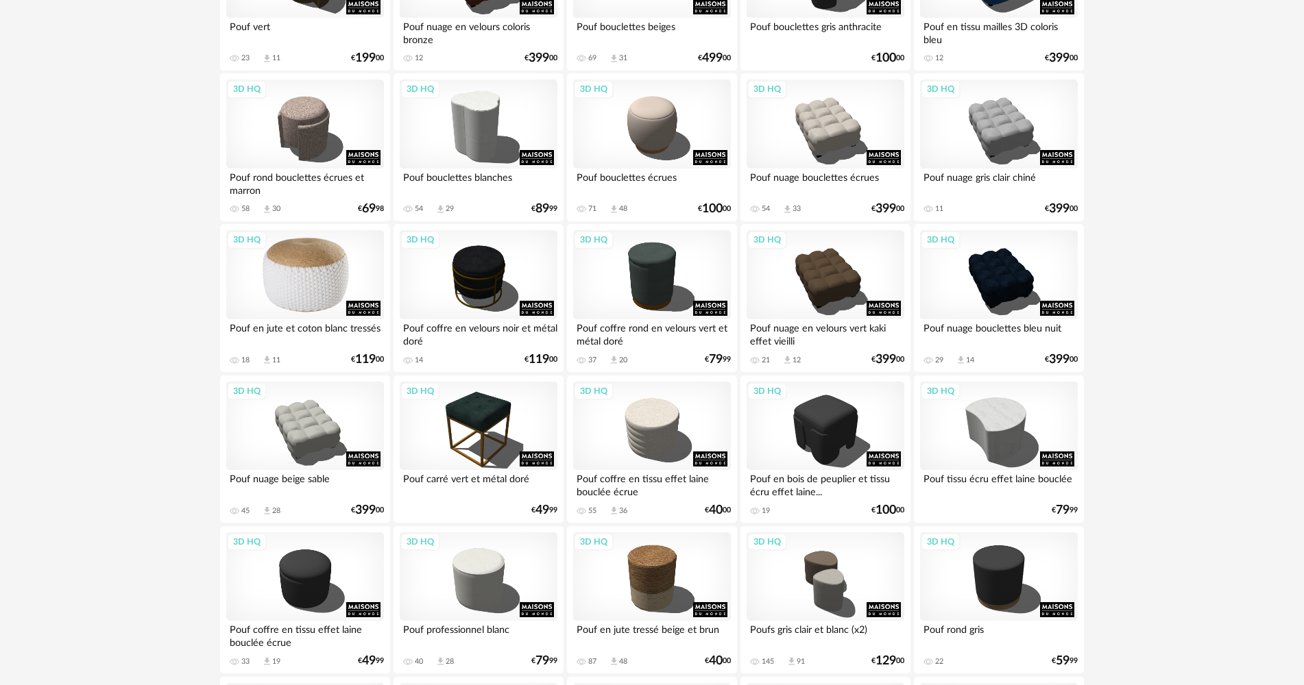
click at [348, 292] on div "3D HQ" at bounding box center [305, 274] width 158 height 89
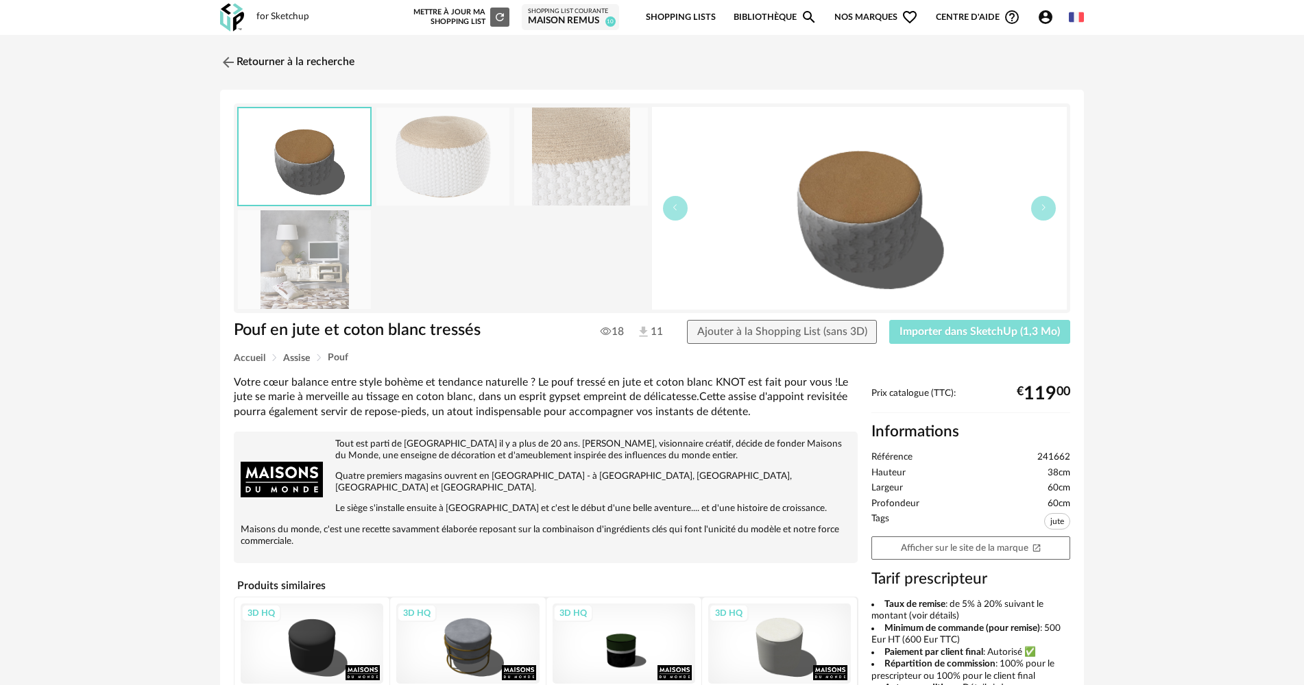
click at [960, 341] on button "Importer dans SketchUp (1,3 Mo)" at bounding box center [979, 332] width 181 height 25
click at [232, 54] on img at bounding box center [227, 62] width 20 height 20
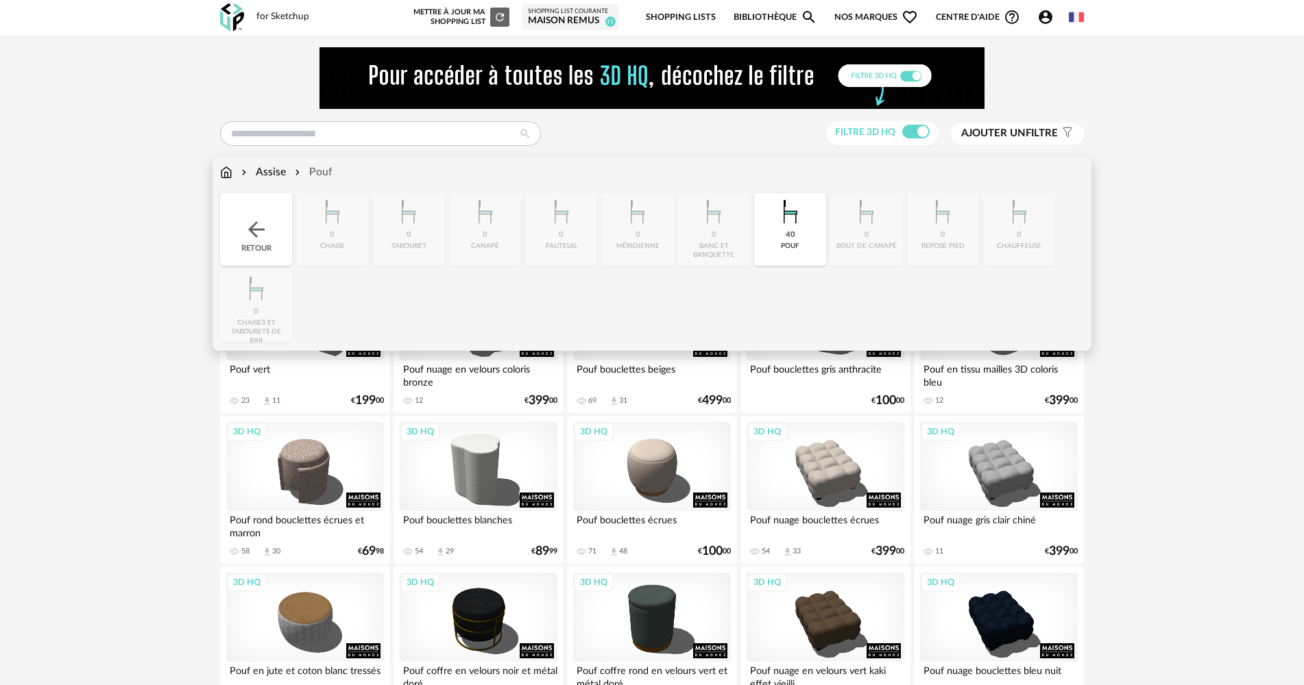
click at [254, 211] on div "Retour" at bounding box center [256, 229] width 72 height 73
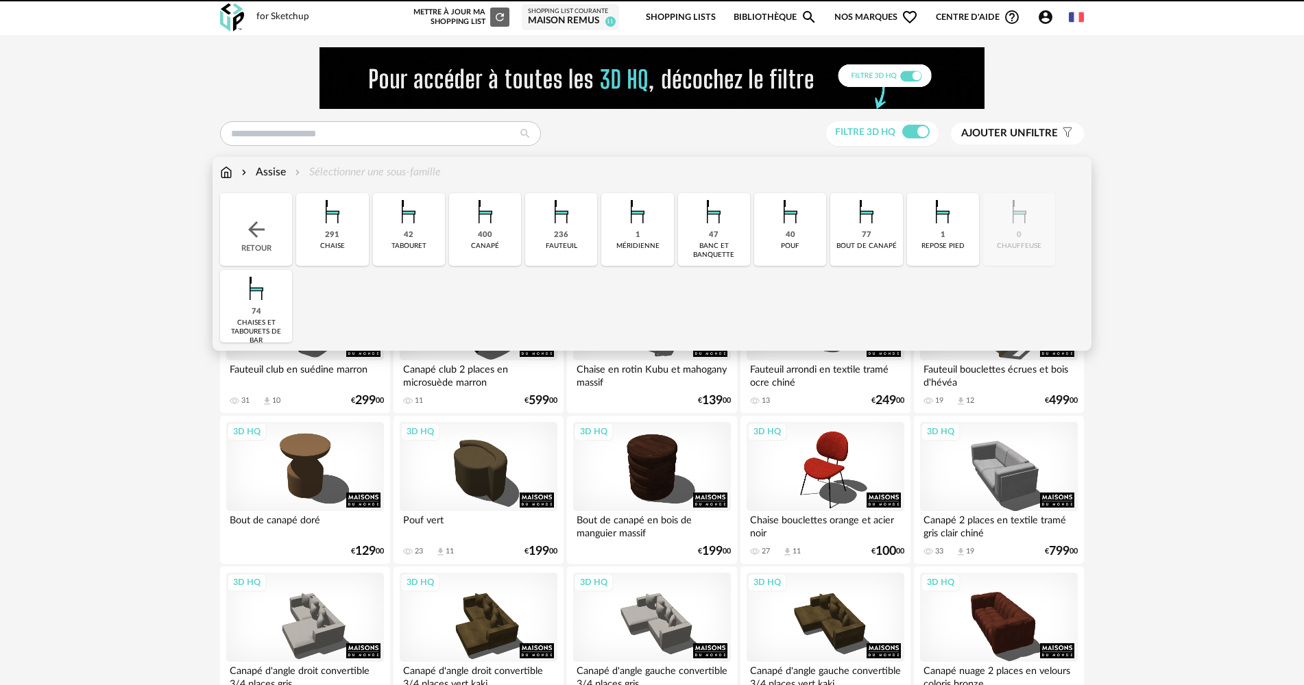
click at [253, 211] on div "Retour" at bounding box center [256, 229] width 72 height 73
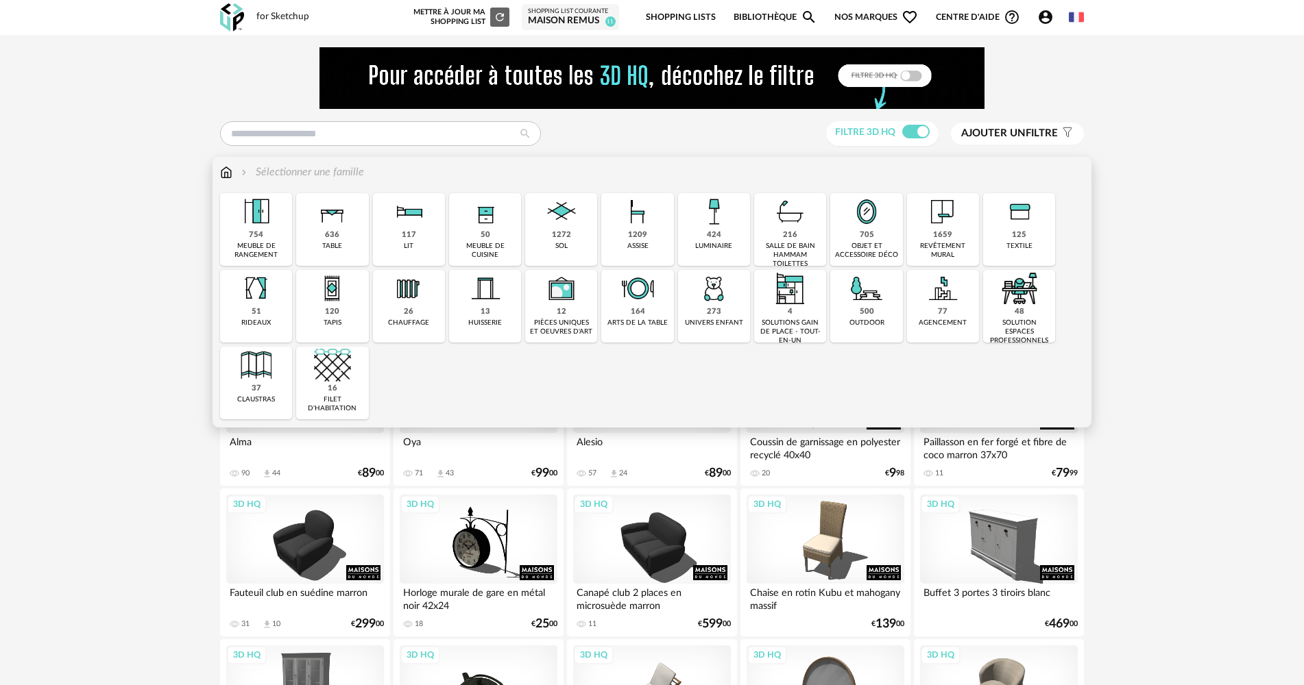
click at [345, 308] on div "120 tapis" at bounding box center [332, 306] width 72 height 73
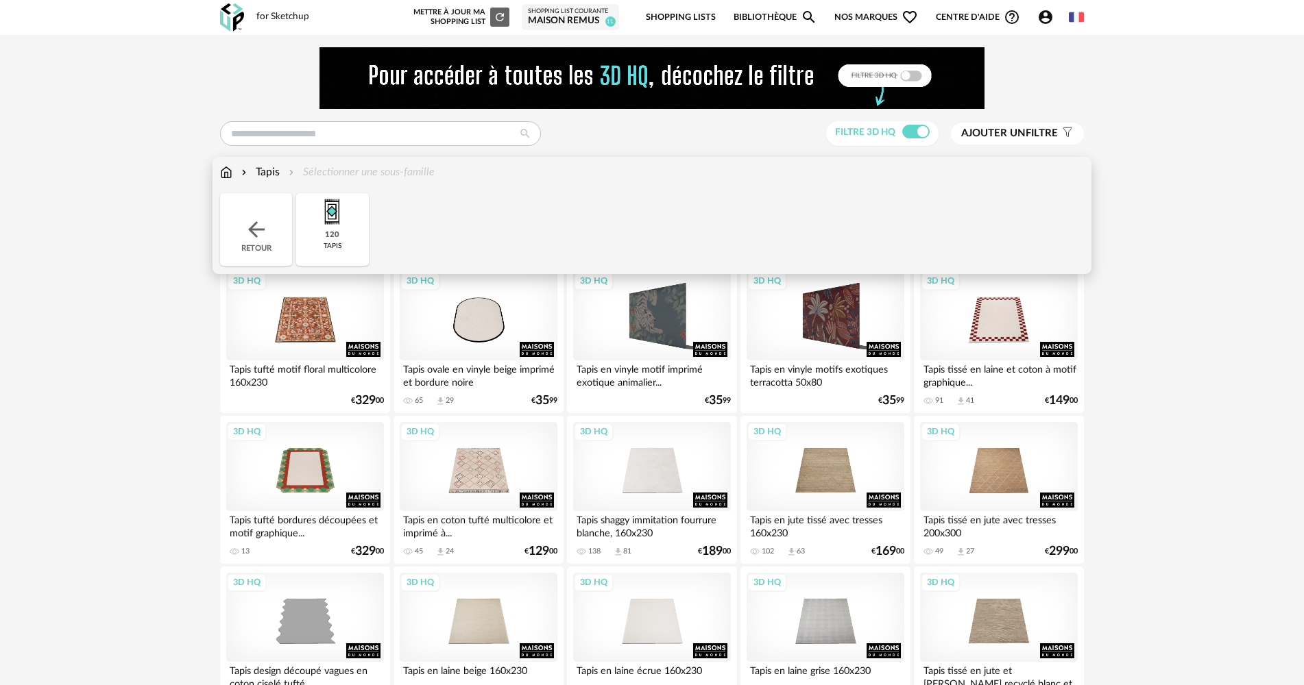
click at [331, 229] on img at bounding box center [332, 211] width 37 height 37
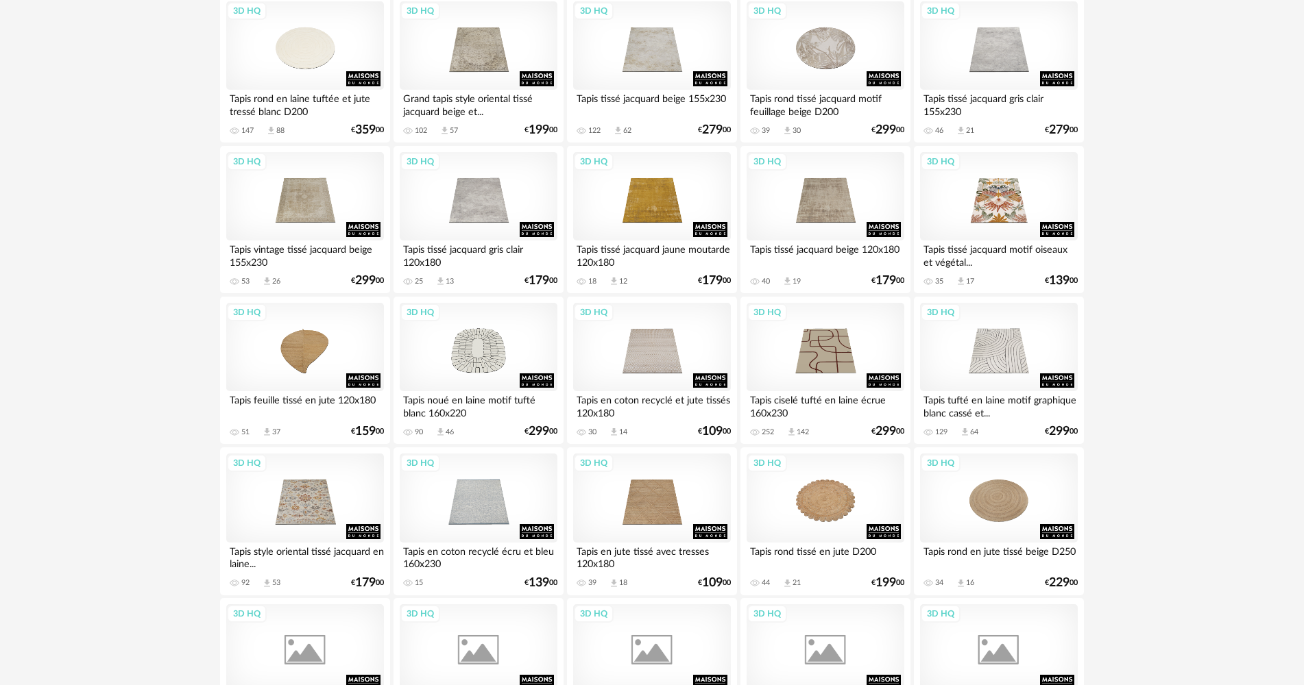
scroll to position [891, 0]
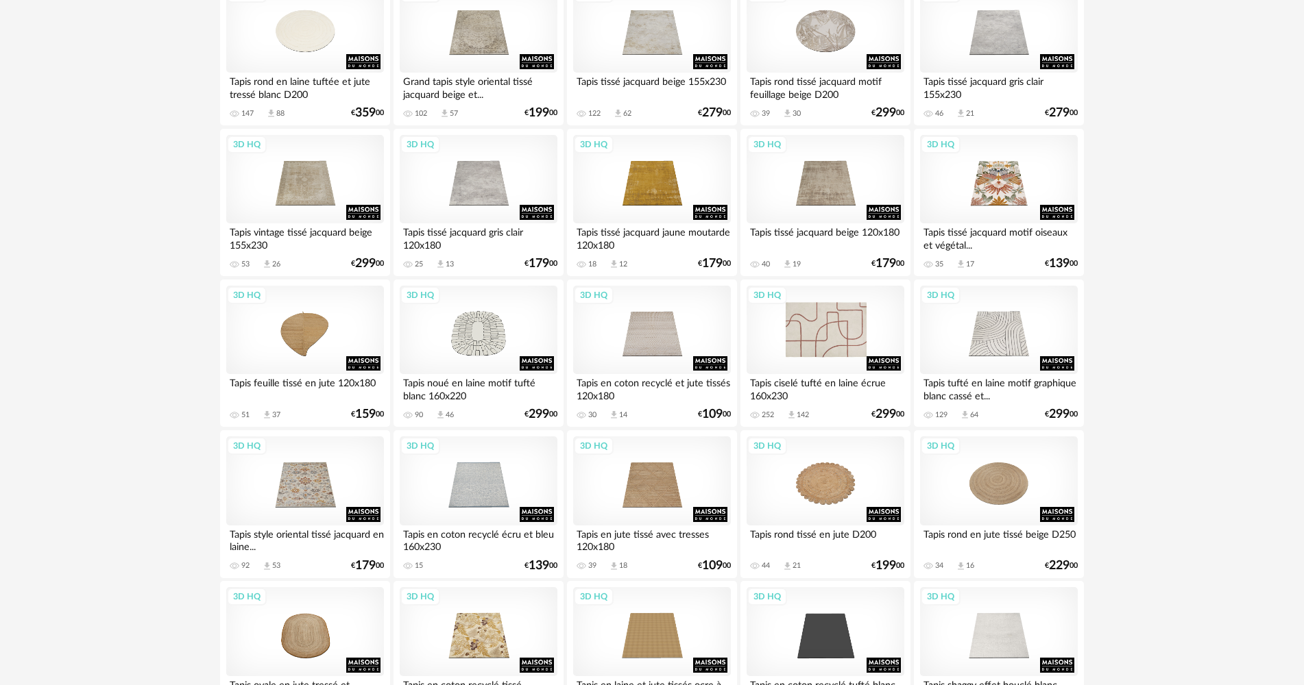
click at [780, 320] on div "3D HQ" at bounding box center [825, 330] width 158 height 89
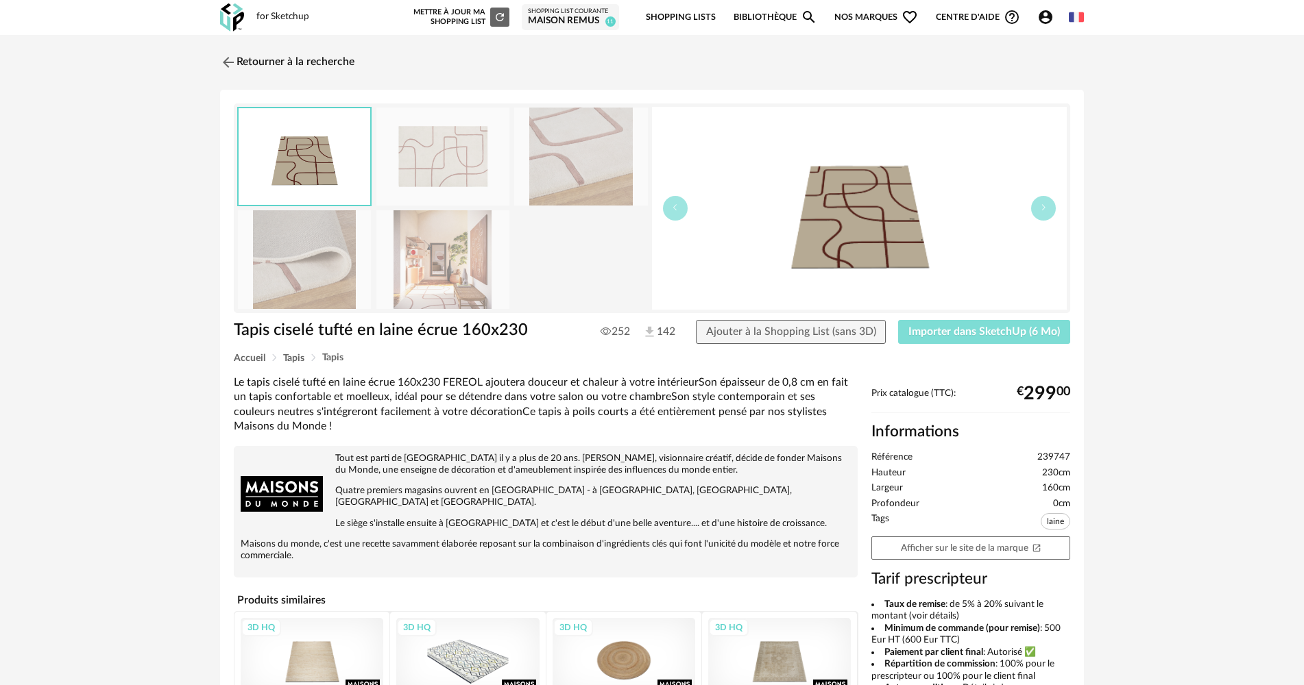
click at [934, 338] on button "Importer dans SketchUp (6 Mo)" at bounding box center [984, 332] width 172 height 25
click at [226, 68] on img at bounding box center [227, 62] width 20 height 20
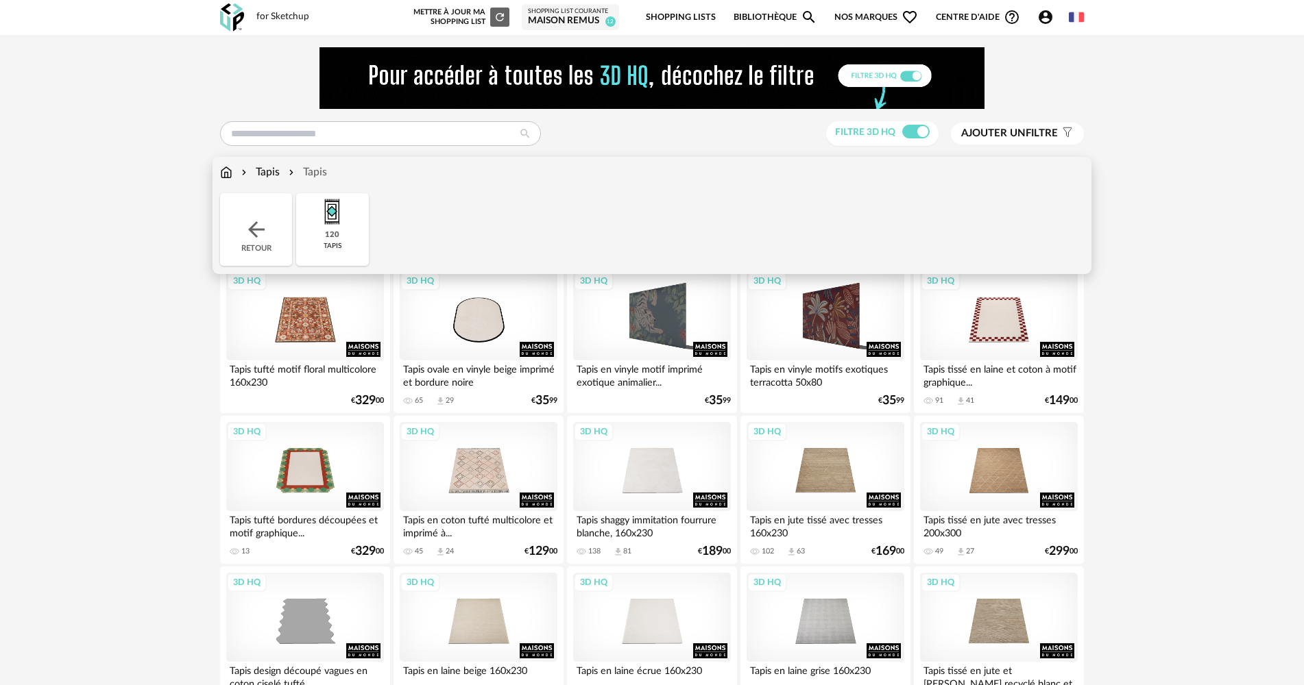
click at [257, 222] on img at bounding box center [256, 229] width 25 height 25
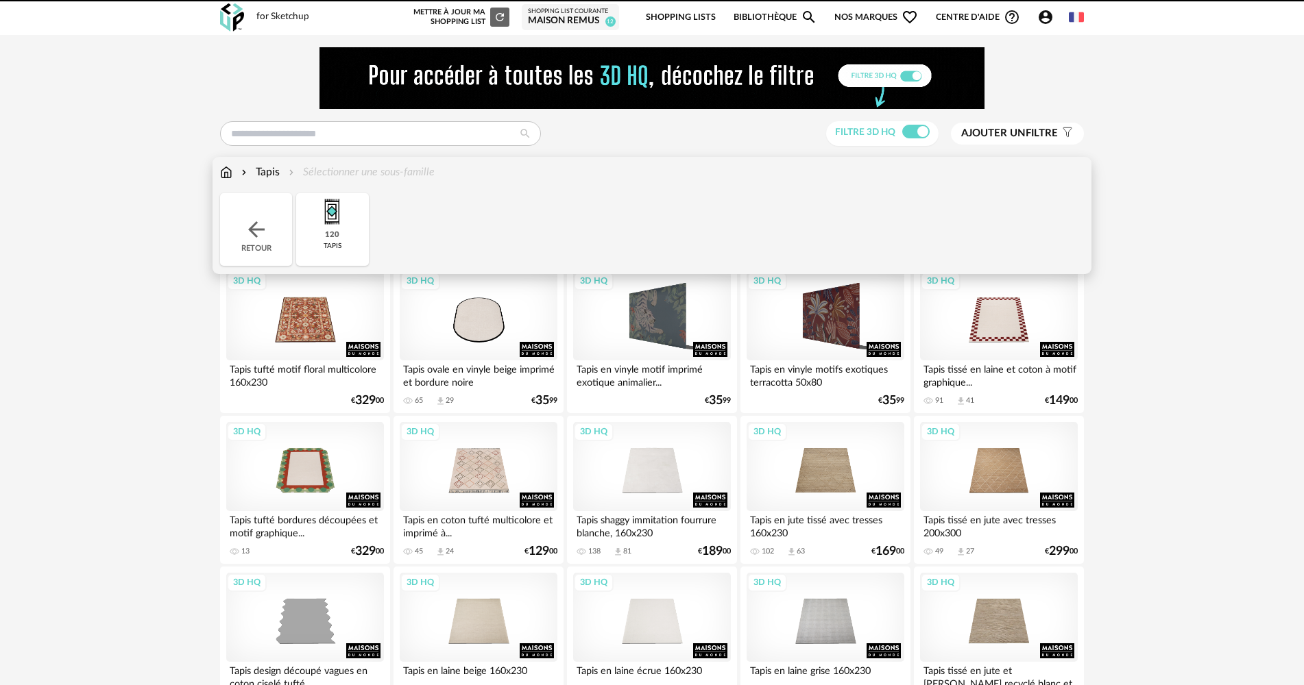
click at [257, 222] on img at bounding box center [256, 229] width 25 height 25
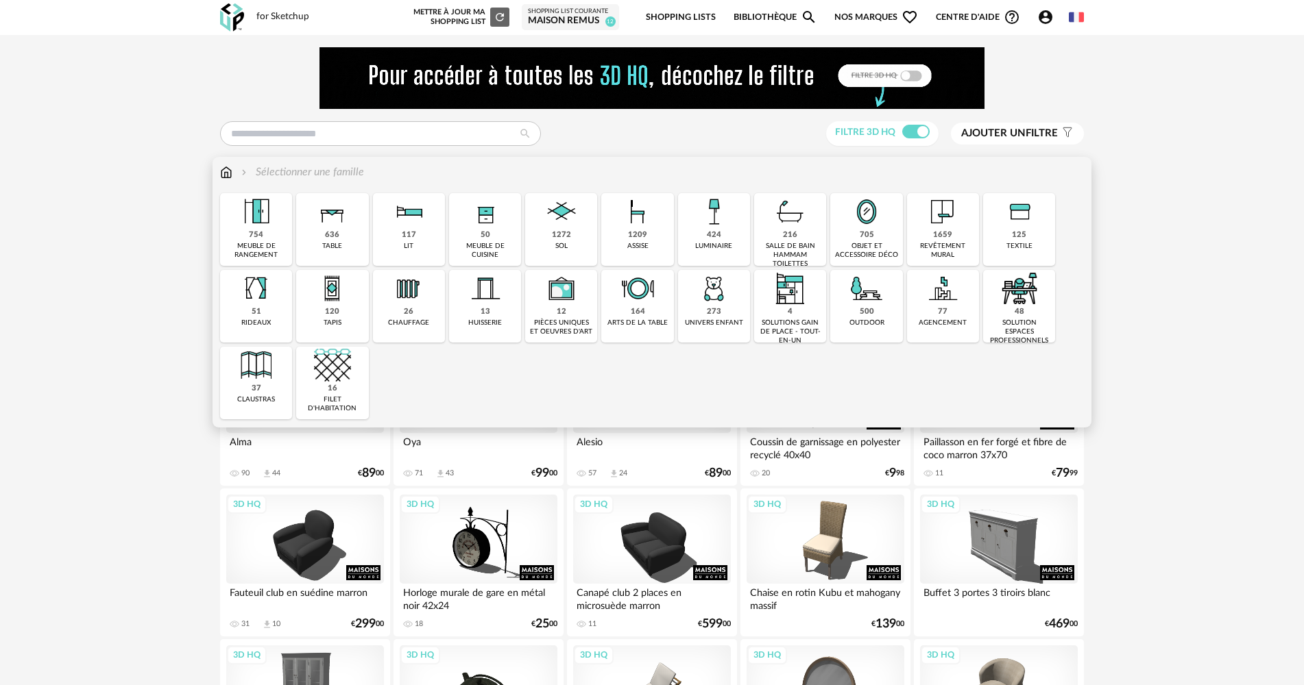
click at [337, 245] on div "table" at bounding box center [332, 246] width 20 height 9
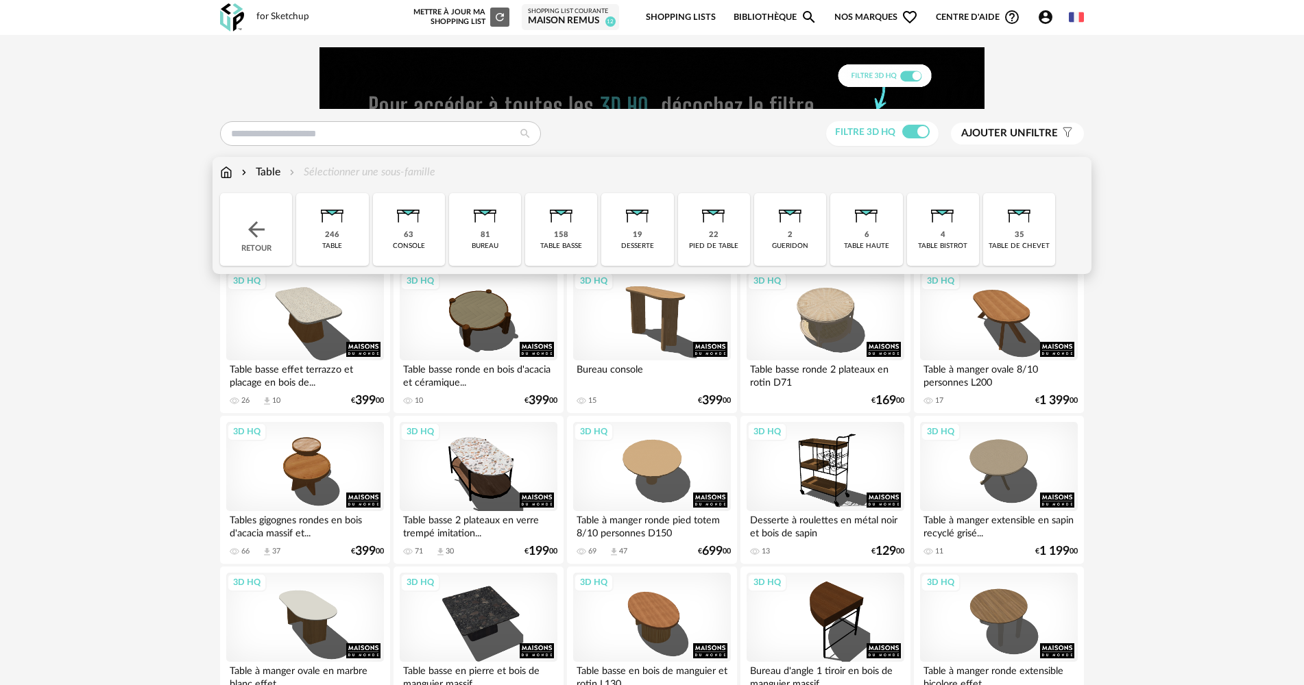
click at [556, 233] on div "158" at bounding box center [561, 235] width 14 height 10
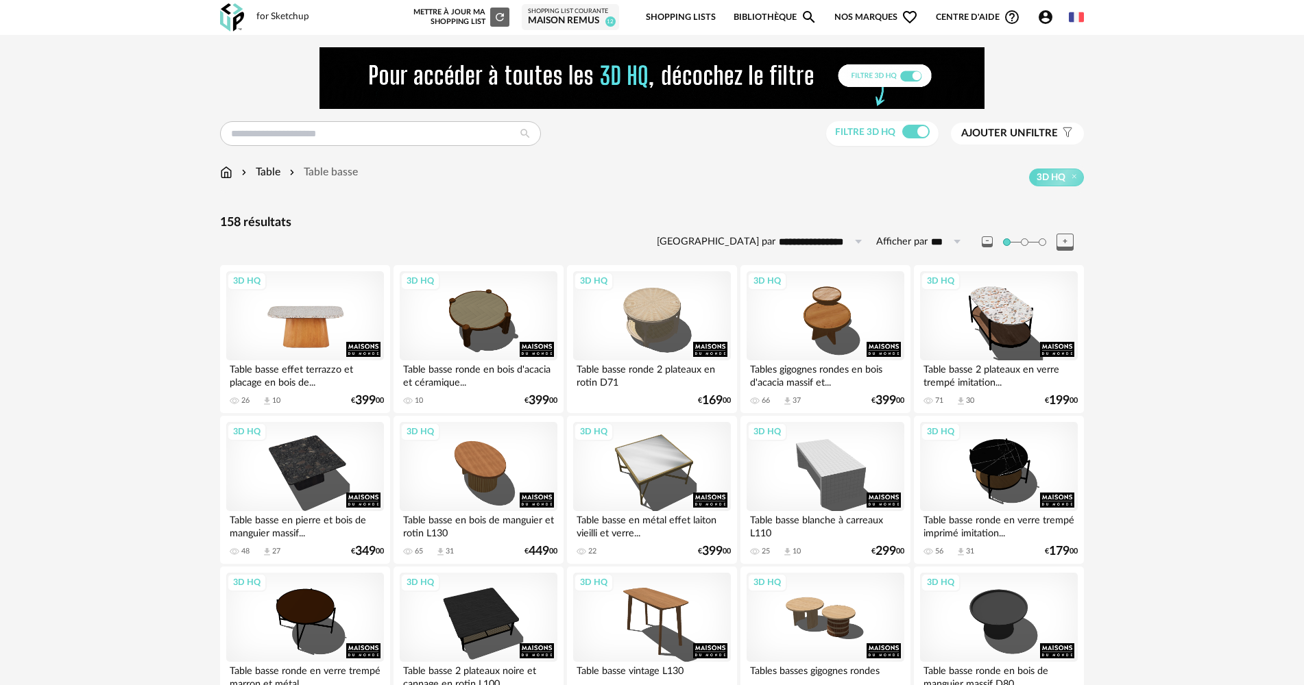
click at [287, 308] on div "3D HQ" at bounding box center [305, 315] width 158 height 89
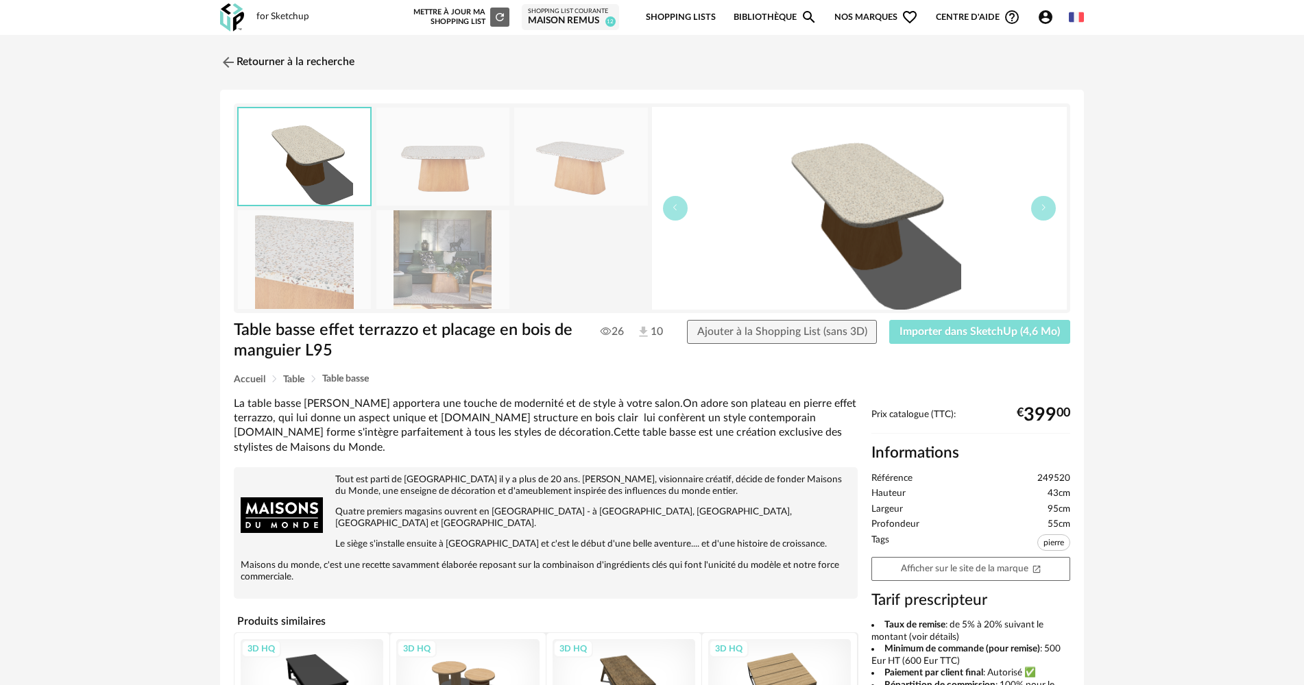
click at [930, 328] on span "Importer dans SketchUp (4,6 Mo)" at bounding box center [979, 331] width 160 height 11
